Goal: Task Accomplishment & Management: Complete application form

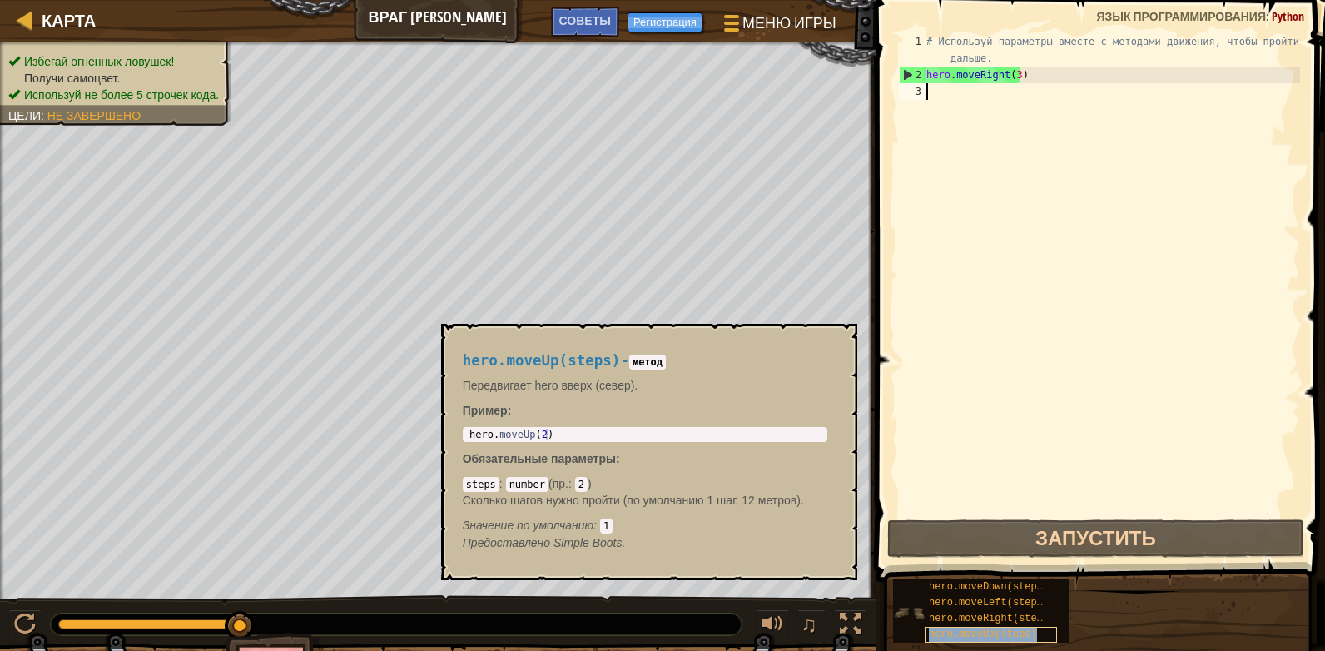
click at [993, 632] on span "hero.moveUp(steps)" at bounding box center [983, 634] width 108 height 12
type textarea "hero.moveUp(2)"
click at [572, 429] on div "hero . moveUp ( 2 )" at bounding box center [645, 446] width 358 height 35
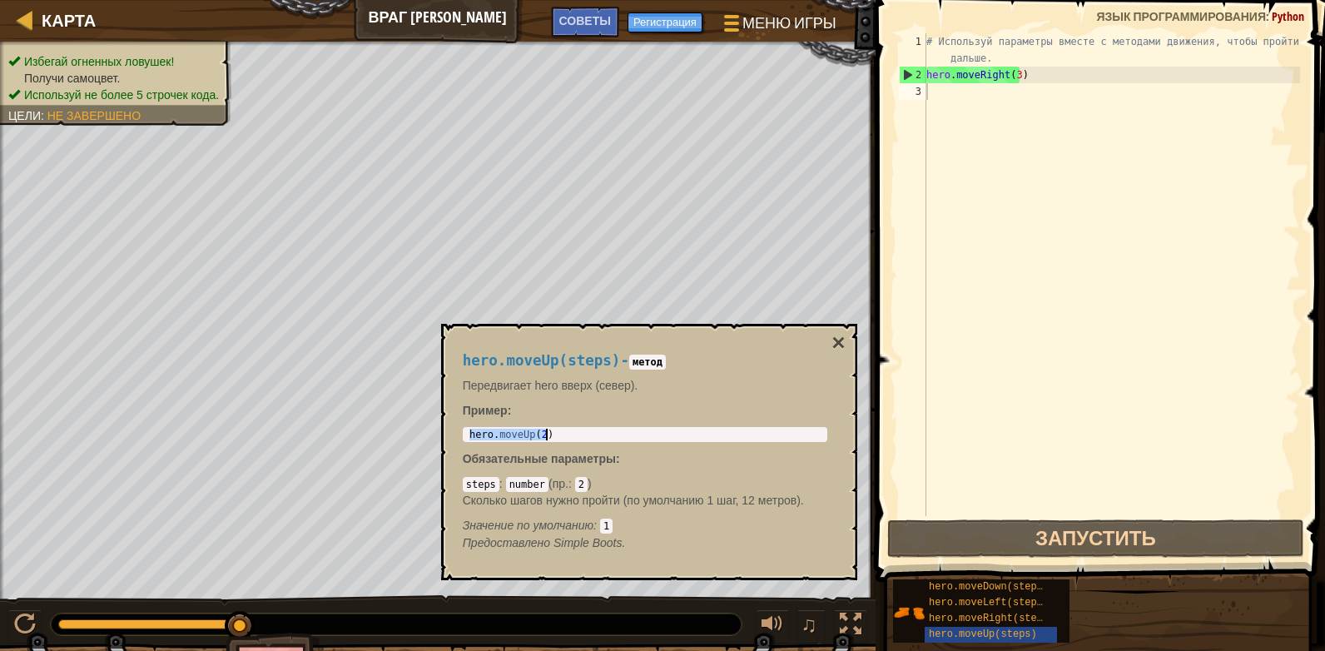
click at [980, 89] on div "# Используй параметры вместе с методами движения, чтобы пройти дальше. hero . m…" at bounding box center [1111, 299] width 377 height 533
paste textarea "hero.moveUp(2)"
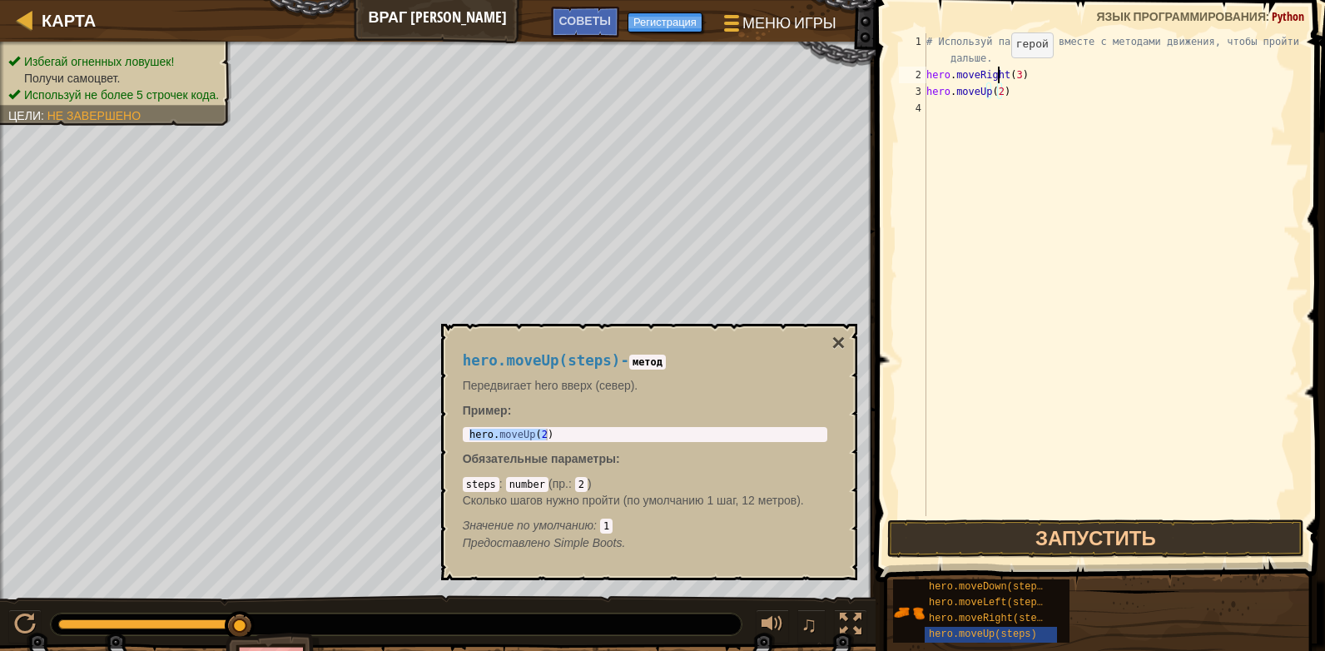
click at [997, 74] on div "# Используй параметры вместе с методами движения, чтобы пройти дальше. hero . m…" at bounding box center [1111, 299] width 377 height 533
drag, startPoint x: 998, startPoint y: 86, endPoint x: 1076, endPoint y: 142, distance: 96.5
click at [998, 87] on div "# Используй параметры вместе с методами движения, чтобы пройти дальше. hero . m…" at bounding box center [1111, 299] width 377 height 533
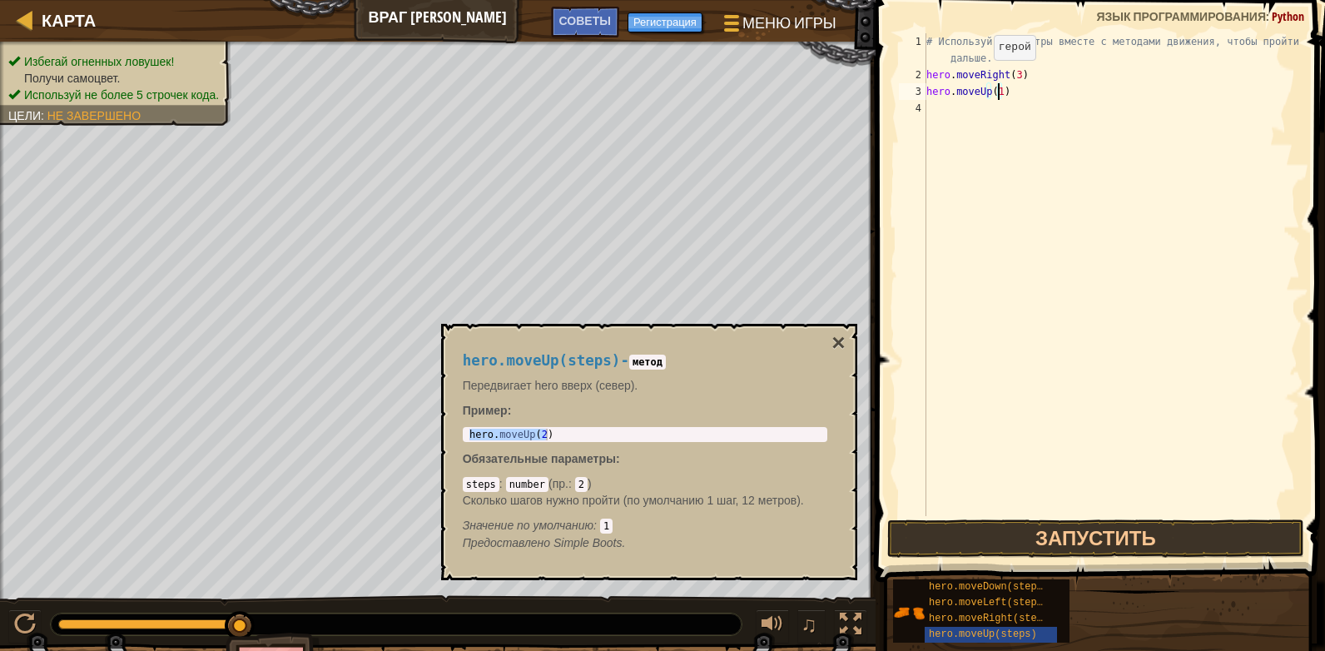
click at [979, 77] on div "# Используй параметры вместе с методами движения, чтобы пройти дальше. hero . m…" at bounding box center [1111, 299] width 377 height 533
type textarea "hero.moveRight(3) hero.moveUp(1)"
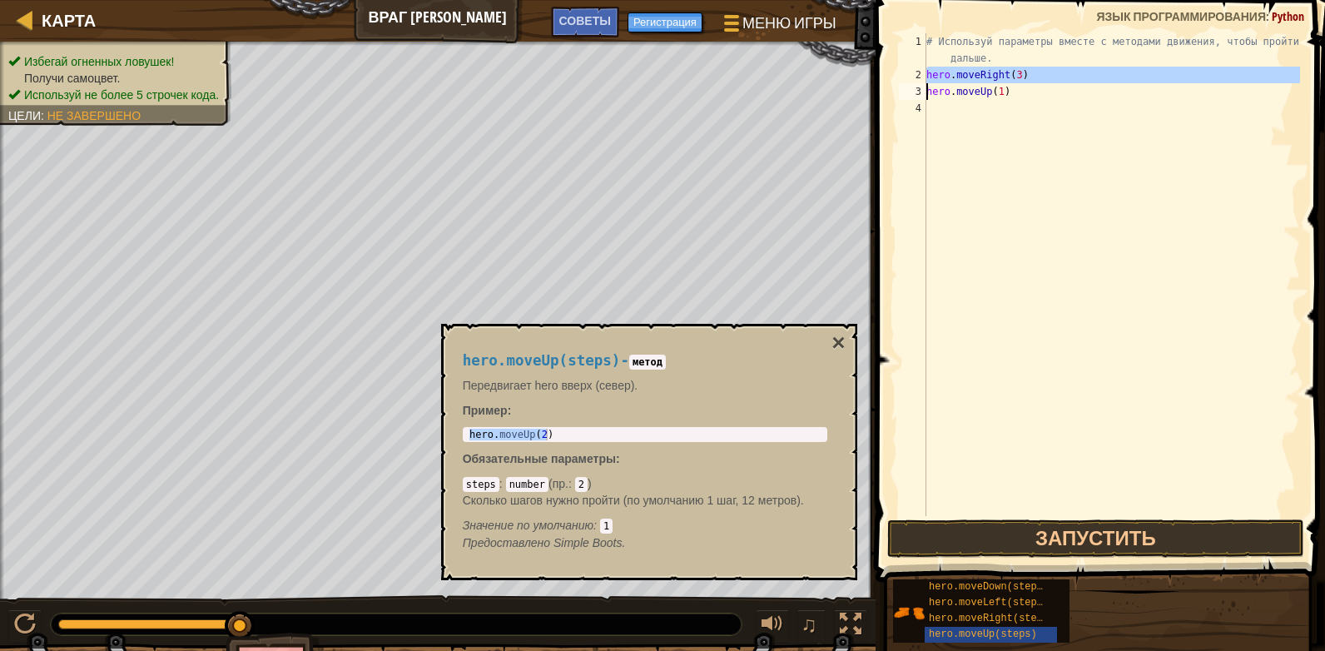
click at [969, 109] on div "# Используй параметры вместе с методами движения, чтобы пройти дальше. hero . m…" at bounding box center [1111, 299] width 377 height 533
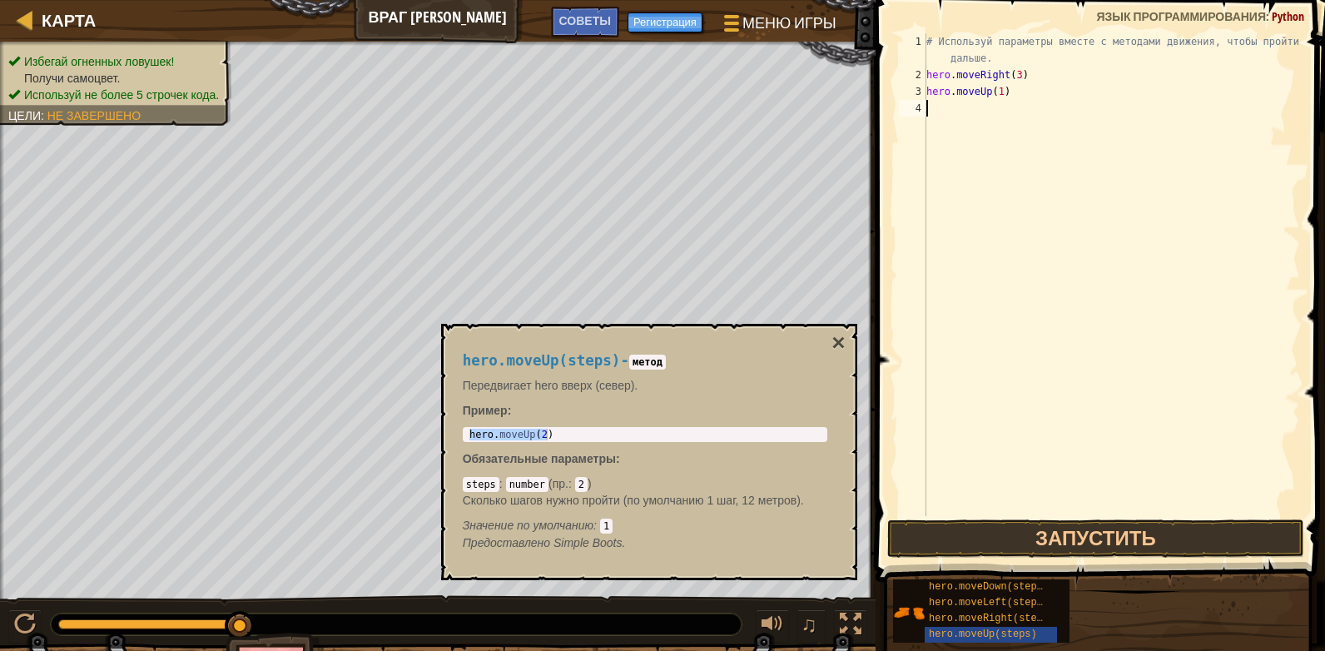
paste textarea "hero.moveRight(3)"
click at [1014, 107] on div "# Используй параметры вместе с методами движения, чтобы пройти дальше. hero . m…" at bounding box center [1111, 299] width 377 height 533
type textarea "hero.moveRight(1)"
click at [838, 337] on button "×" at bounding box center [837, 342] width 13 height 23
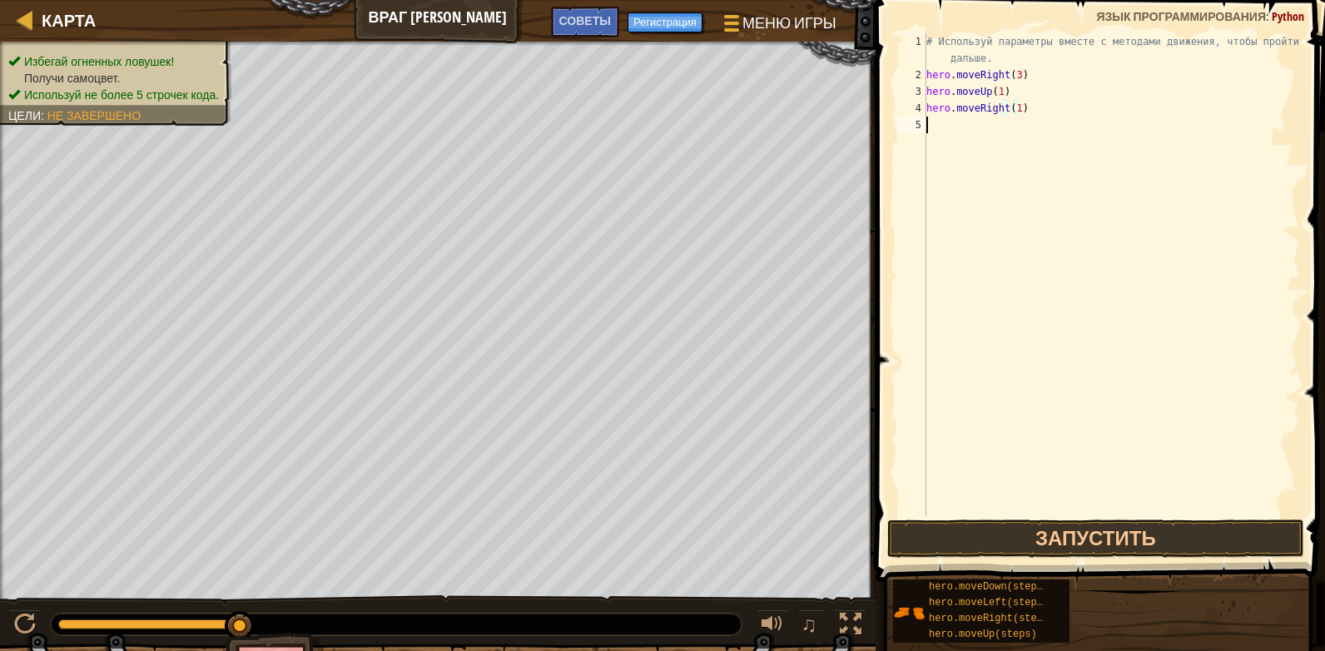
click at [969, 134] on div "# Используй параметры вместе с методами движения, чтобы пройти дальше. hero . m…" at bounding box center [1111, 299] width 377 height 533
type textarea "he"
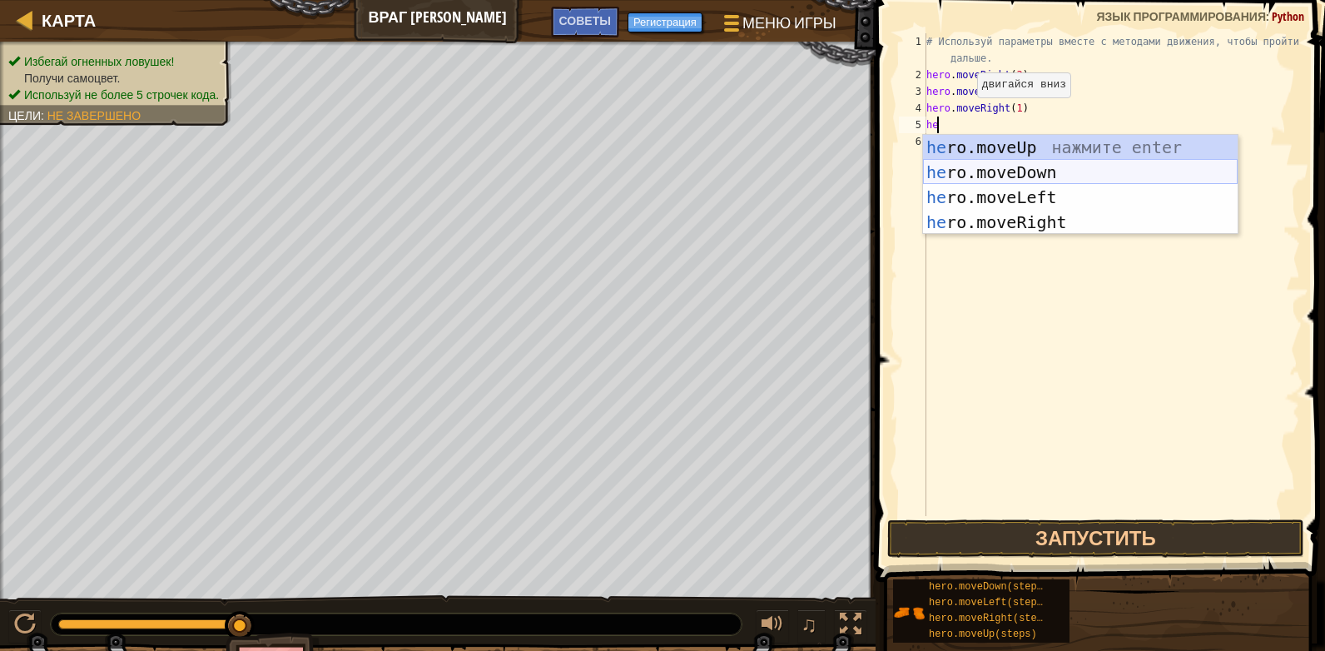
click at [1048, 171] on div "he ro.moveUp нажмите enter he ro.moveDown нажмите enter he ro.moveLeft нажмите …" at bounding box center [1080, 210] width 315 height 150
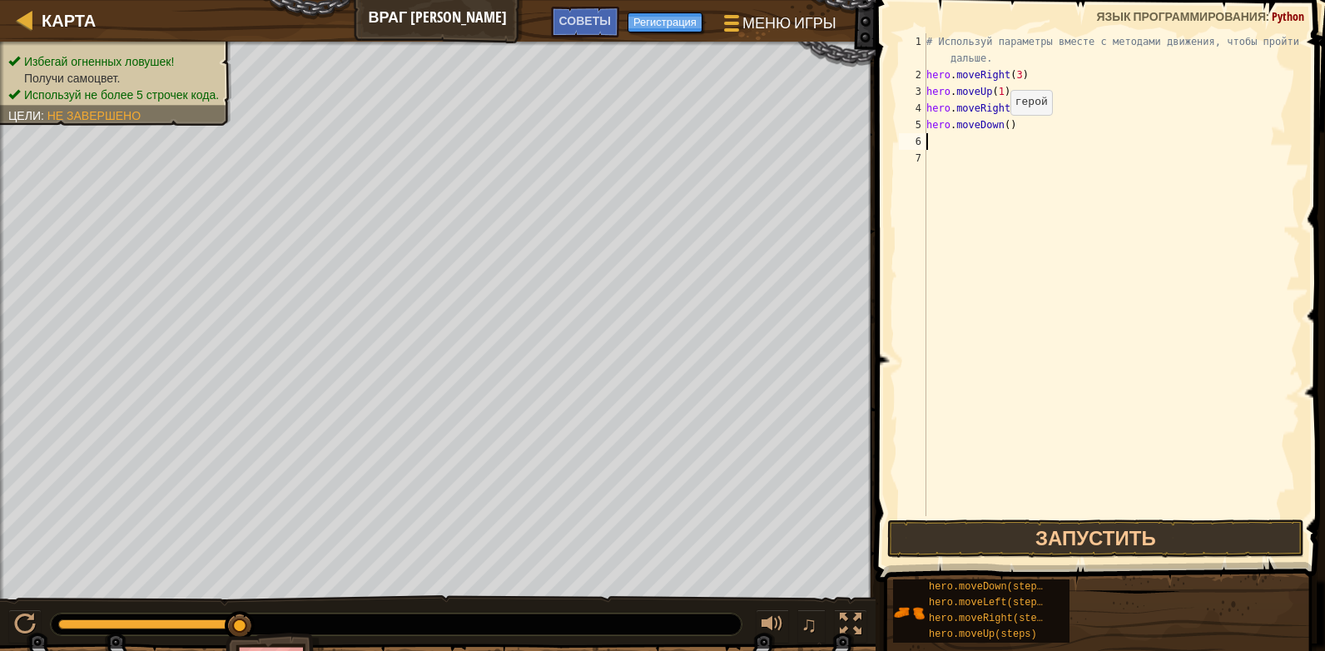
click at [1001, 125] on div "# Используй параметры вместе с методами движения, чтобы пройти дальше. hero . m…" at bounding box center [1111, 299] width 377 height 533
type textarea "hero.moveDown(3)"
click at [998, 138] on div "# Используй параметры вместе с методами движения, чтобы пройти дальше. hero . m…" at bounding box center [1111, 299] width 377 height 533
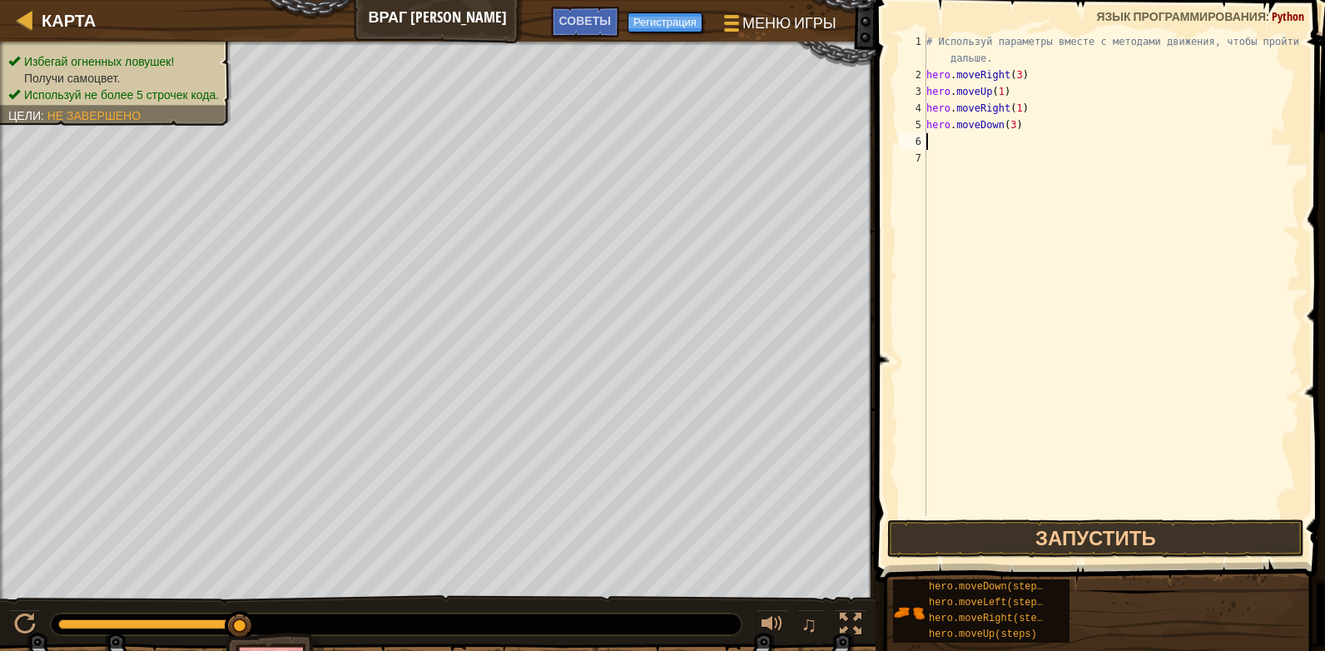
type textarea "he"
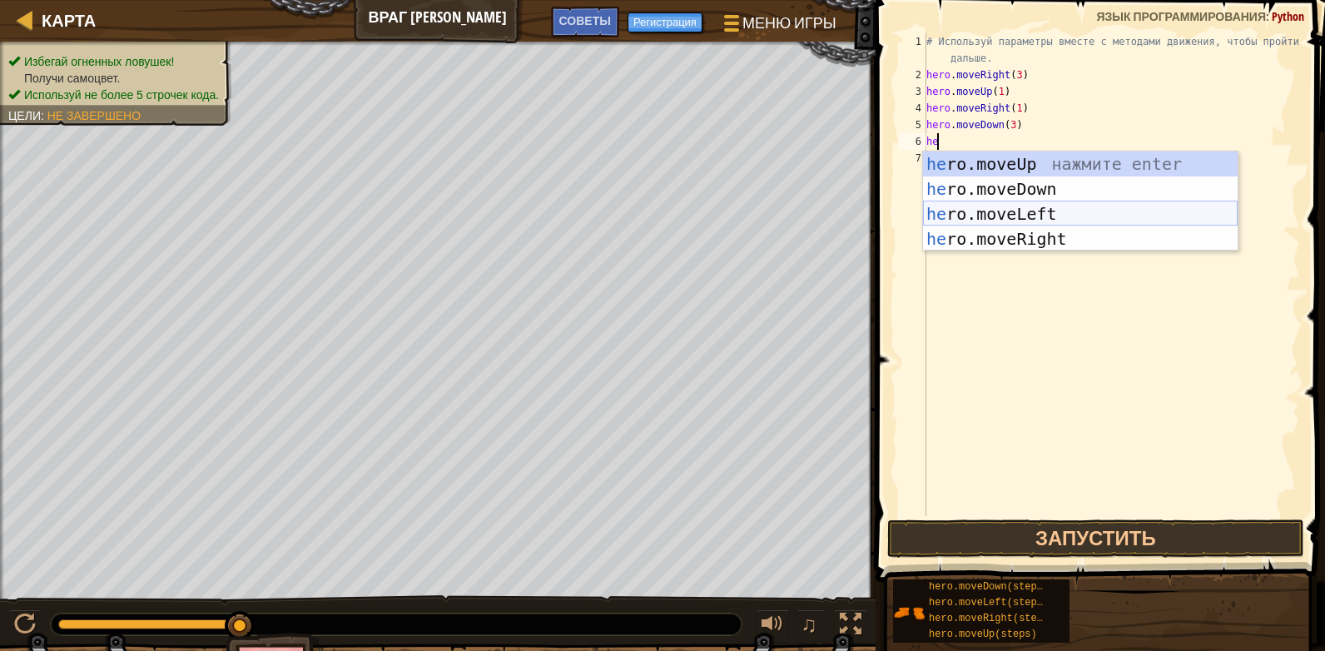
click at [1035, 207] on div "he ro.moveUp нажмите enter he ro.moveDown нажмите enter he ro.moveLeft нажмите …" at bounding box center [1080, 226] width 315 height 150
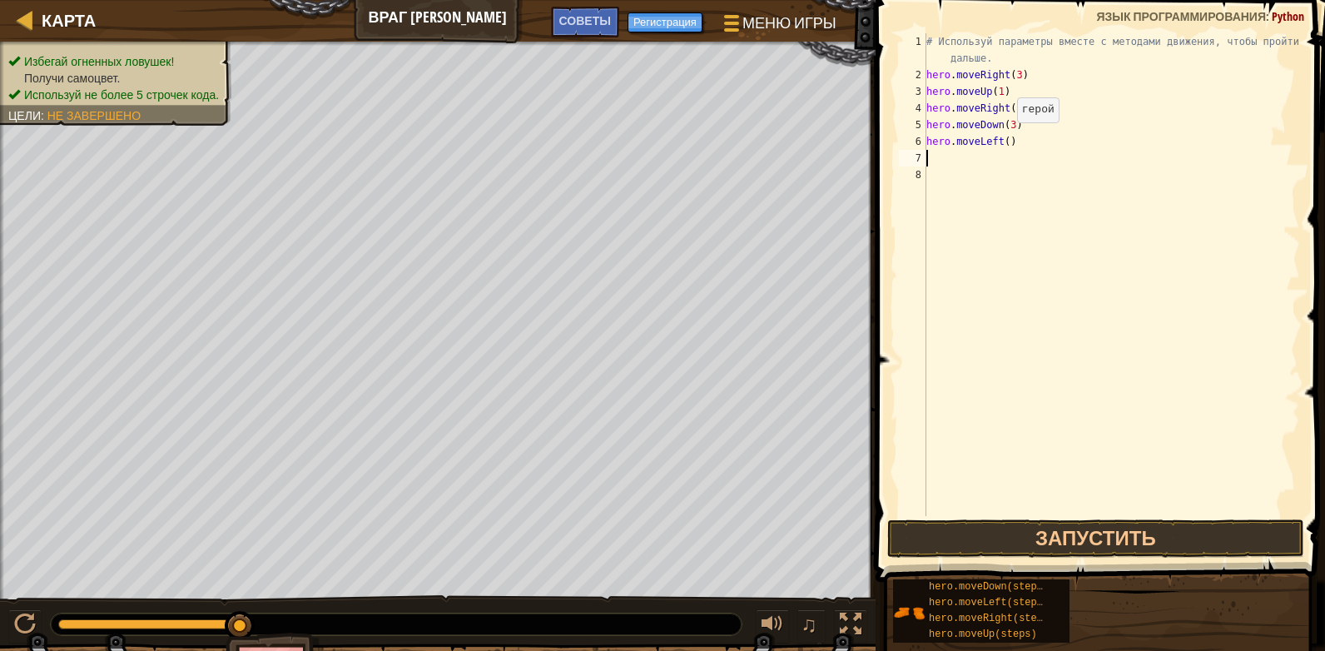
click at [1003, 139] on div "# Используй параметры вместе с методами движения, чтобы пройти дальше. hero . m…" at bounding box center [1111, 299] width 377 height 533
click at [1075, 538] on button "Запустить" at bounding box center [1095, 538] width 417 height 38
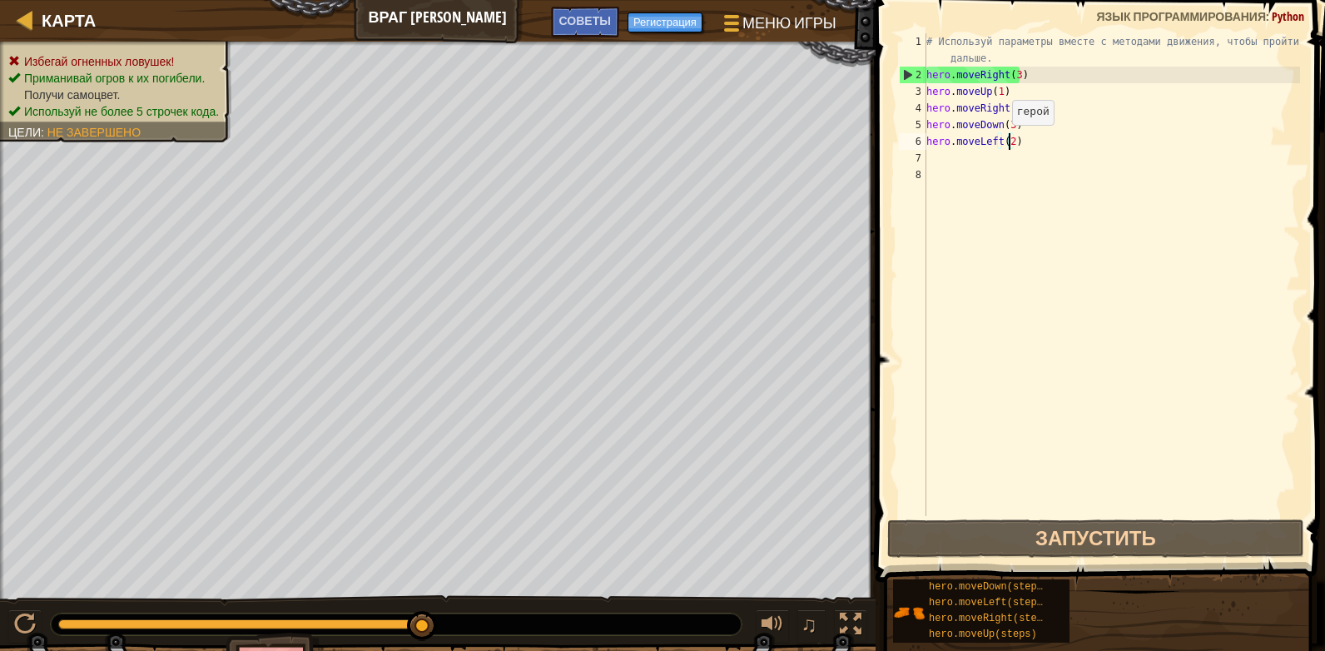
click at [998, 141] on div "# Используй параметры вместе с методами движения, чтобы пройти дальше. hero . m…" at bounding box center [1111, 299] width 377 height 533
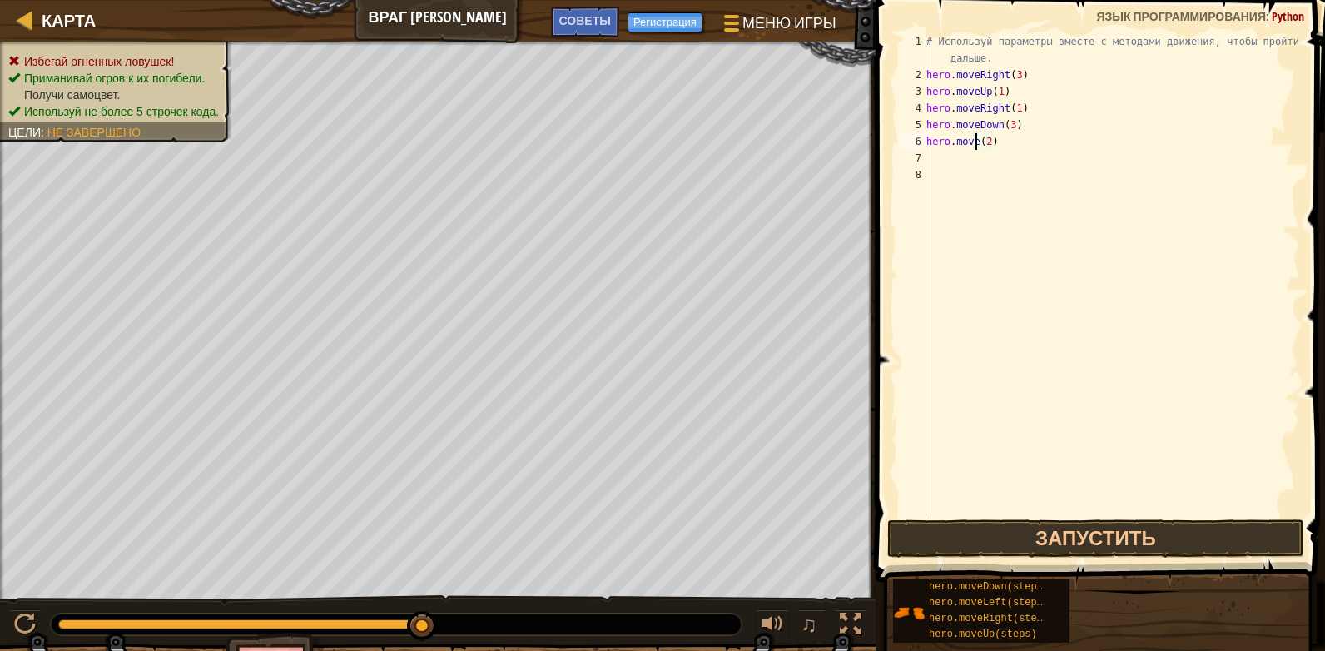
scroll to position [7, 4]
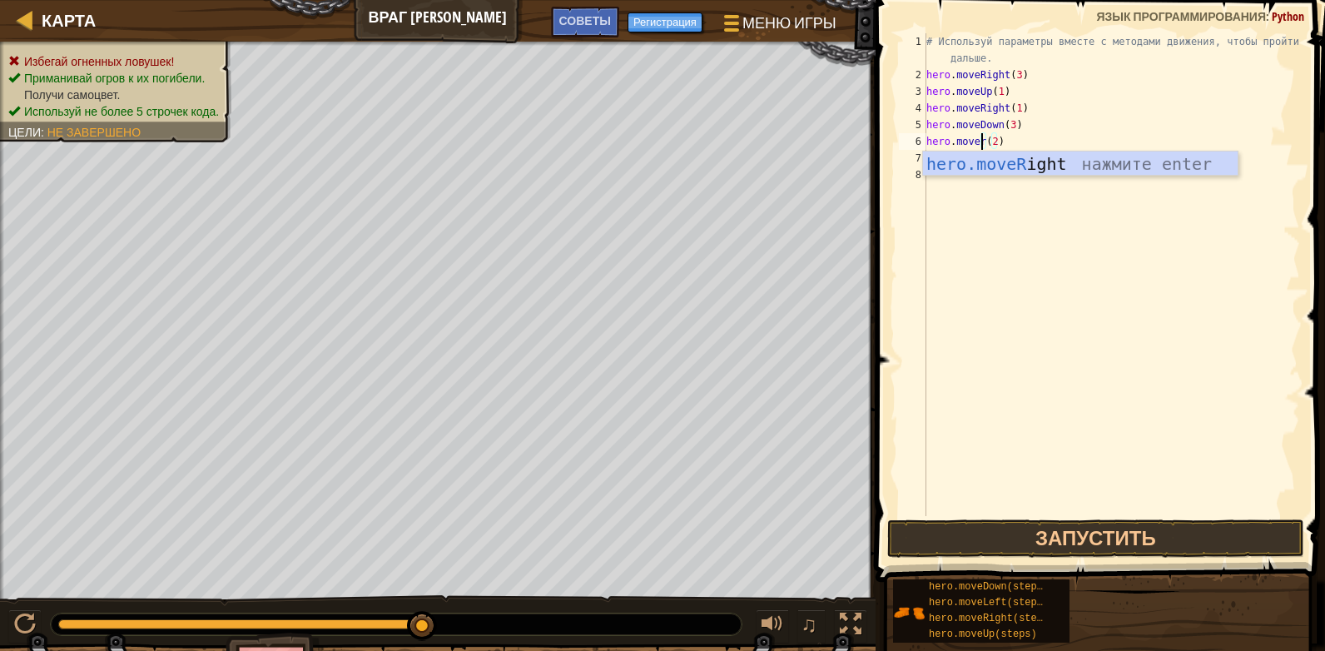
click at [1104, 166] on div "hero.moveR ight нажмите enter" at bounding box center [1080, 188] width 315 height 75
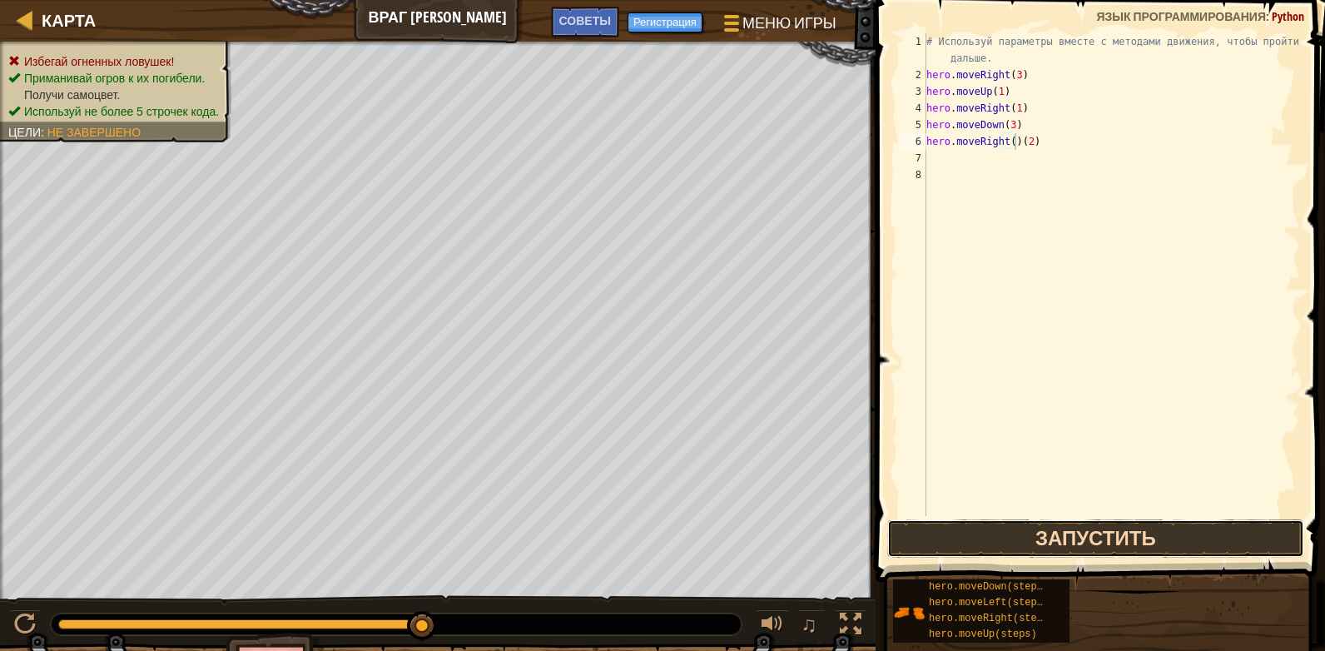
click at [1074, 534] on button "Запустить" at bounding box center [1095, 538] width 417 height 38
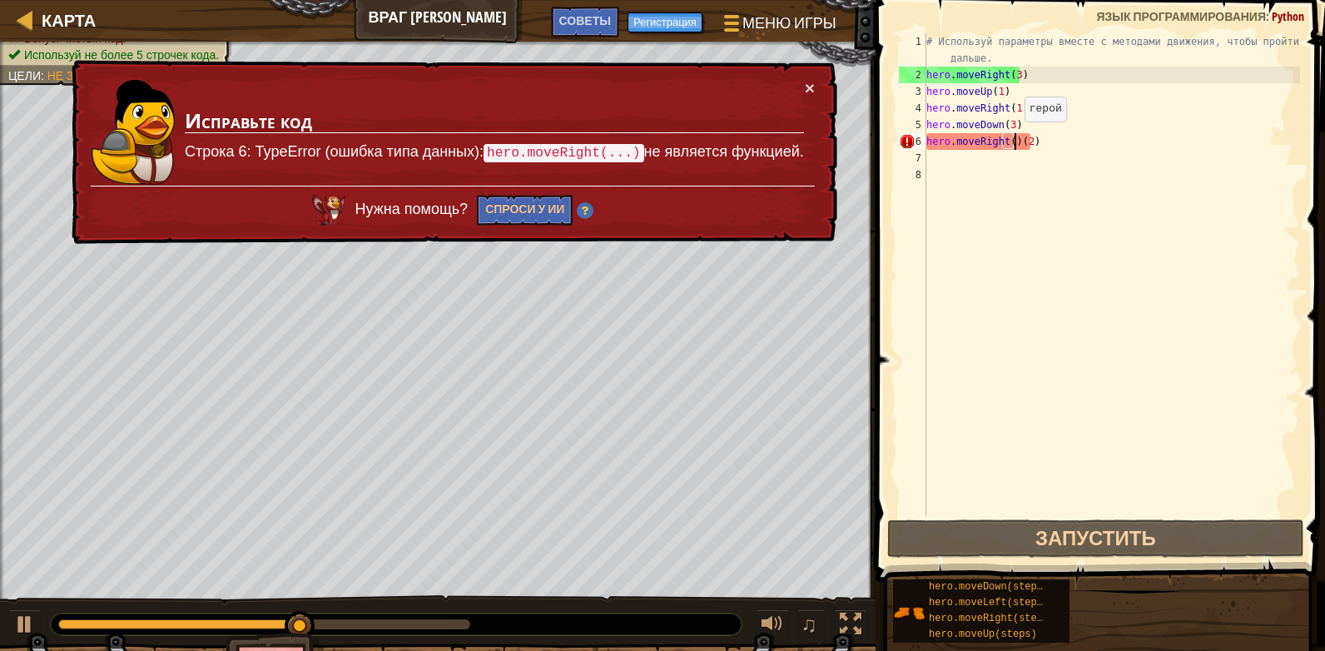
drag, startPoint x: 1009, startPoint y: 137, endPoint x: 1028, endPoint y: 141, distance: 18.6
click at [1014, 137] on div "# Используй параметры вместе с методами движения, чтобы пройти дальше. hero . m…" at bounding box center [1111, 299] width 377 height 533
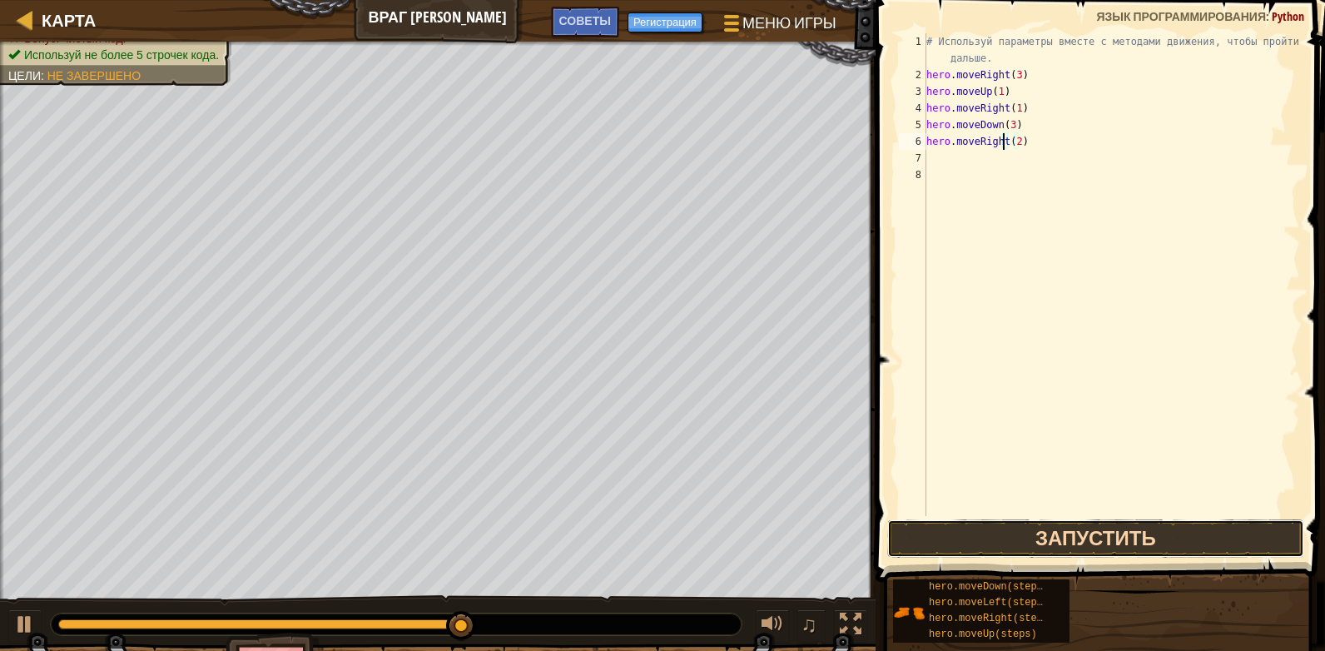
click at [1085, 528] on button "Запустить" at bounding box center [1095, 538] width 417 height 38
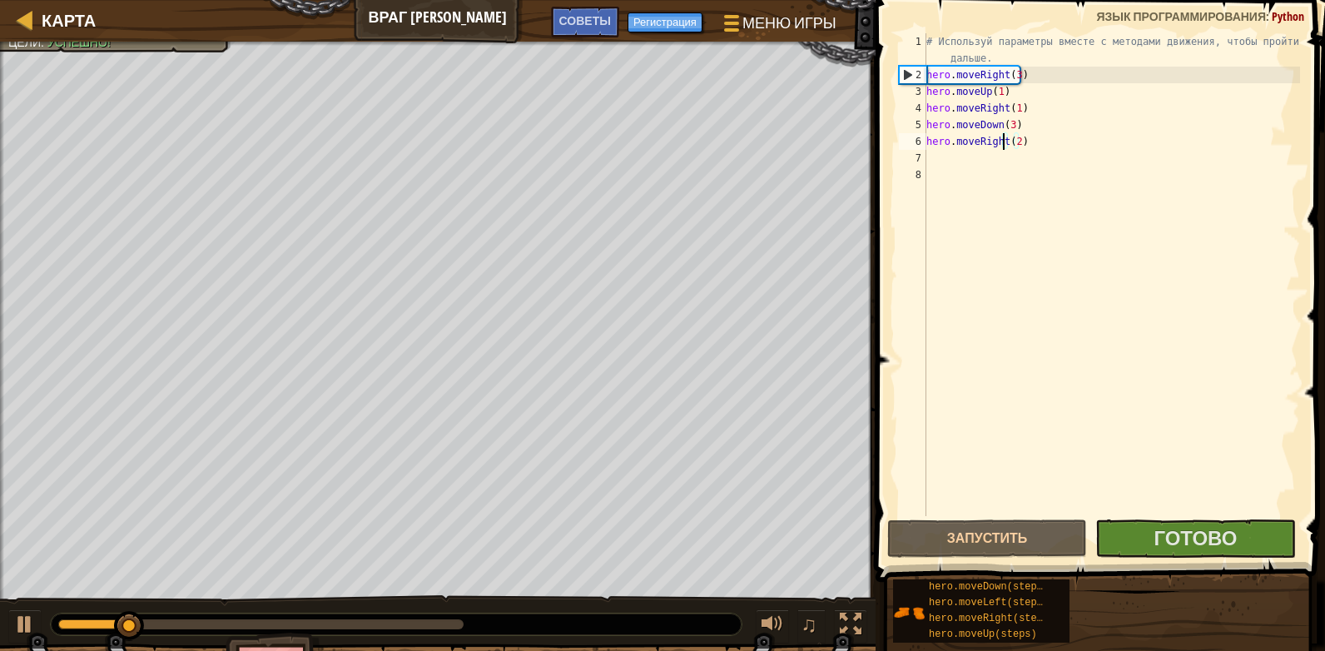
drag, startPoint x: 341, startPoint y: 630, endPoint x: 401, endPoint y: 621, distance: 60.6
click at [364, 627] on div at bounding box center [396, 624] width 691 height 22
click at [403, 617] on div at bounding box center [396, 624] width 691 height 22
click at [414, 622] on div at bounding box center [260, 624] width 405 height 10
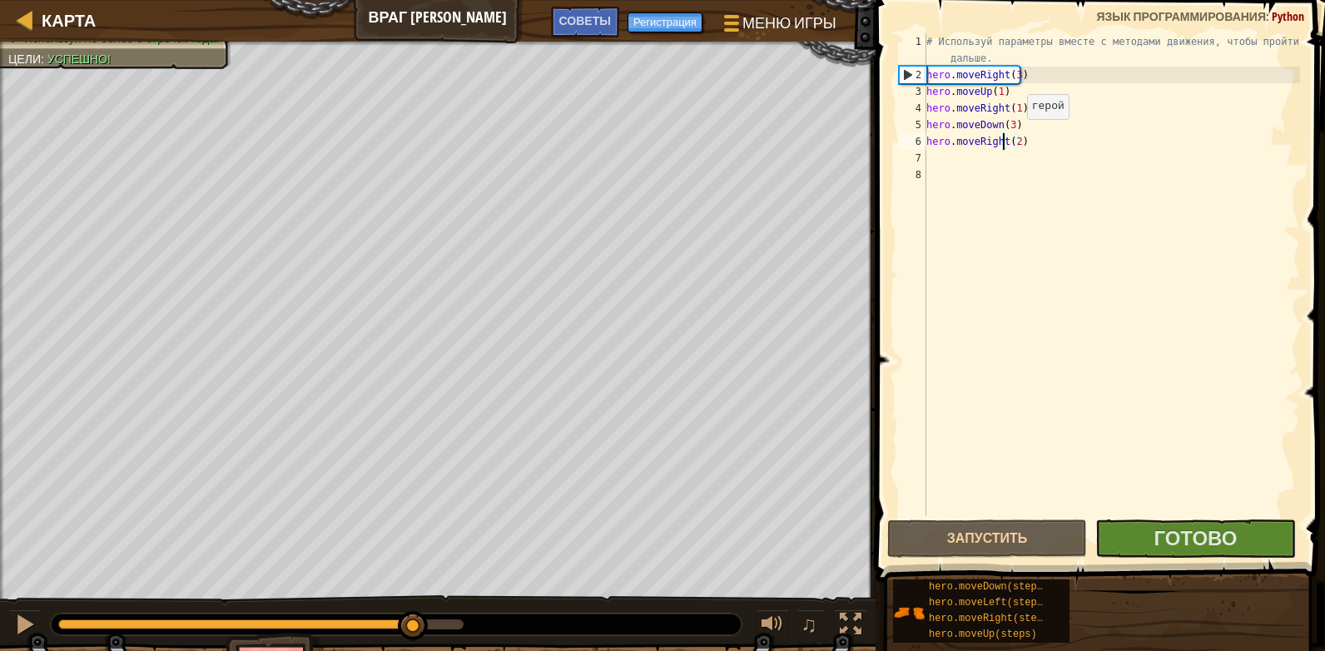
drag, startPoint x: 1013, startPoint y: 136, endPoint x: 1061, endPoint y: 151, distance: 50.8
click at [1014, 136] on div "# Используй параметры вместе с методами движения, чтобы пройти дальше. hero . m…" at bounding box center [1111, 299] width 377 height 533
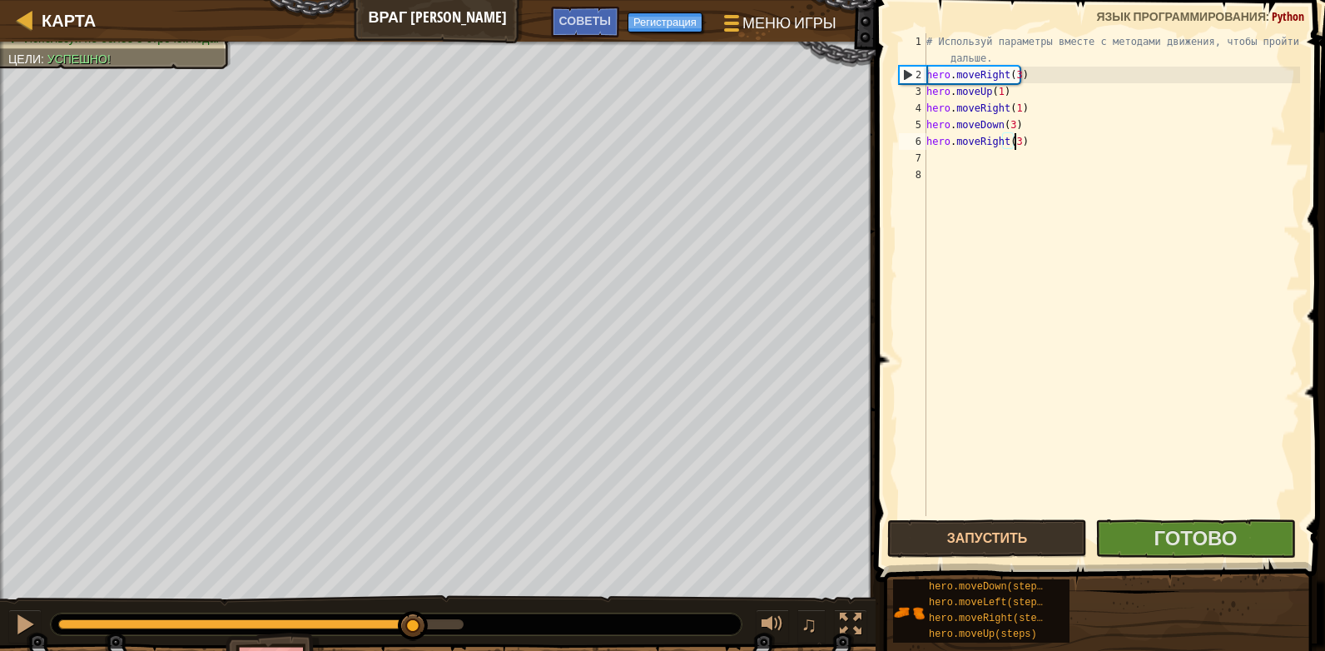
scroll to position [7, 7]
type textarea "hero.moveRight(3)"
click at [1040, 539] on button "Запустить" at bounding box center [987, 538] width 200 height 38
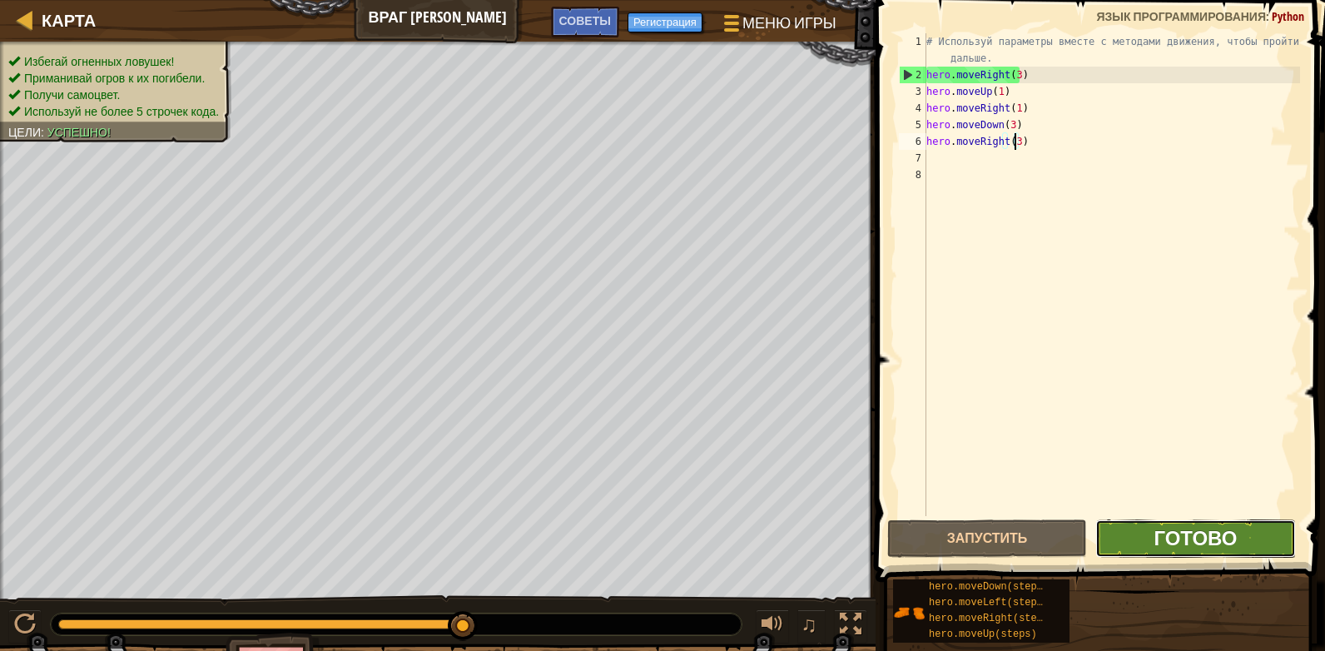
click at [1192, 534] on span "Готово" at bounding box center [1194, 537] width 83 height 27
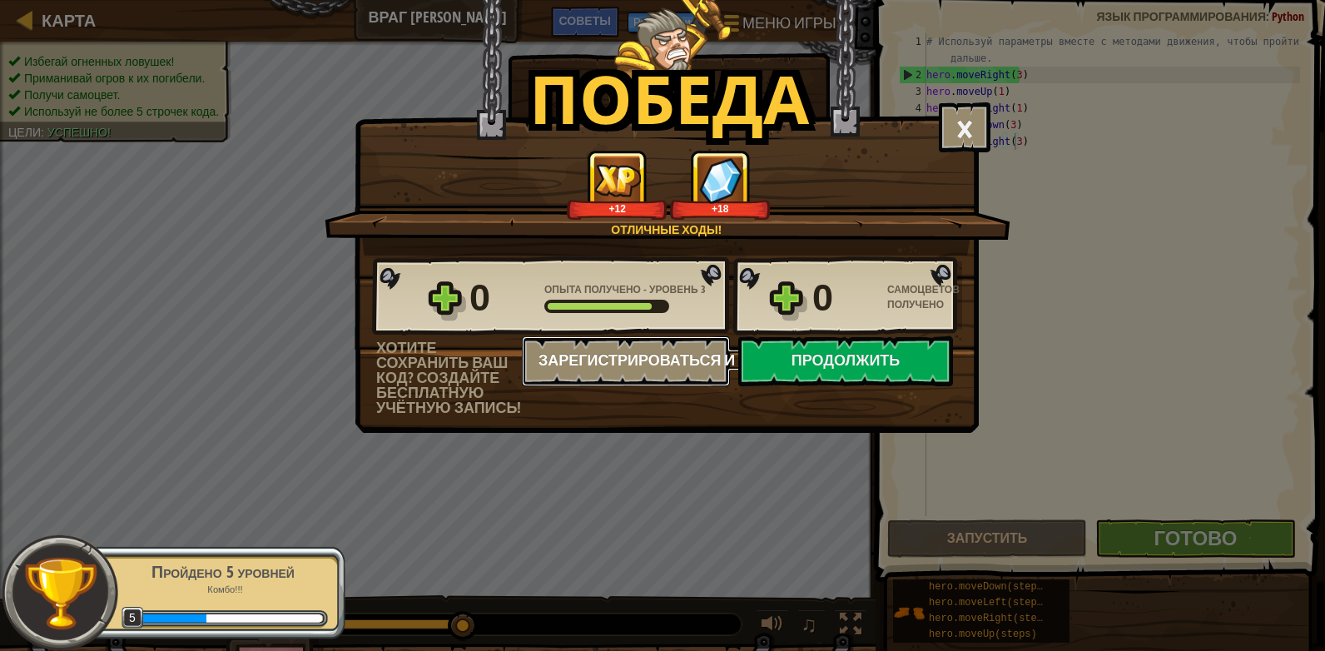
click at [642, 364] on button "Зарегистрироваться и сохранить" at bounding box center [626, 361] width 208 height 50
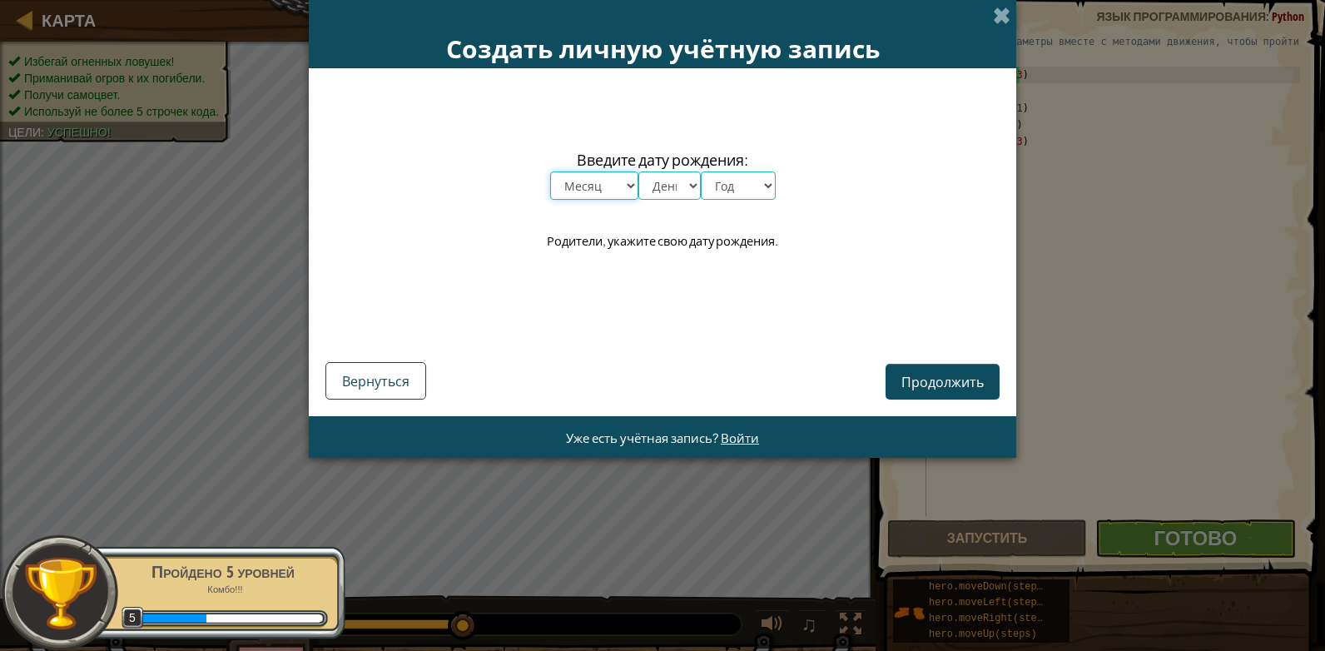
click at [627, 186] on select "Месяц январь февраль март апрель май июнь июль август сентябрь октябрь ноябрь д…" at bounding box center [594, 185] width 88 height 28
select select "1"
click at [550, 171] on select "Месяц январь февраль март апрель май июнь июль август сентябрь октябрь ноябрь д…" at bounding box center [594, 185] width 88 height 28
click at [677, 186] on select "День 1 2 3 4 5 6 7 8 9 10 11 12 13 14 15 16 17 18 19 20 21 22 23 24 25 26 27 28…" at bounding box center [669, 185] width 62 height 28
select select "29"
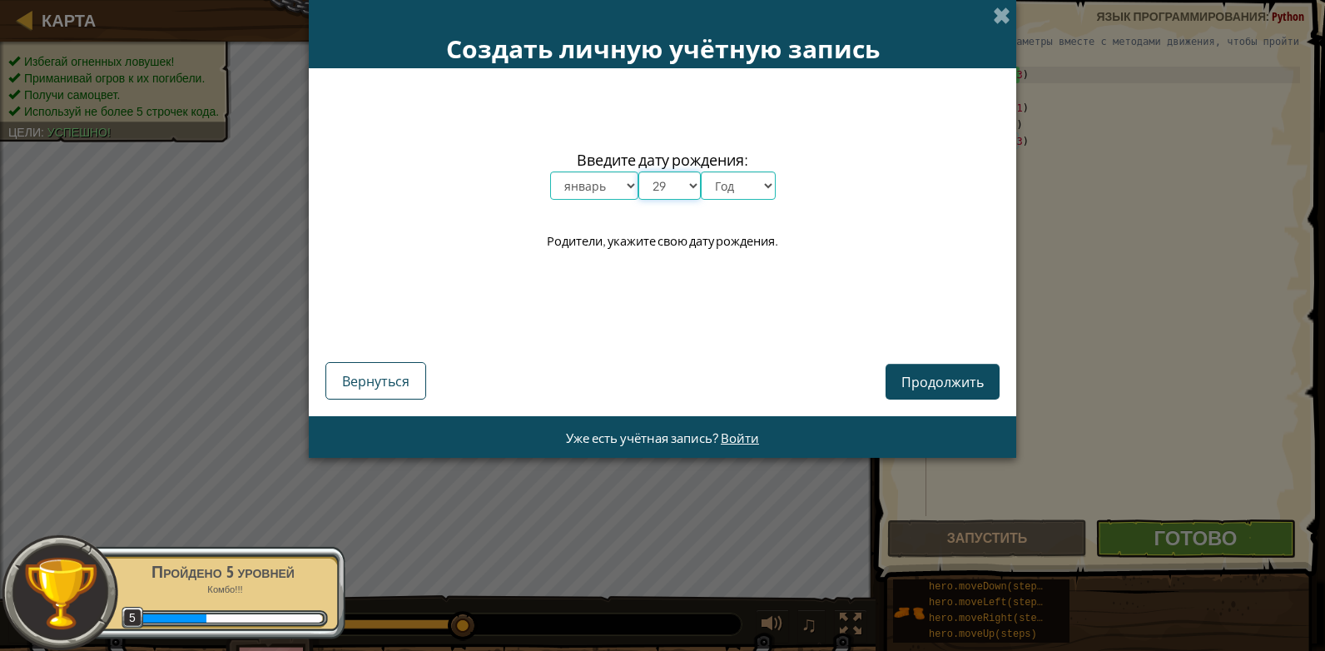
click at [638, 171] on select "День 1 2 3 4 5 6 7 8 9 10 11 12 13 14 15 16 17 18 19 20 21 22 23 24 25 26 27 28…" at bounding box center [669, 185] width 62 height 28
click at [766, 184] on select "Год 2025 2024 2023 2022 2021 2020 2019 2018 2017 2016 2015 2014 2013 2012 2011 …" at bounding box center [738, 185] width 75 height 28
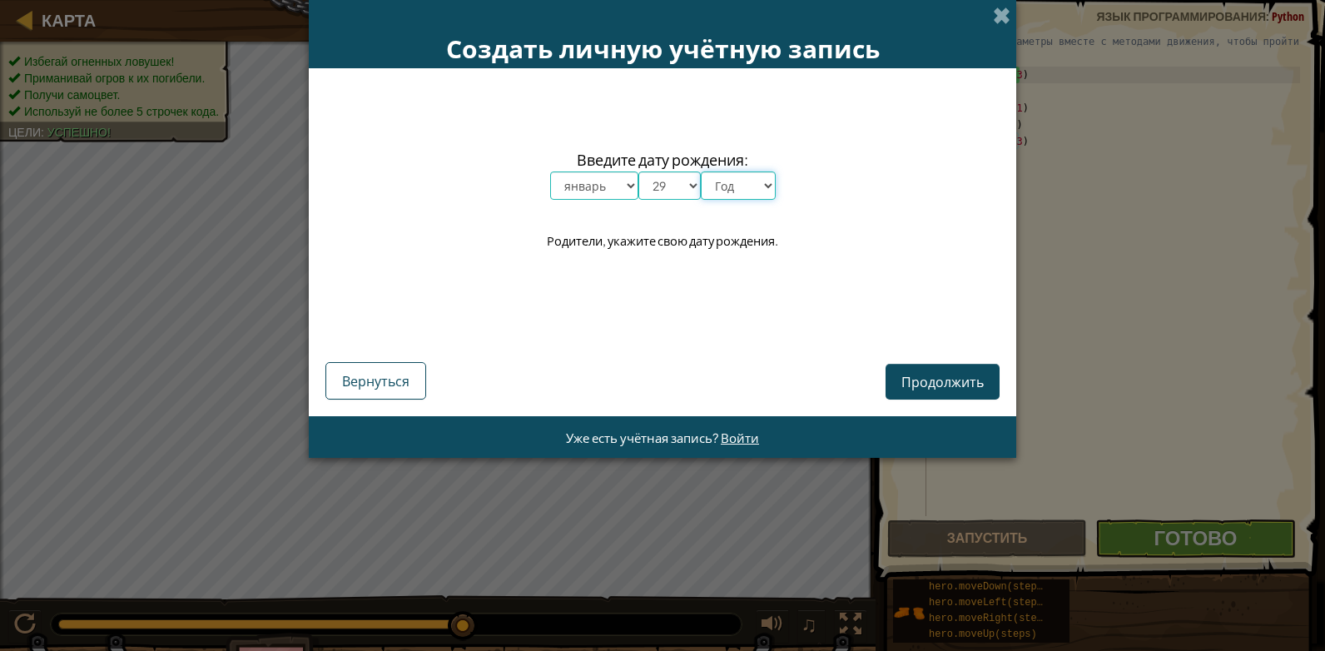
click at [748, 191] on select "Год 2025 2024 2023 2022 2021 2020 2019 2018 2017 2016 2015 2014 2013 2012 2011 …" at bounding box center [738, 185] width 75 height 28
click at [738, 185] on select "Год 2025 2024 2023 2022 2021 2020 2019 2018 2017 2016 2015 2014 2013 2012 2011 …" at bounding box center [738, 185] width 75 height 28
select select "1999"
click at [701, 171] on select "Год 2025 2024 2023 2022 2021 2020 2019 2018 2017 2016 2015 2014 2013 2012 2011 …" at bounding box center [738, 185] width 75 height 28
click at [936, 379] on span "Продолжить" at bounding box center [942, 381] width 82 height 17
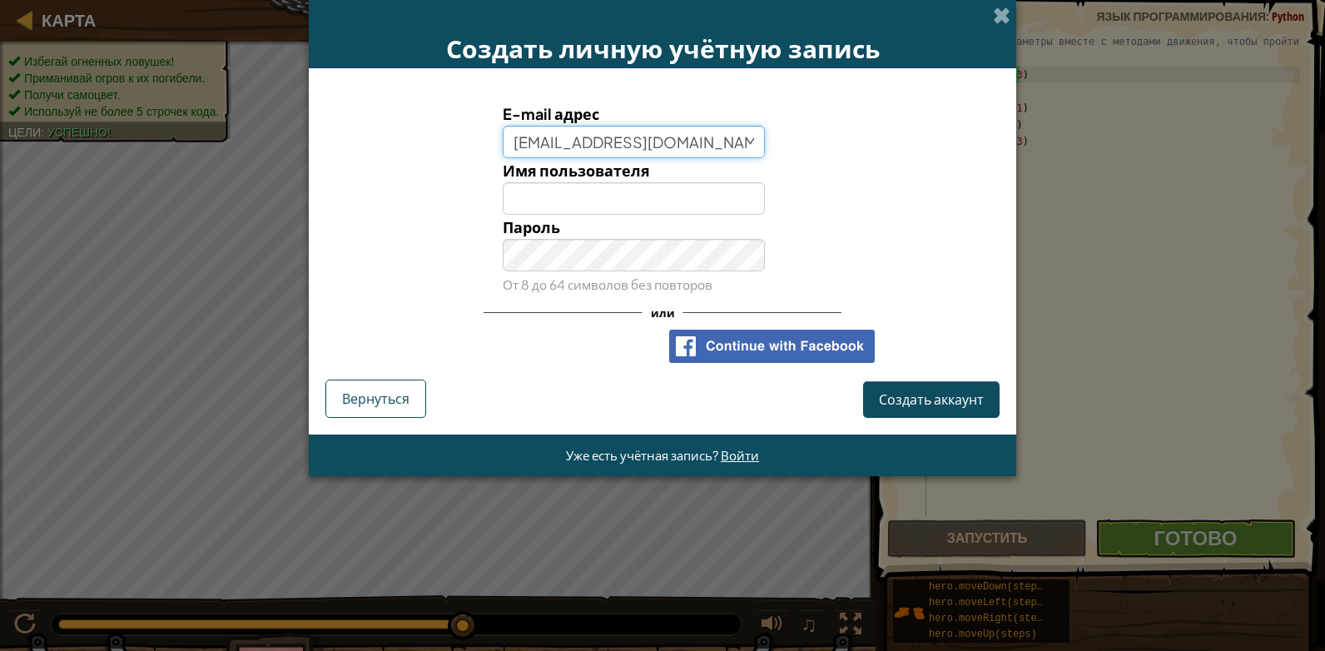
type input "[EMAIL_ADDRESS][DOMAIN_NAME]"
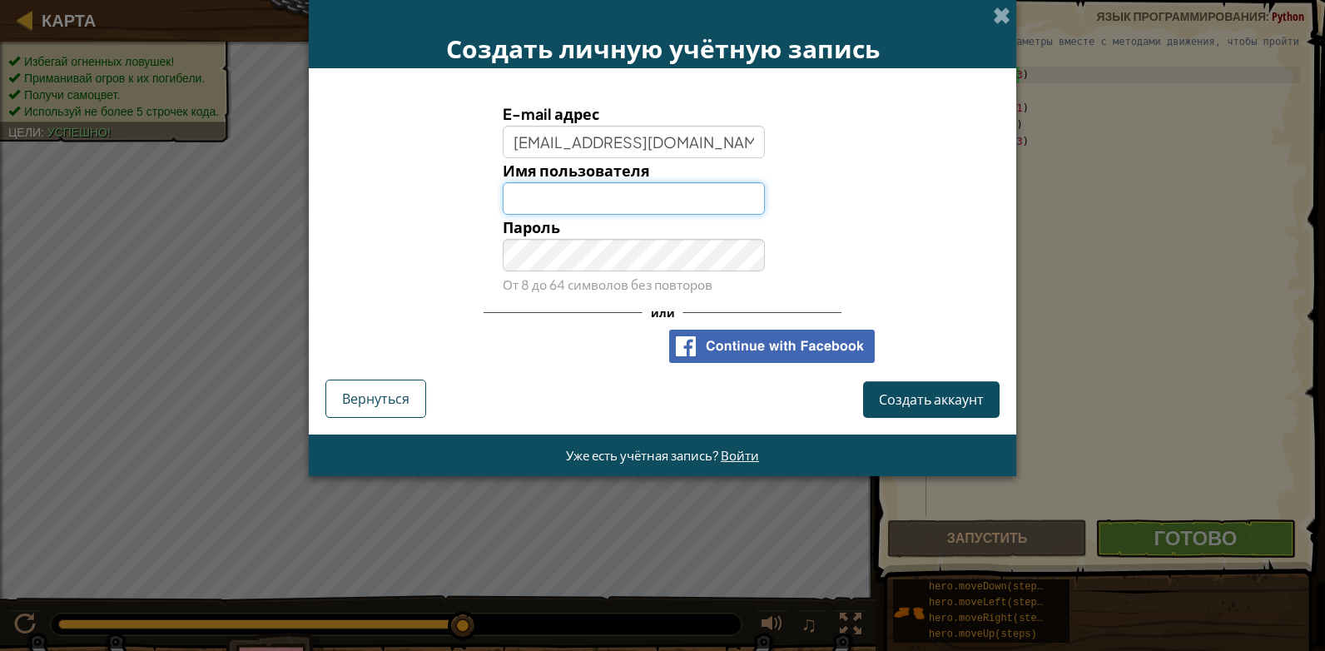
click at [600, 195] on input "Имя пользователя" at bounding box center [634, 198] width 263 height 32
type input "g"
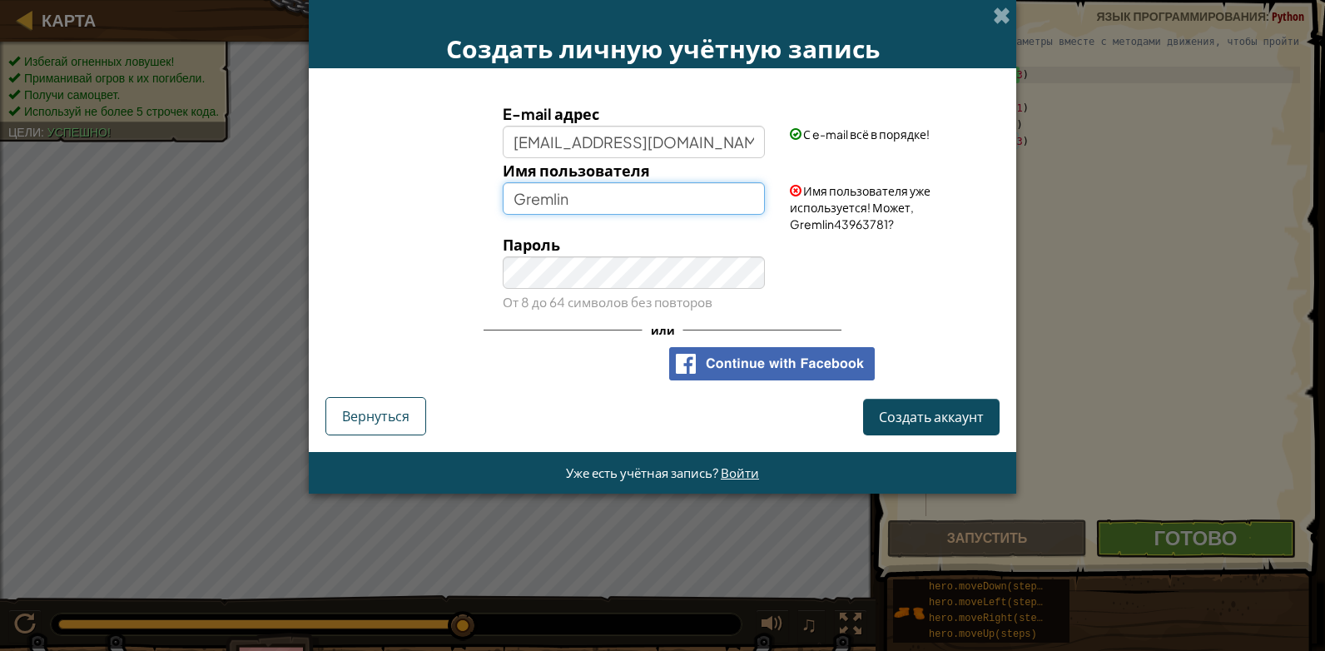
drag, startPoint x: 629, startPoint y: 205, endPoint x: 908, endPoint y: 223, distance: 279.4
click at [632, 205] on input "Gremlin" at bounding box center [634, 198] width 263 height 32
drag, startPoint x: 671, startPoint y: 201, endPoint x: 474, endPoint y: 213, distance: 196.7
click at [474, 213] on div "Имя пользователя Gremlin Имя пользователя уже используется! Может, Gremlin43963…" at bounding box center [662, 195] width 691 height 74
click at [521, 202] on input "Gremlin" at bounding box center [634, 198] width 263 height 32
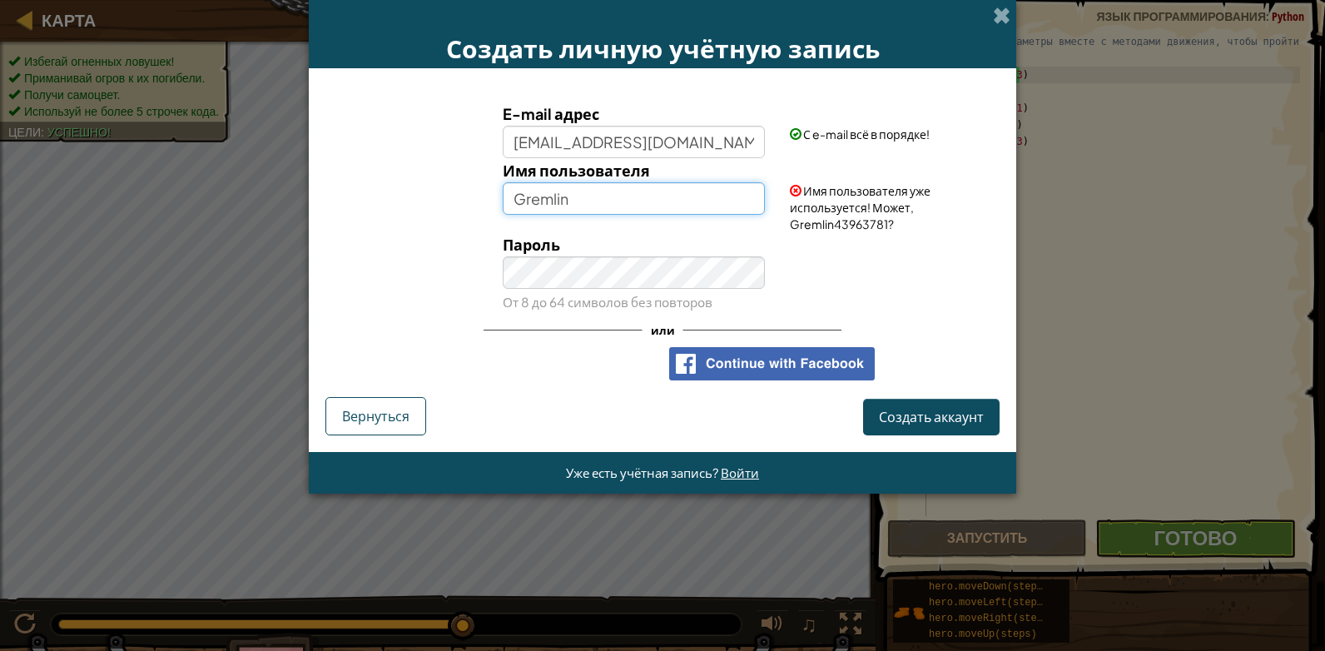
click at [510, 196] on input "Gremlin" at bounding box center [634, 198] width 263 height 32
type input "IvanGremlin"
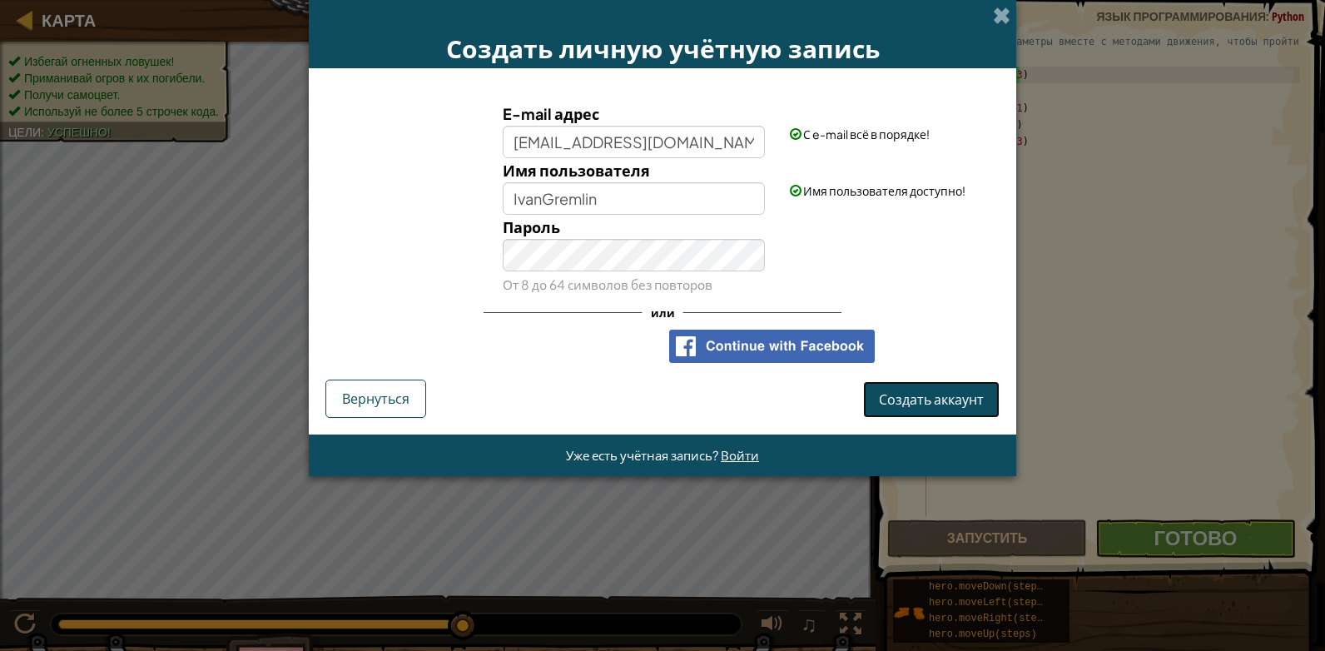
click at [947, 397] on span "Создать аккаунт" at bounding box center [931, 398] width 105 height 17
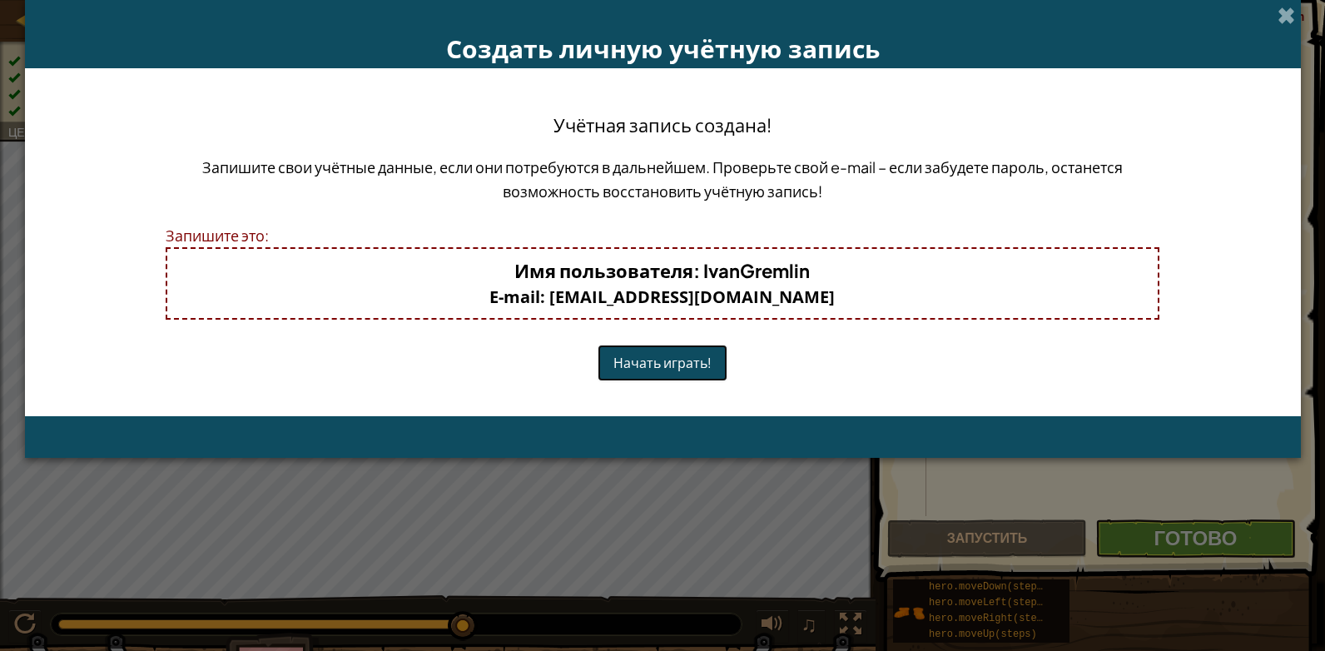
click at [670, 359] on button "Начать играть!" at bounding box center [662, 363] width 130 height 36
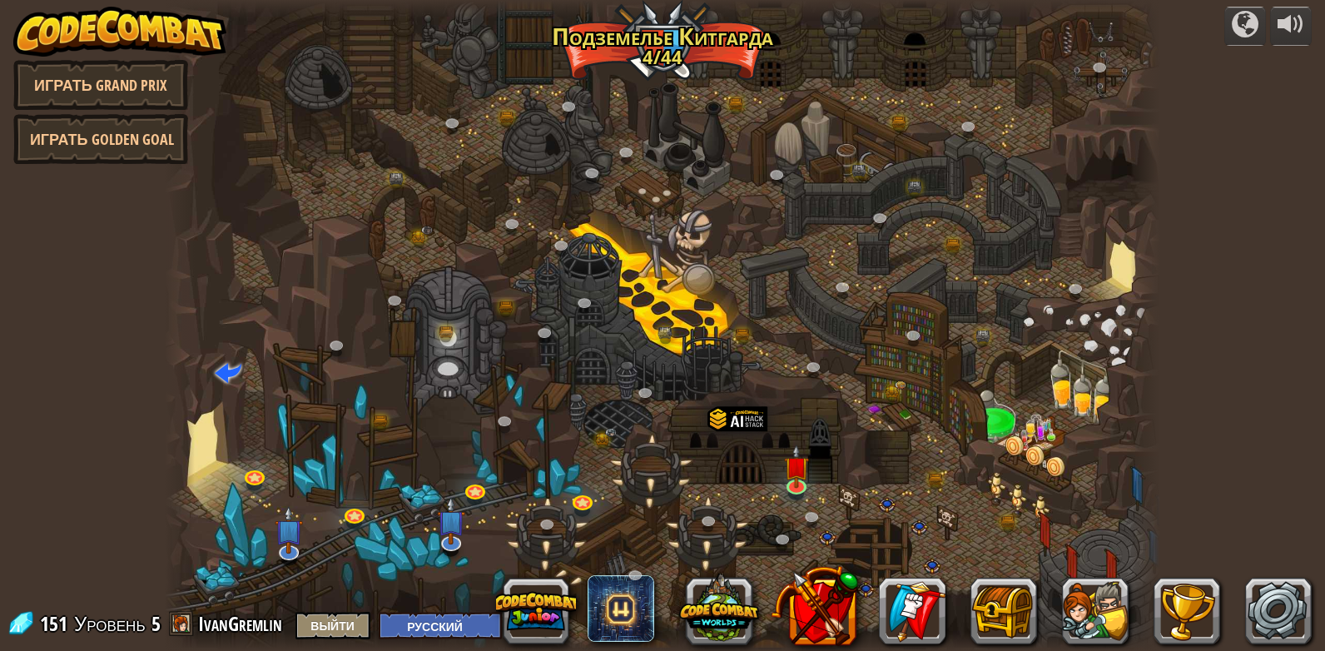
select select "ru"
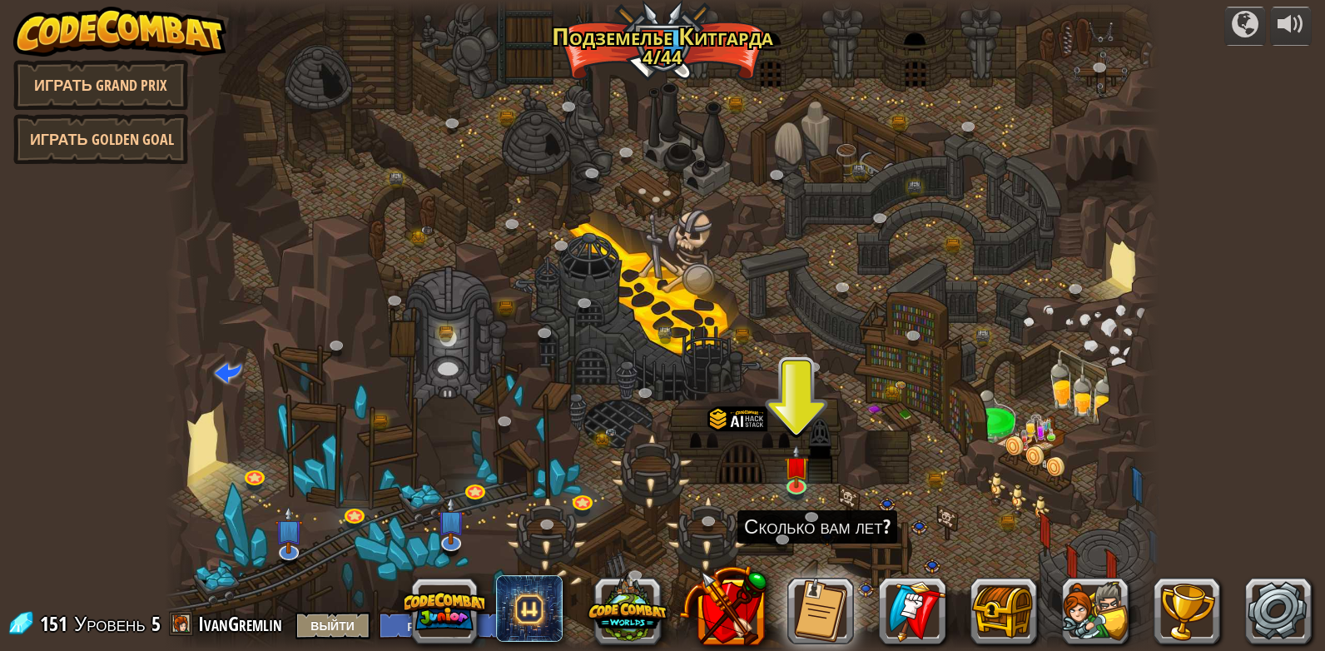
click at [796, 427] on div at bounding box center [662, 325] width 995 height 651
click at [795, 472] on img at bounding box center [795, 455] width 25 height 58
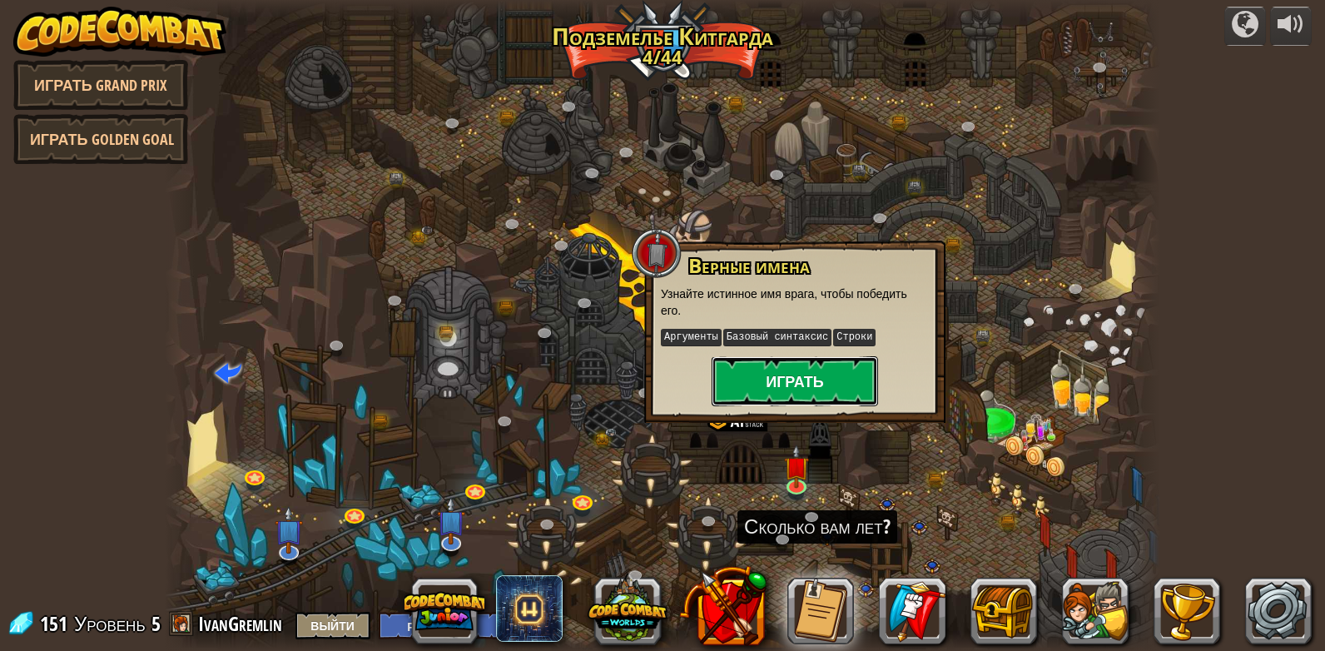
click at [796, 379] on button "Играть" at bounding box center [794, 381] width 166 height 50
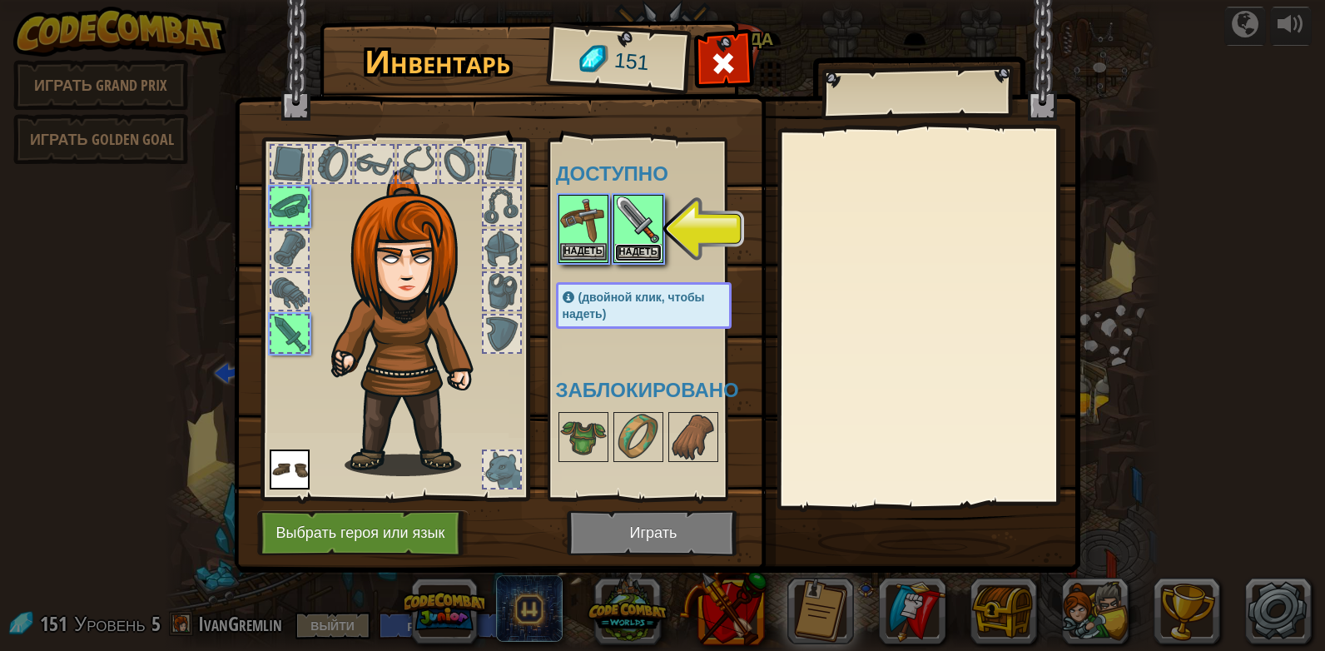
drag, startPoint x: 639, startPoint y: 250, endPoint x: 597, endPoint y: 252, distance: 41.6
click at [639, 251] on button "Надеть" at bounding box center [638, 252] width 47 height 17
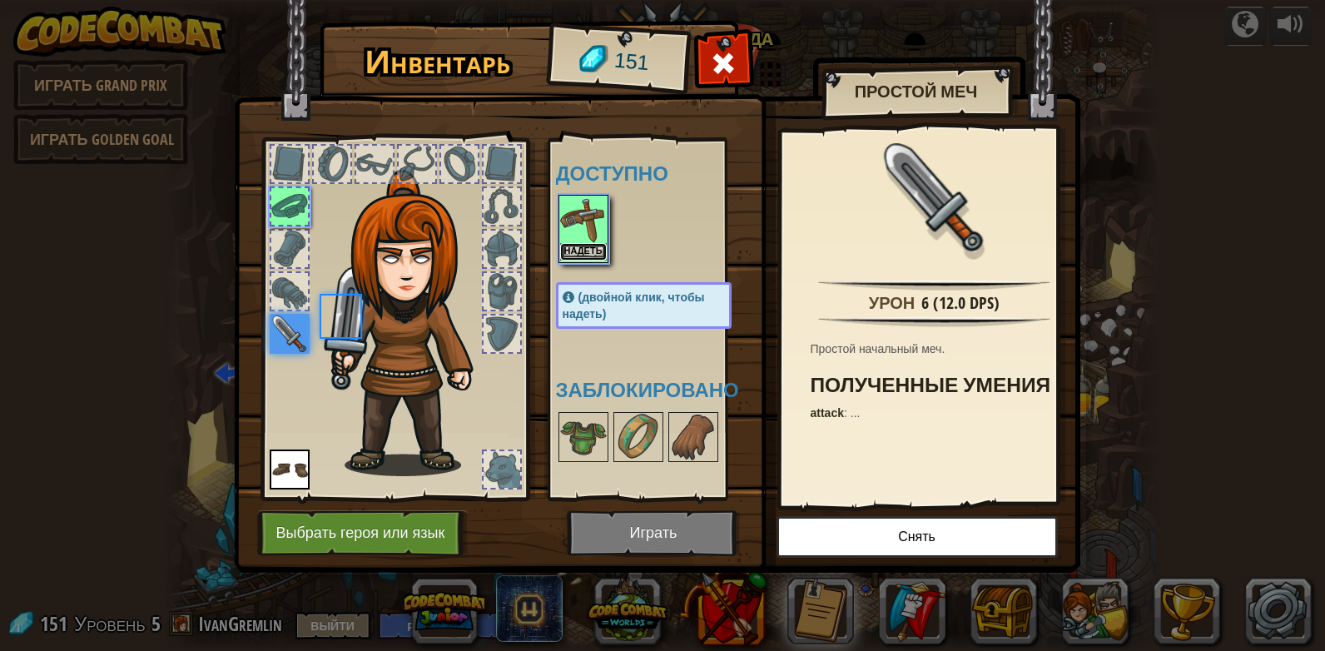
click at [585, 247] on button "Надеть" at bounding box center [583, 251] width 47 height 17
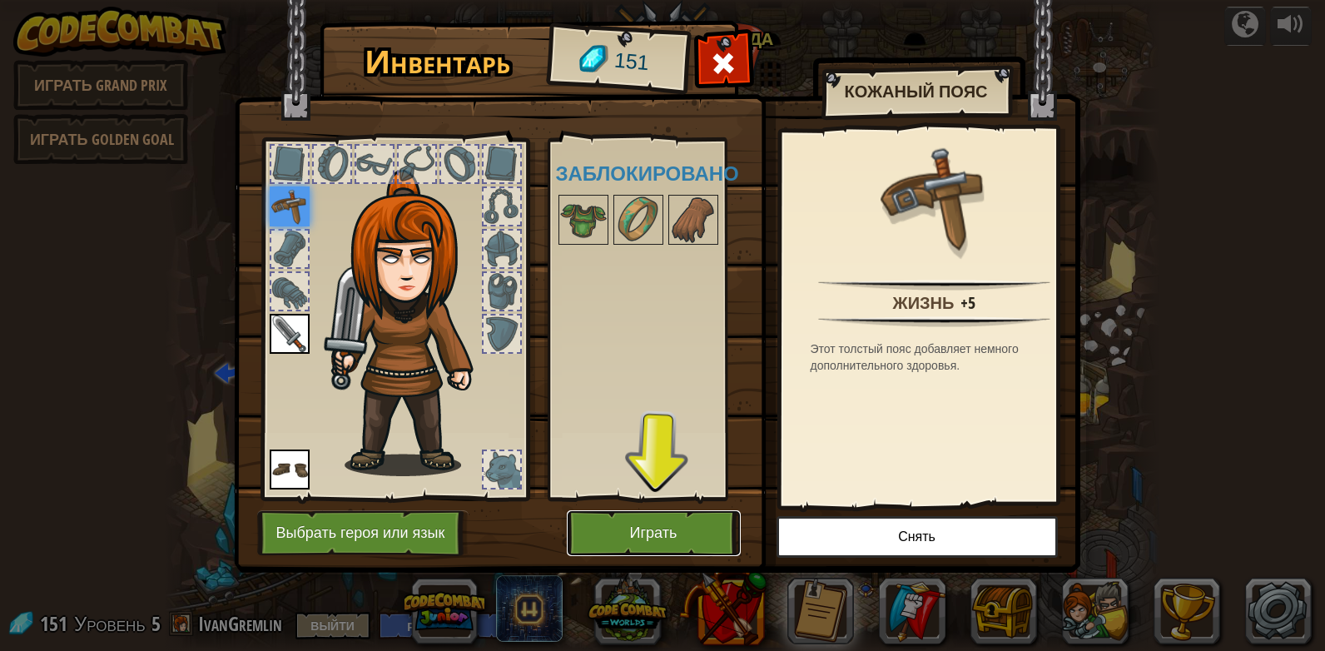
click at [658, 520] on button "Играть" at bounding box center [654, 533] width 174 height 46
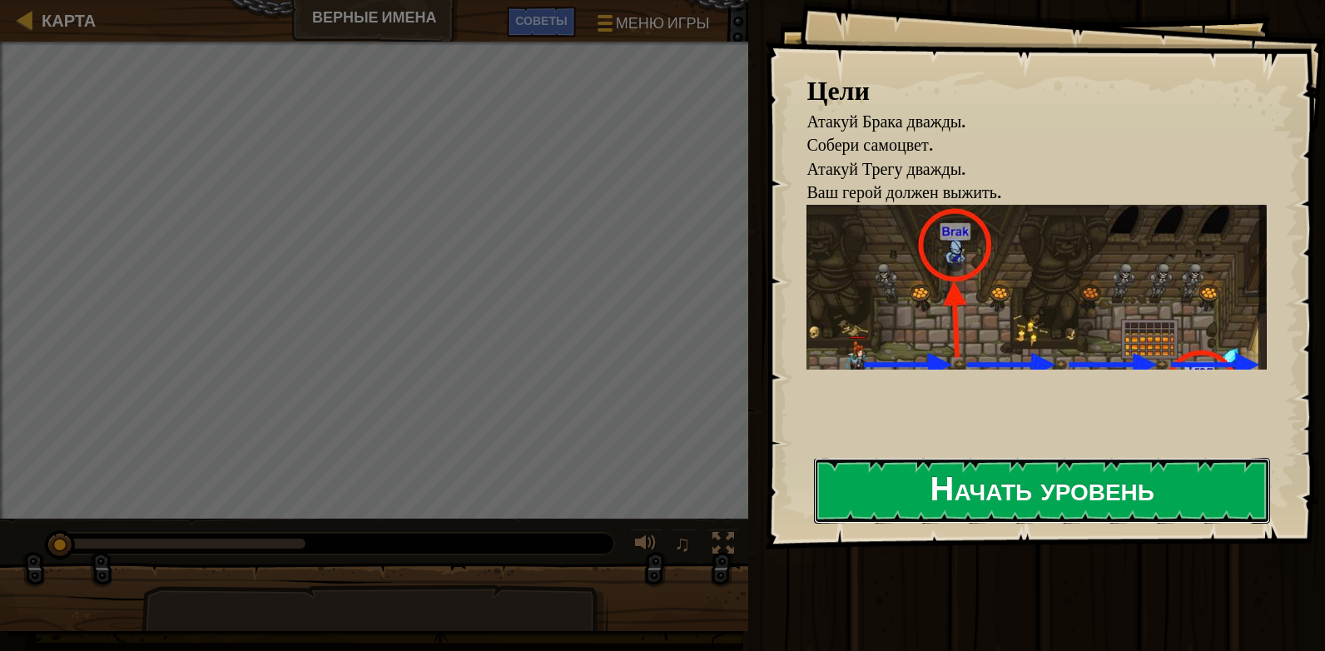
click at [989, 483] on button "Начать уровень" at bounding box center [1042, 491] width 456 height 66
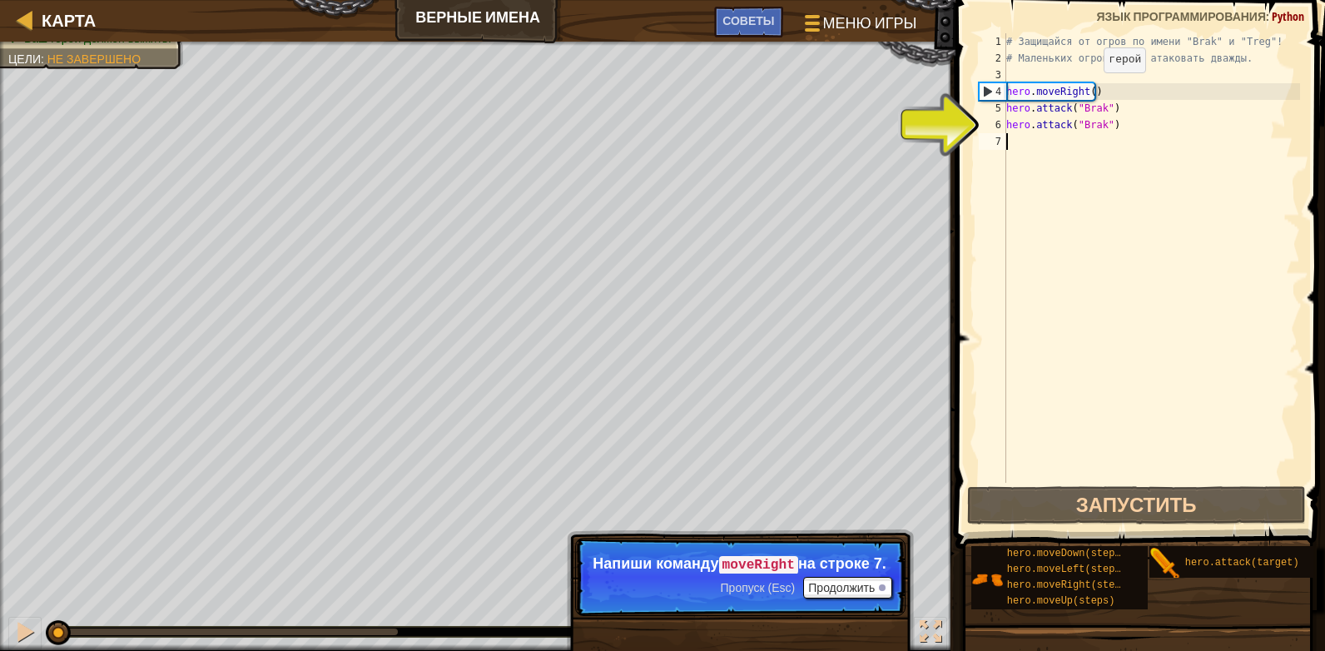
click at [1089, 89] on div "# Защищайся от огров по имени "Brak" и "Treg"! # Маленьких огров нужно атаковат…" at bounding box center [1151, 274] width 297 height 483
type textarea "hero.moveRight(2)"
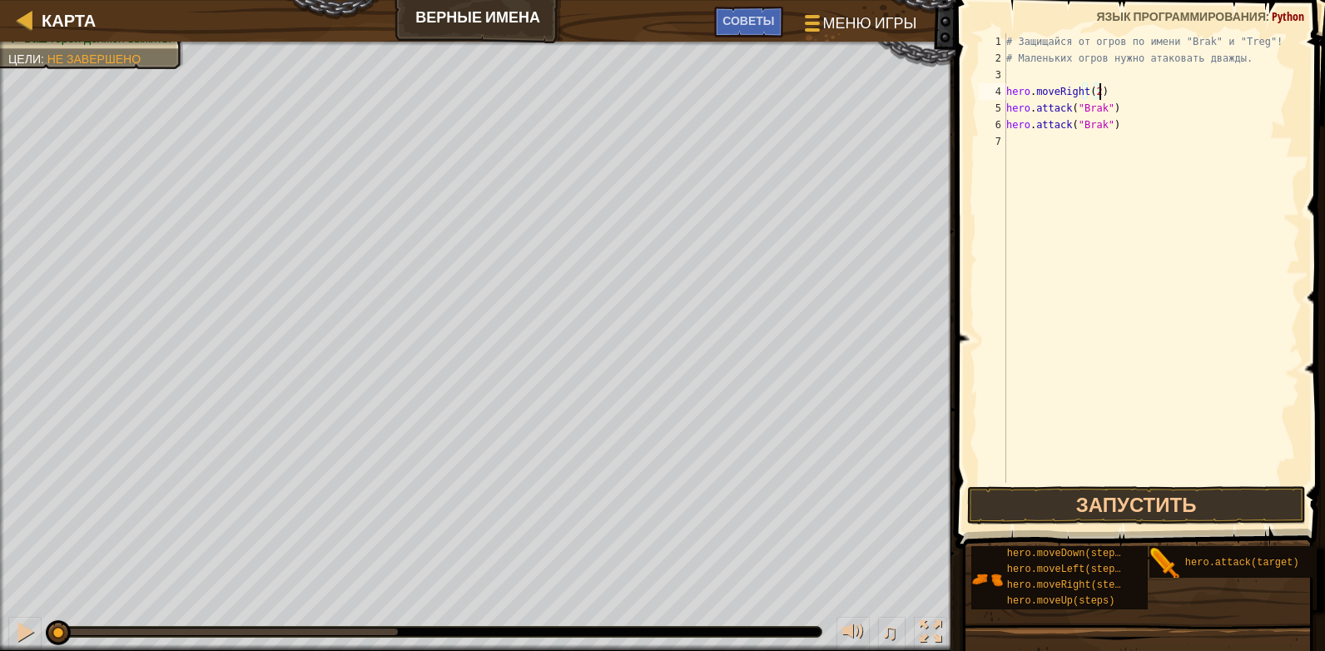
click at [1108, 87] on div "# Защищайся от огров по имени "Brak" и "Treg"! # Маленьких огров нужно атаковат…" at bounding box center [1151, 274] width 297 height 483
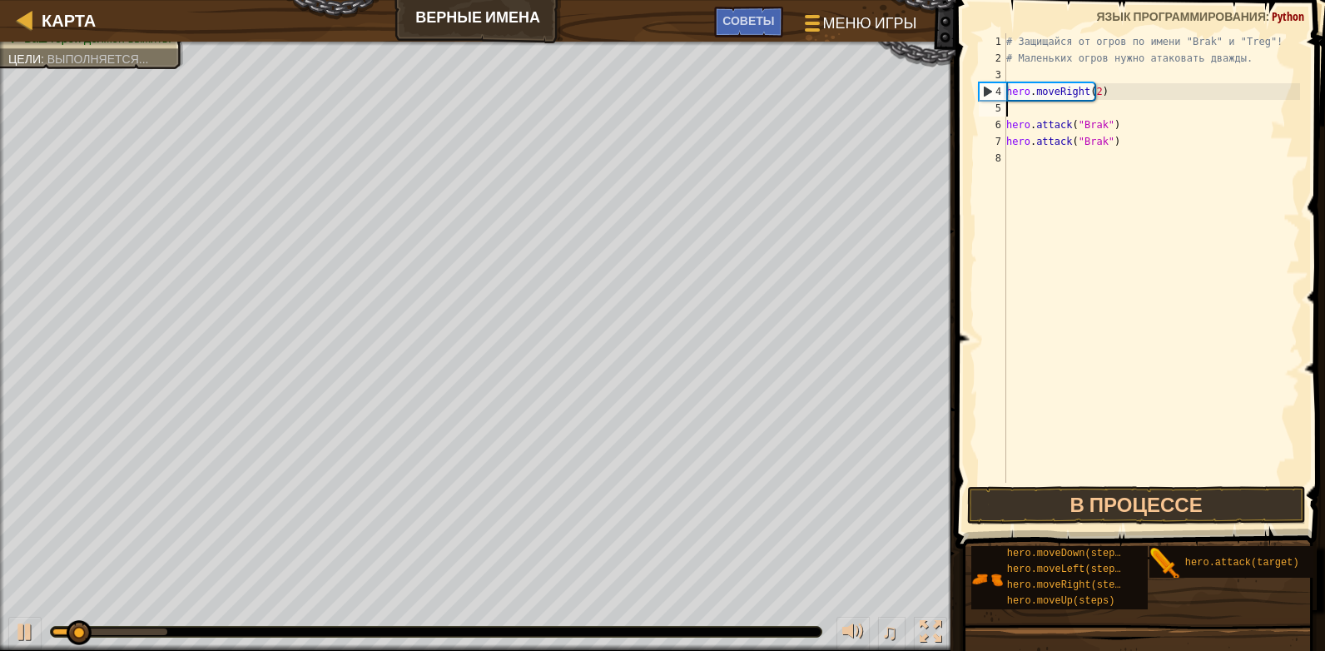
type textarea "he"
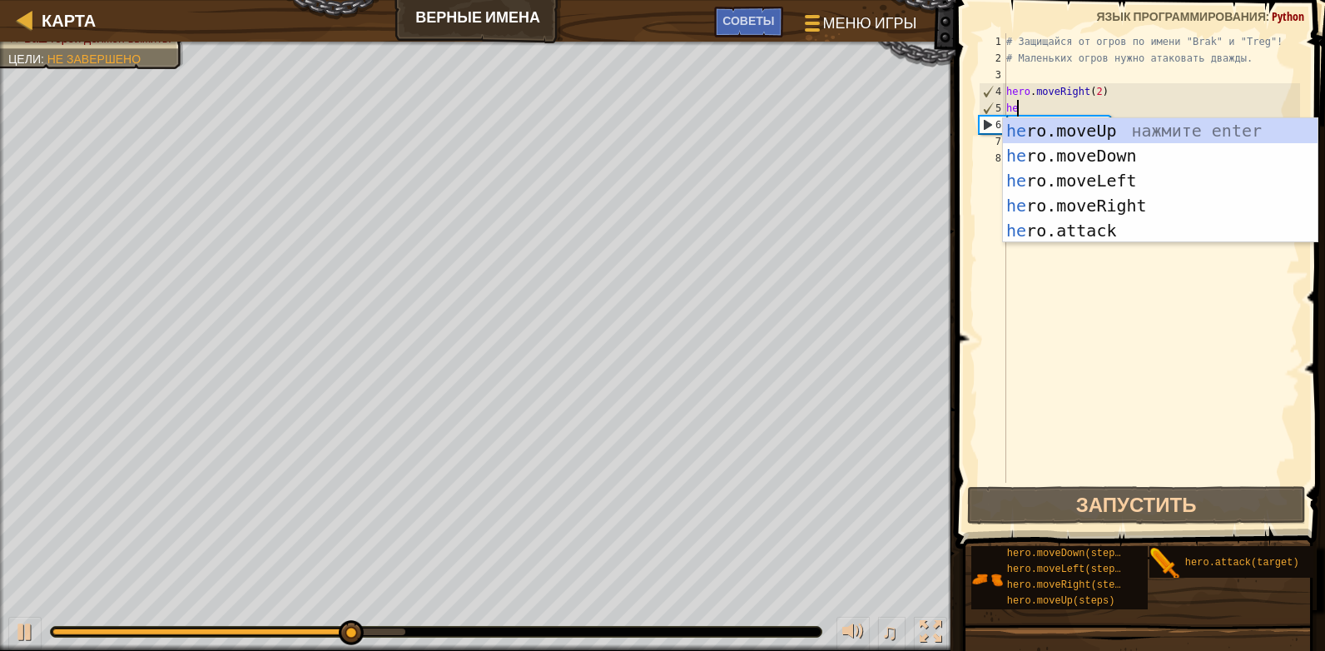
click at [1115, 288] on div "# Защищайся от огров по имени "Brak" и "Treg"! # Маленьких огров нужно атаковат…" at bounding box center [1151, 274] width 297 height 483
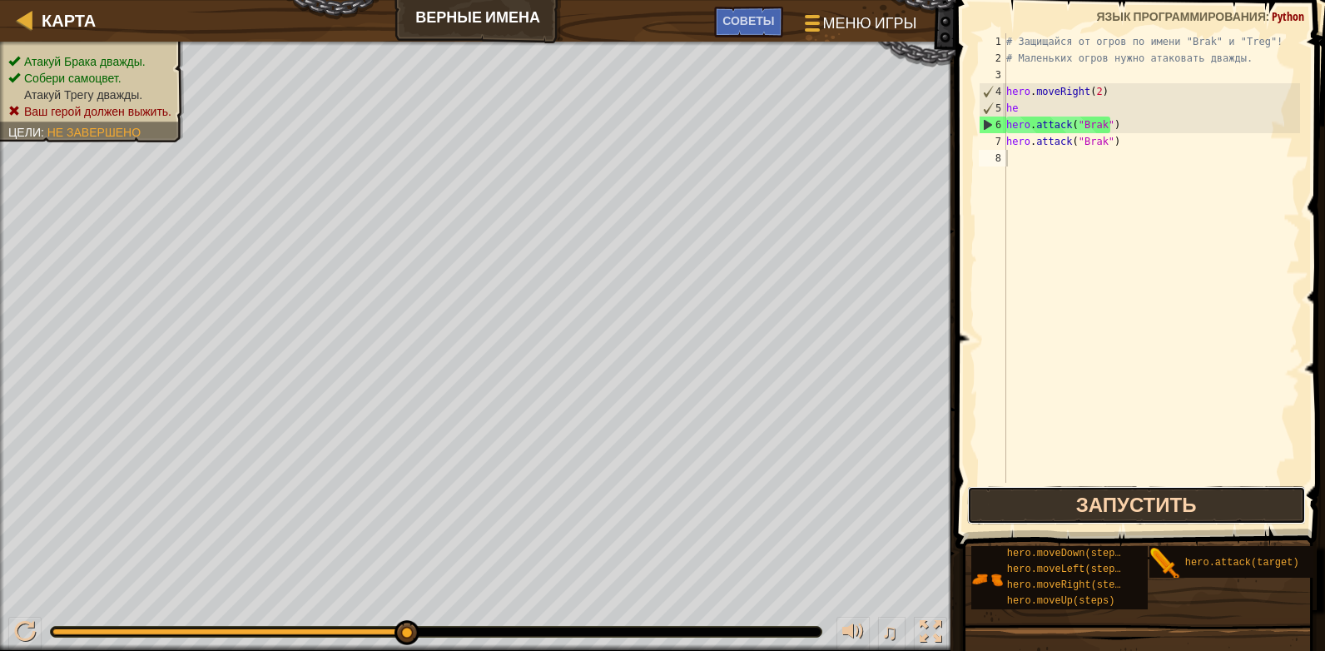
click at [1088, 501] on button "Запустить" at bounding box center [1136, 505] width 339 height 38
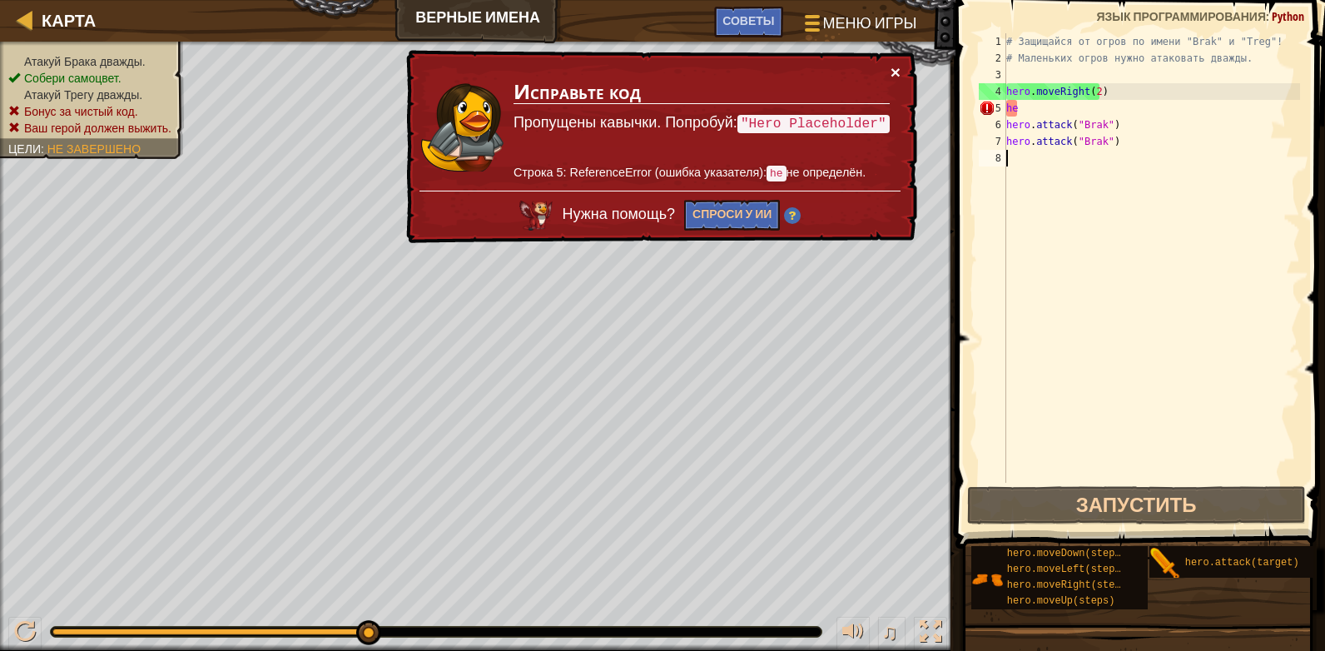
click at [892, 67] on button "×" at bounding box center [895, 71] width 10 height 17
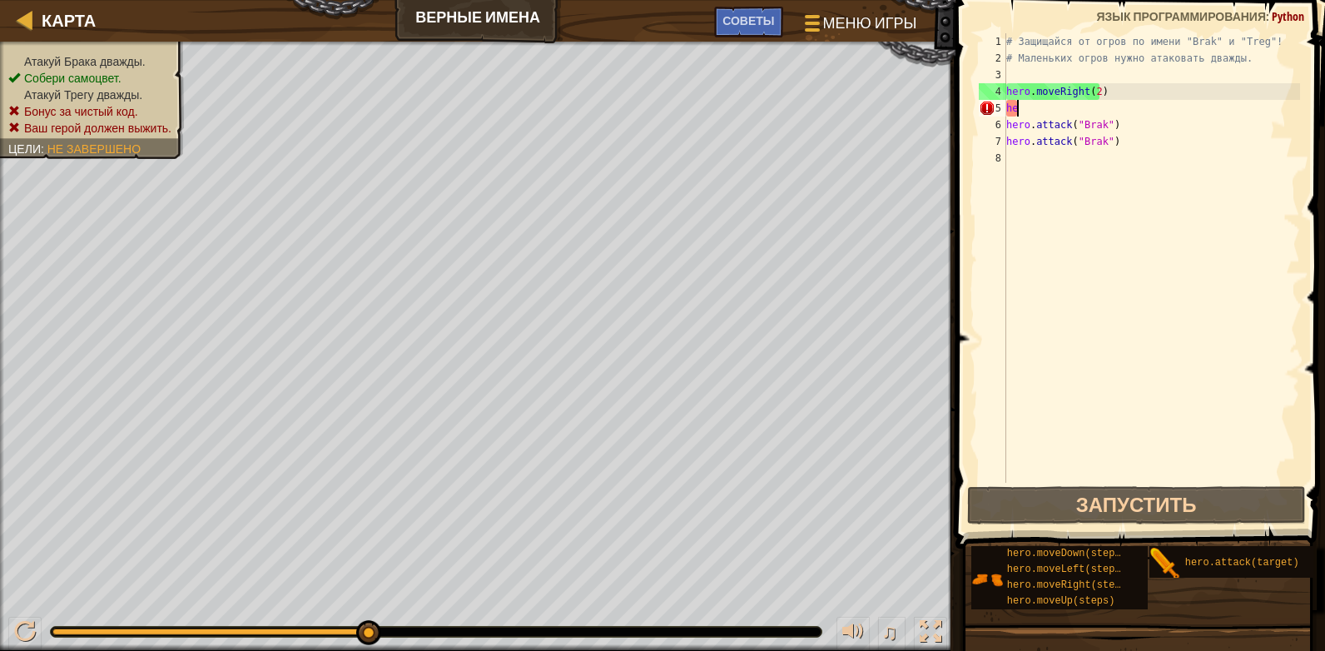
click at [1043, 110] on div "# Защищайся от огров по имени "Brak" и "Treg"! # Маленьких огров нужно атаковат…" at bounding box center [1151, 274] width 297 height 483
type textarea "h"
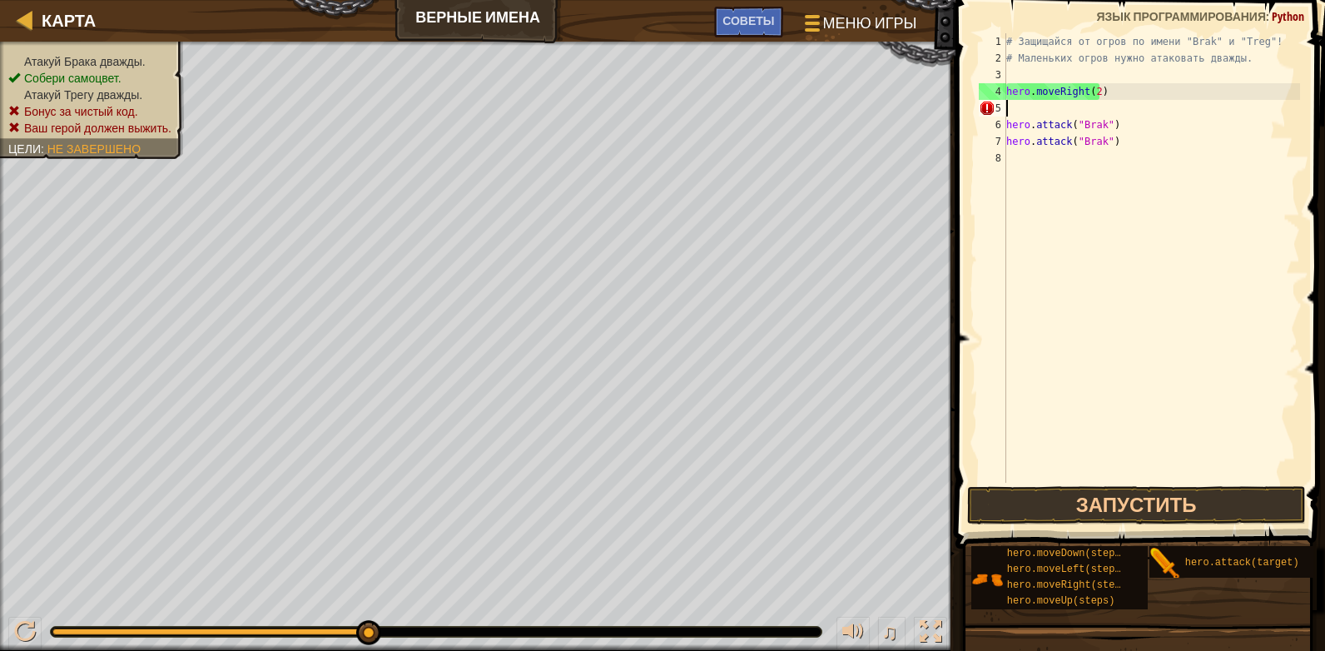
type textarea "hero.moveRight(2)"
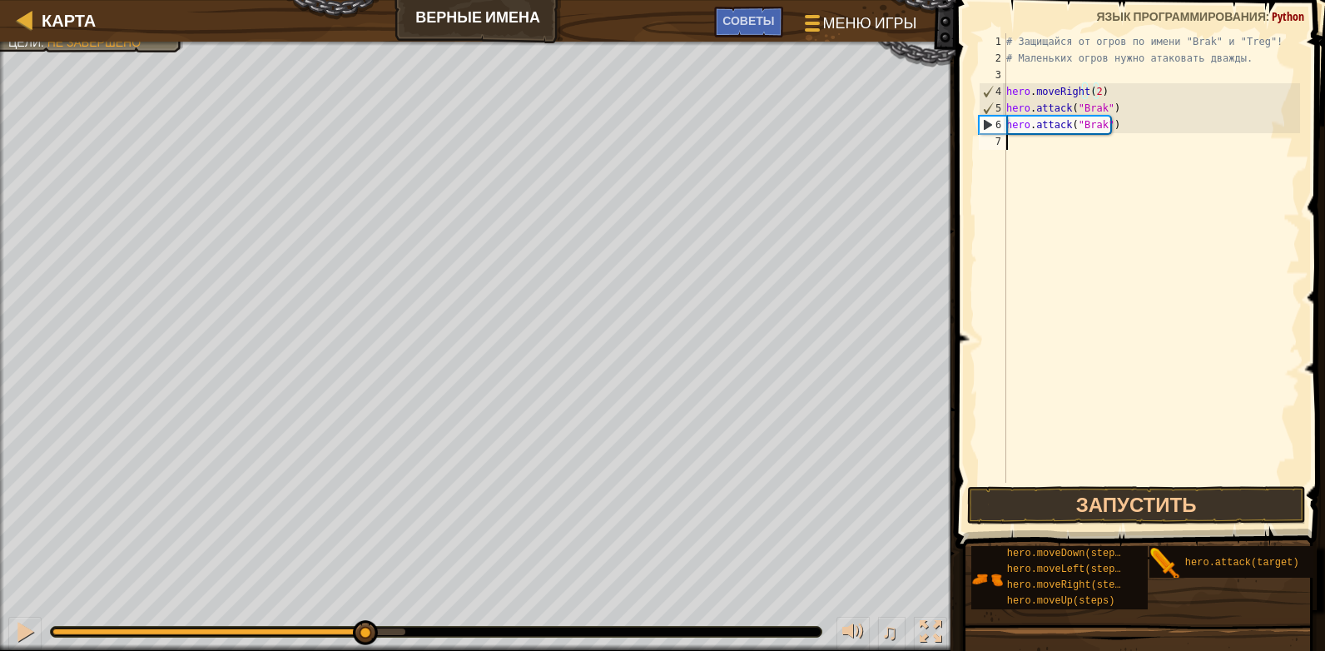
click at [1122, 162] on div "# Защищайся от огров по имени "Brak" и "Treg"! # Маленьких огров нужно атаковат…" at bounding box center [1151, 274] width 297 height 483
click at [1114, 498] on button "Запустить" at bounding box center [1136, 505] width 339 height 38
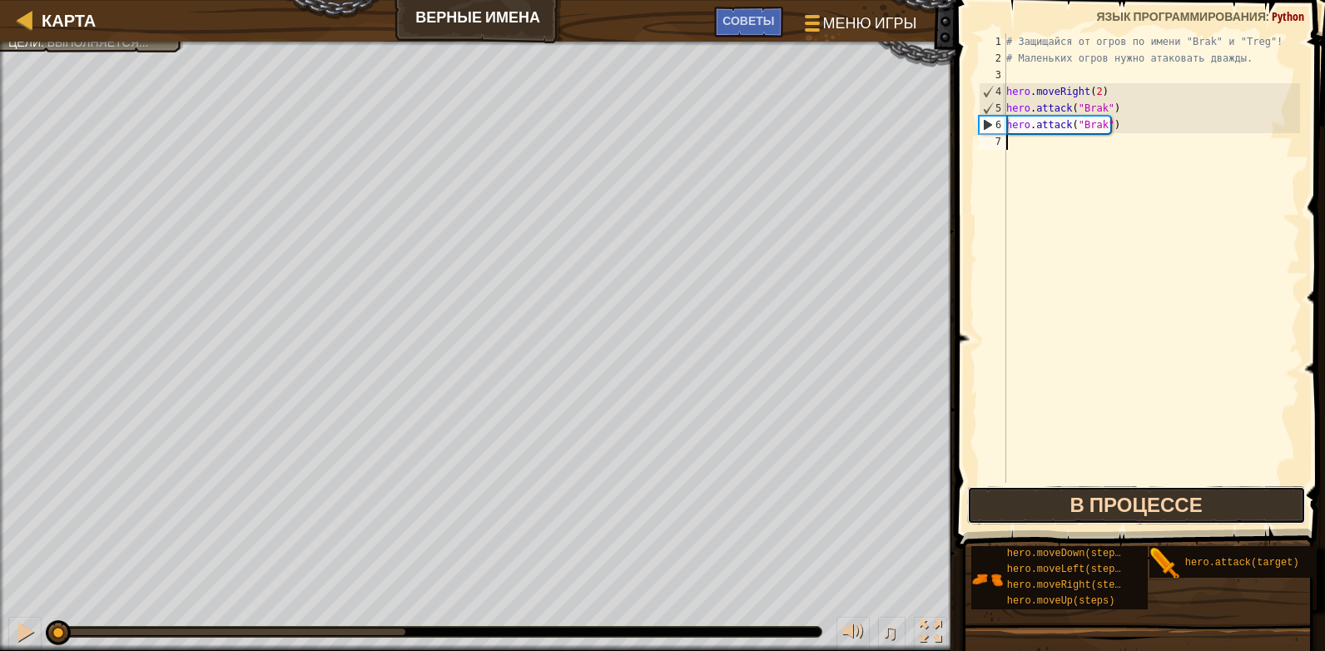
click at [1106, 502] on button "В процессе" at bounding box center [1136, 505] width 339 height 38
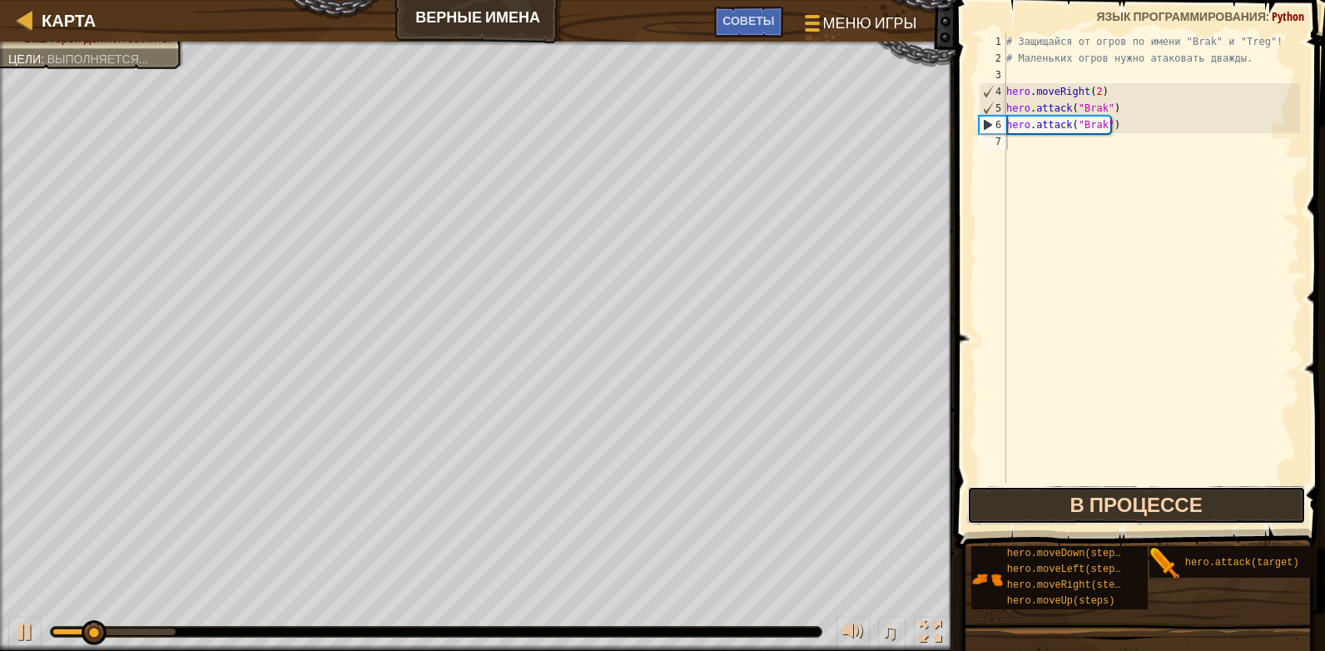
click at [1106, 503] on button "В процессе" at bounding box center [1136, 505] width 339 height 38
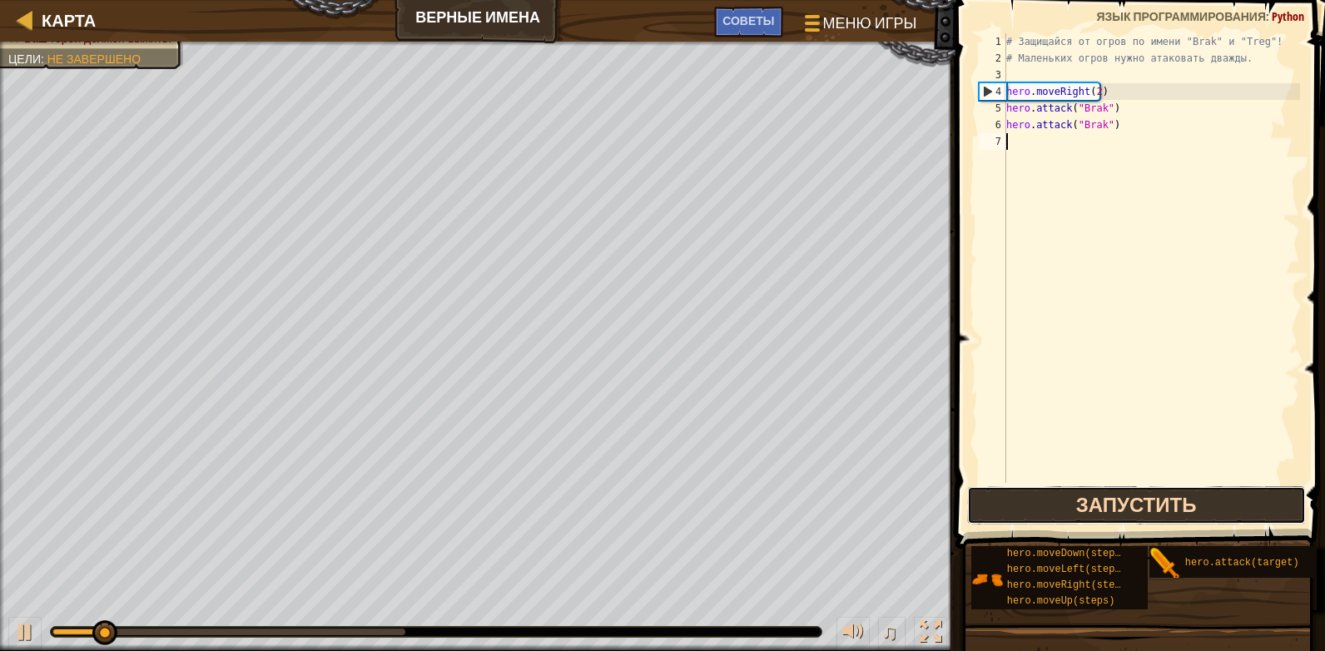
click at [1061, 504] on button "Запустить" at bounding box center [1136, 505] width 339 height 38
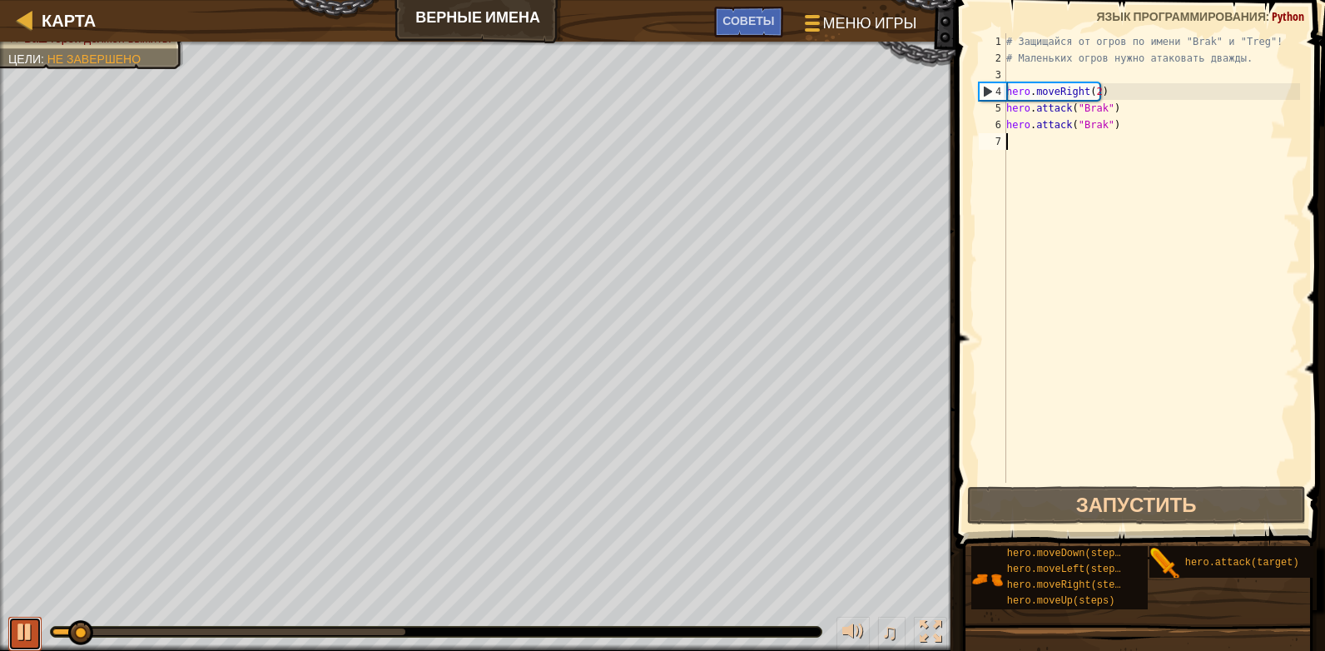
click at [26, 630] on div at bounding box center [25, 632] width 22 height 22
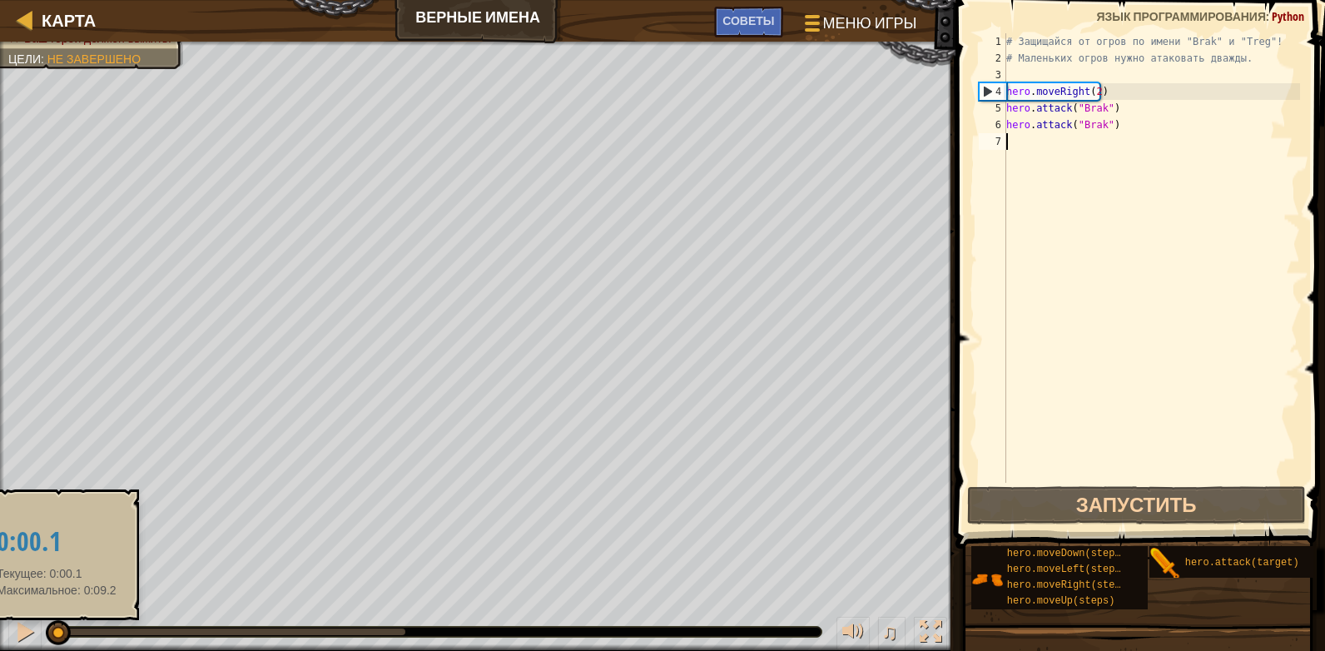
drag, startPoint x: 87, startPoint y: 629, endPoint x: 47, endPoint y: 636, distance: 40.5
click at [47, 636] on div at bounding box center [58, 632] width 25 height 25
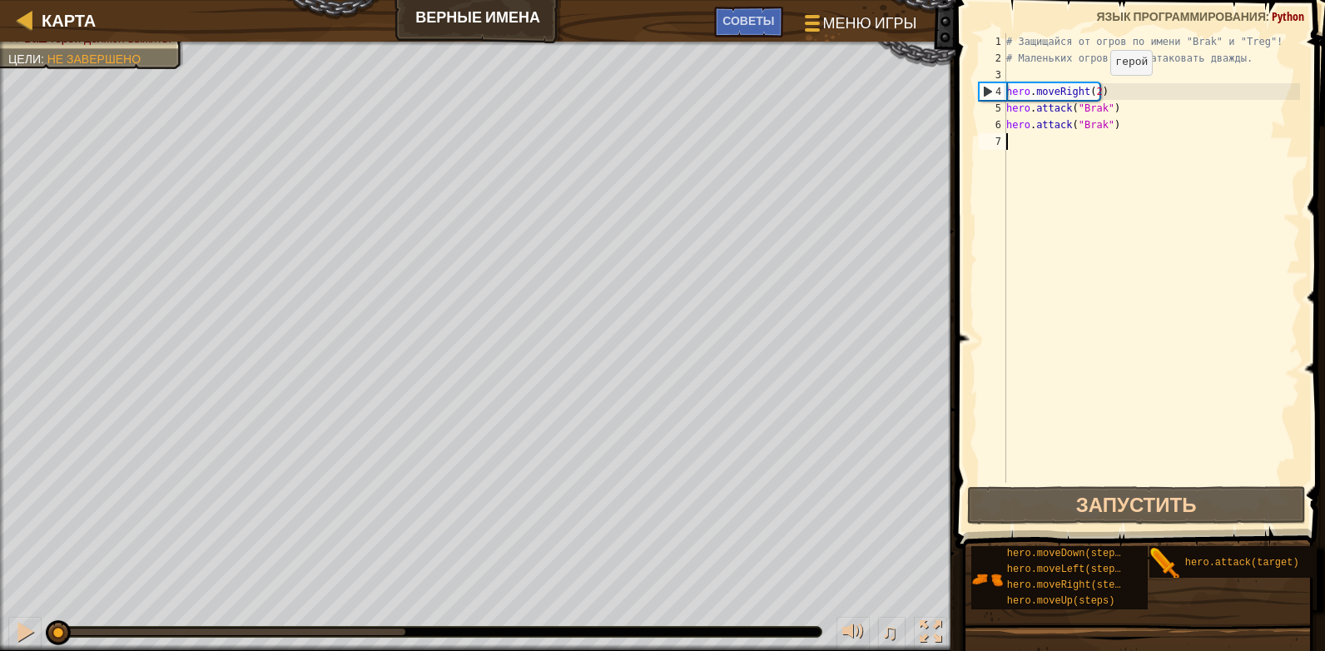
click at [1096, 92] on div "# Защищайся от огров по имени "Brak" и "Treg"! # Маленьких огров нужно атаковат…" at bounding box center [1151, 274] width 297 height 483
type textarea "hero.moveRight()"
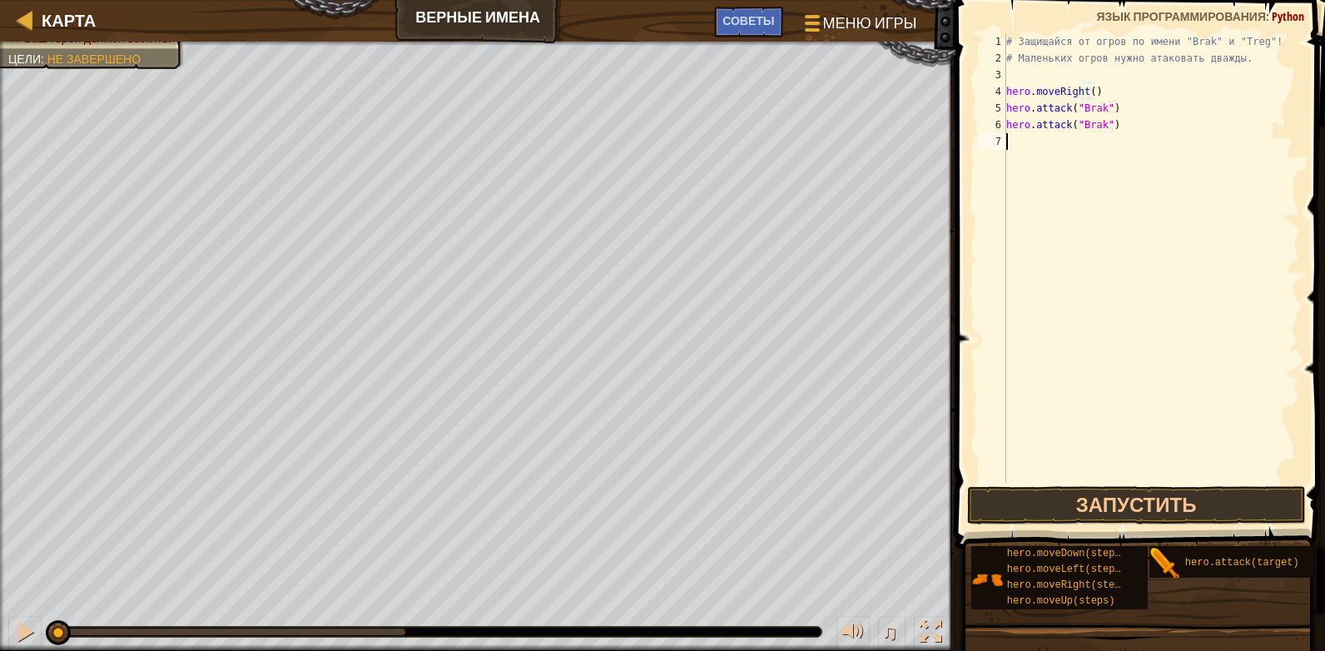
click at [1055, 138] on div "# Защищайся от огров по имени "Brak" и "Treg"! # Маленьких огров нужно атаковат…" at bounding box center [1151, 274] width 297 height 483
click at [1103, 85] on div "# Защищайся от огров по имени "Brak" и "Treg"! # Маленьких огров нужно атаковат…" at bounding box center [1151, 274] width 297 height 483
click at [1092, 123] on div "# Защищайся от огров по имени "Brak" и "Treg"! # Маленьких огров нужно атаковат…" at bounding box center [1151, 274] width 297 height 483
click at [1102, 124] on div "# Защищайся от огров по имени "Brak" и "Treg"! # Маленьких огров нужно атаковат…" at bounding box center [1151, 274] width 297 height 483
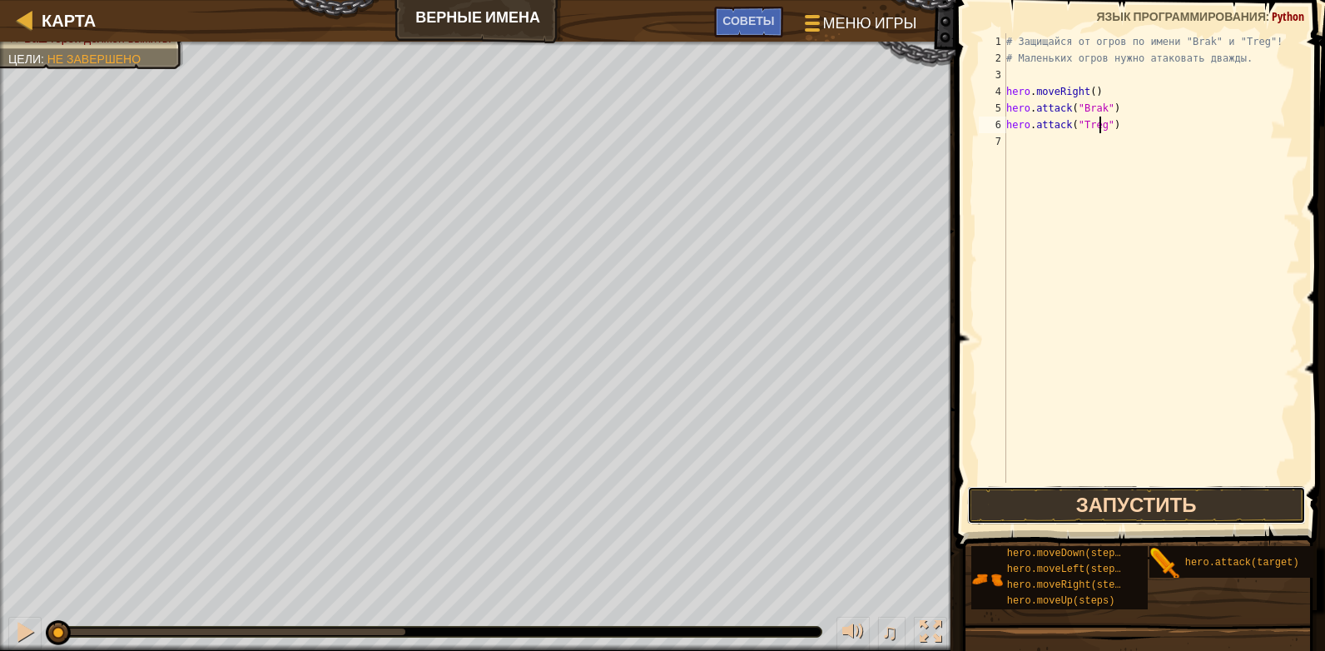
click at [1148, 501] on button "Запустить" at bounding box center [1136, 505] width 339 height 38
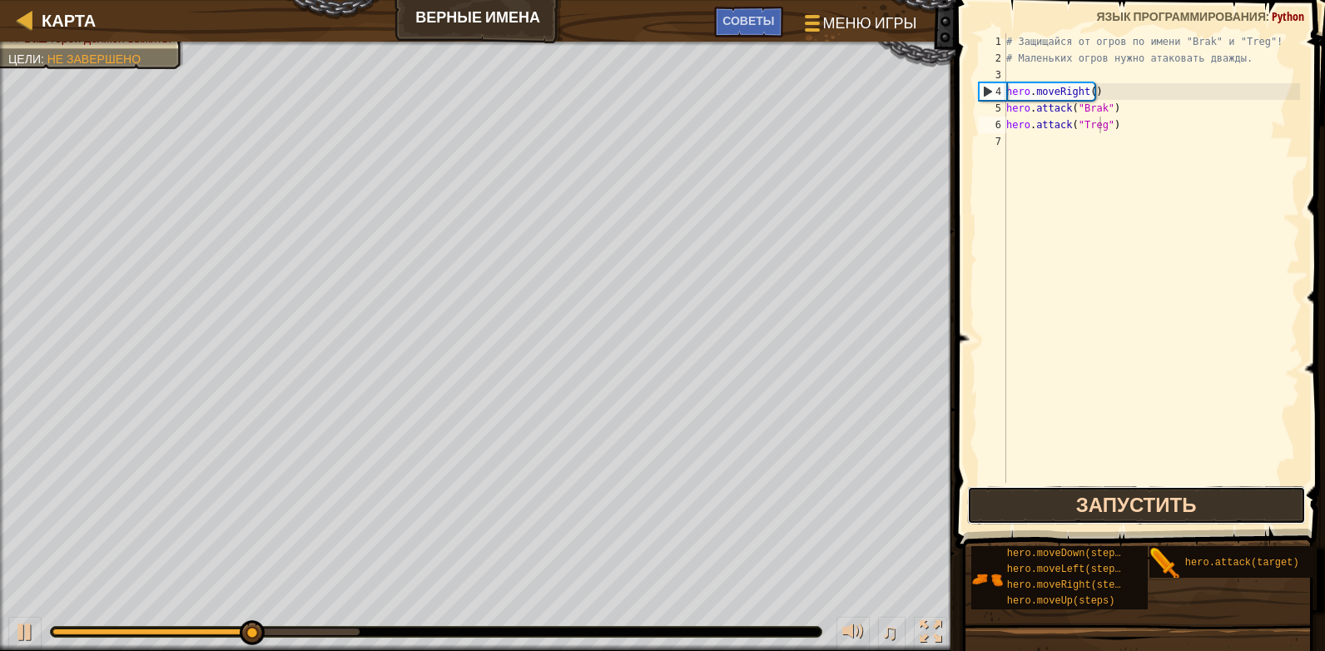
click at [1123, 507] on button "Запустить" at bounding box center [1136, 505] width 339 height 38
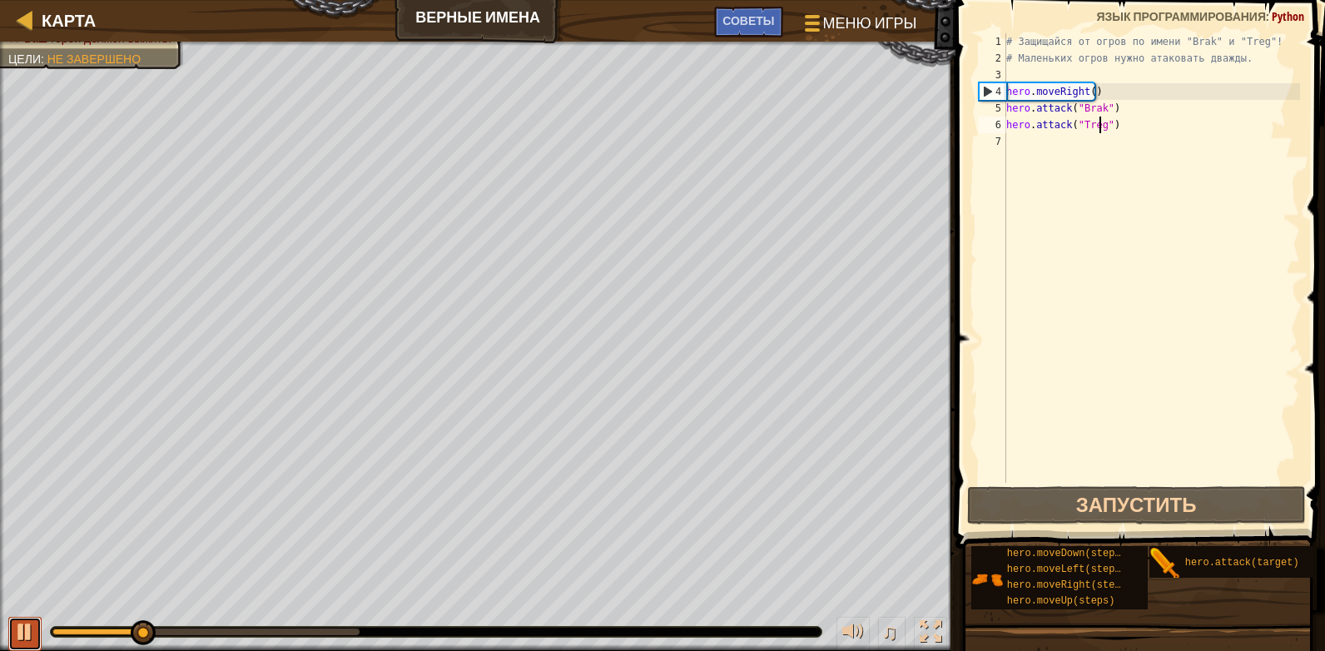
click at [21, 631] on div at bounding box center [25, 632] width 22 height 22
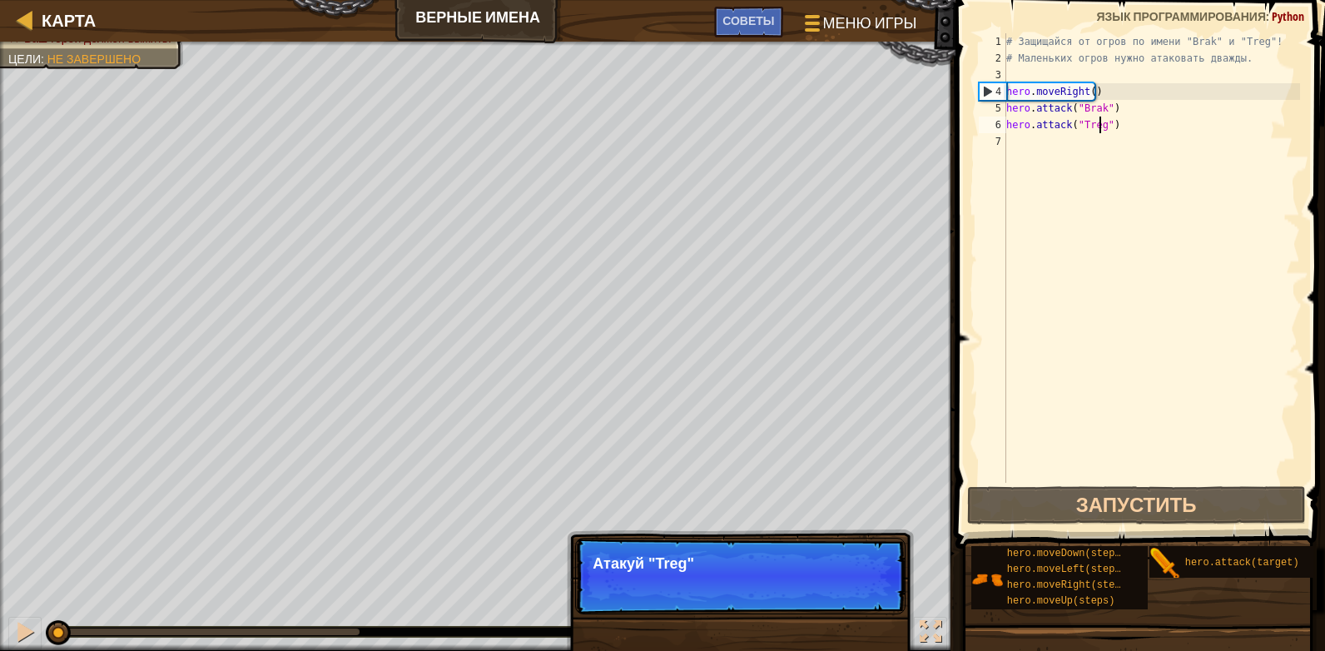
drag, startPoint x: 148, startPoint y: 632, endPoint x: -3, endPoint y: 639, distance: 151.6
click at [0, 0] on html "Карта Верные имена Меню игры Готово Советы 1 הההההההההההההההההההההההההההההההההה…" at bounding box center [662, 0] width 1325 height 0
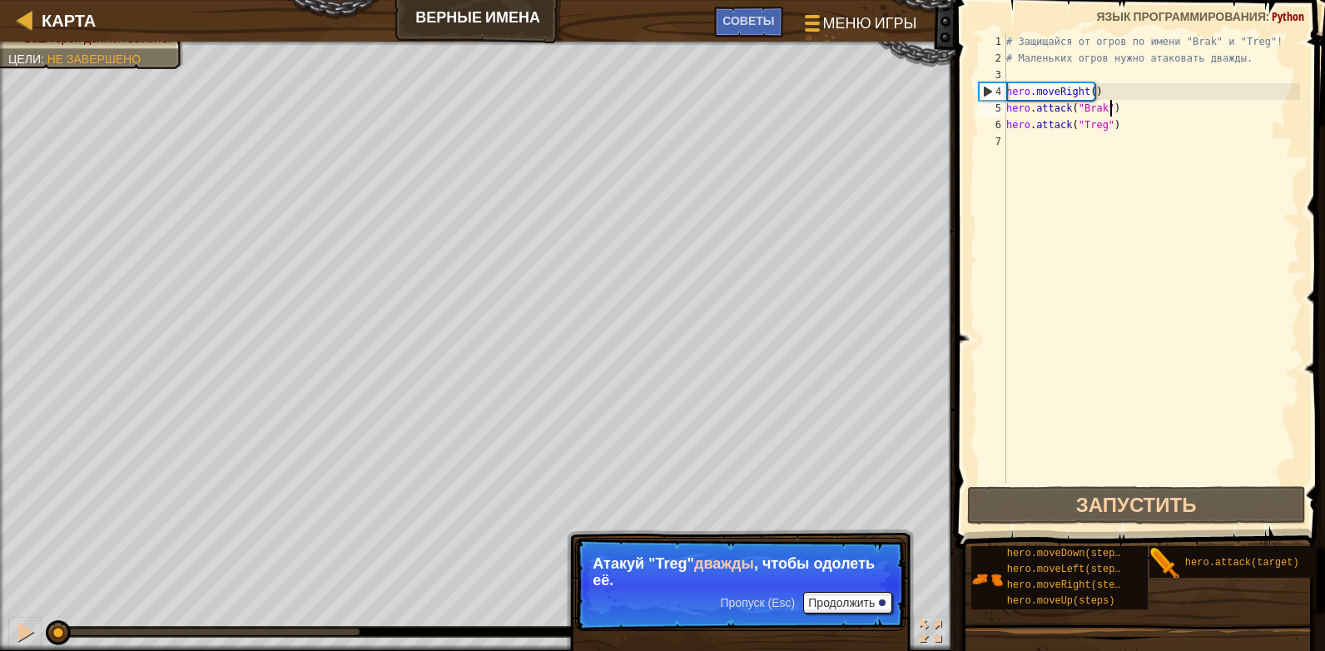
click at [1118, 103] on div "# Защищайся от огров по имени "Brak" и "Treg"! # Маленьких огров нужно атаковат…" at bounding box center [1151, 274] width 297 height 483
type textarea "hero.attack("Brak")"
drag, startPoint x: 1067, startPoint y: 101, endPoint x: 1188, endPoint y: 136, distance: 126.7
click at [1068, 101] on div "# Защищайся от огров по имени "Brak" и "Treg"! # Маленьких огров нужно атаковат…" at bounding box center [1151, 274] width 297 height 483
drag, startPoint x: 1120, startPoint y: 104, endPoint x: 1006, endPoint y: 114, distance: 114.4
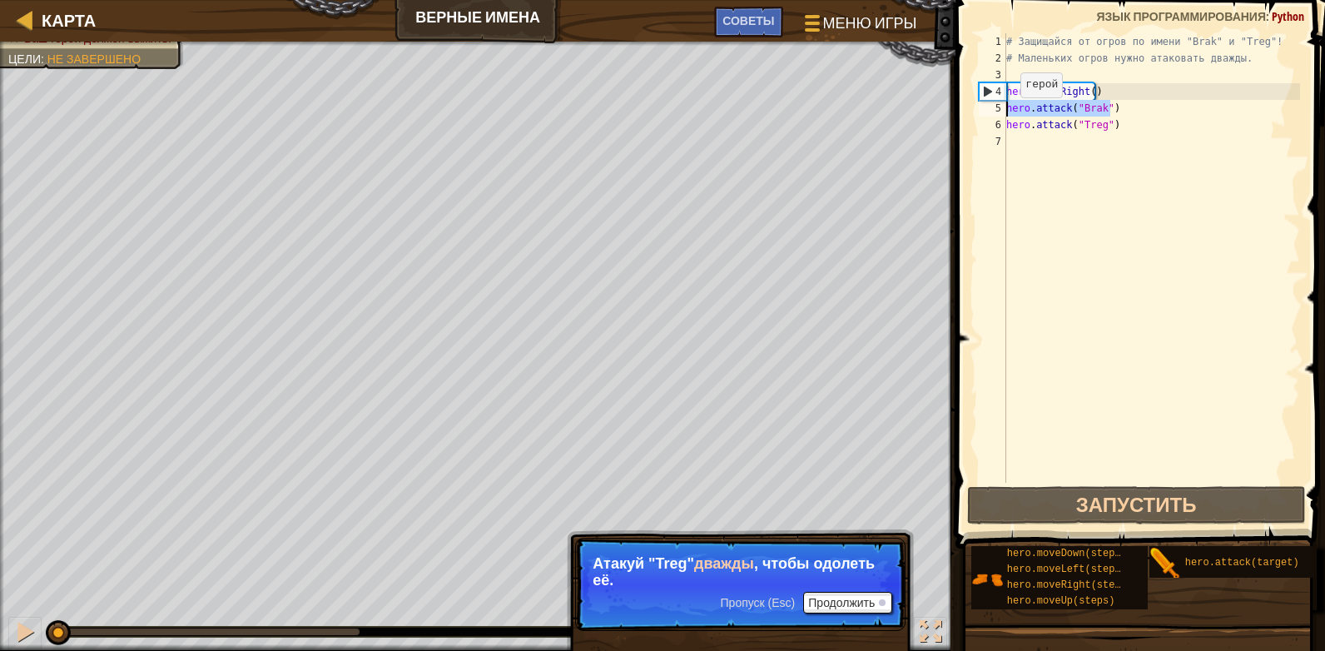
click at [1006, 114] on div "# Защищайся от огров по имени "Brak" и "Treg"! # Маленьких огров нужно атаковат…" at bounding box center [1151, 274] width 297 height 483
click at [1132, 105] on div "# Защищайся от огров по имени "Brak" и "Treg"! # Маленьких огров нужно атаковат…" at bounding box center [1151, 257] width 297 height 449
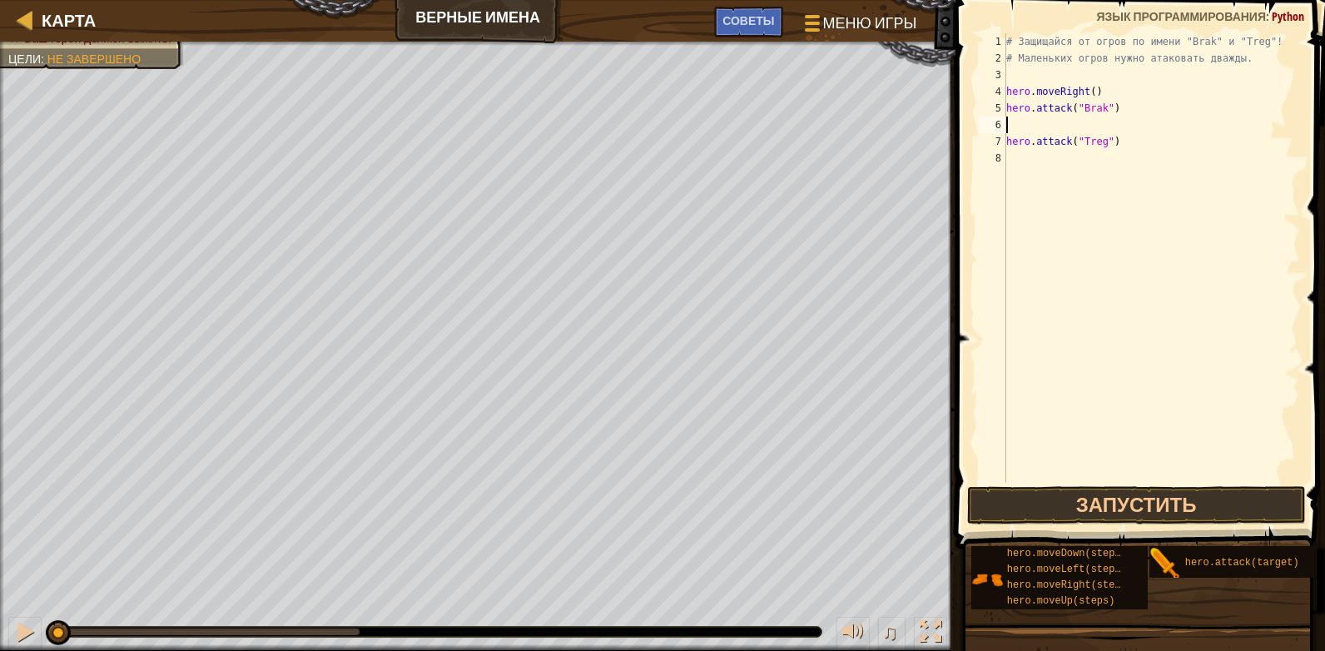
paste textarea "hero.attack("Brak")"
drag, startPoint x: 1120, startPoint y: 139, endPoint x: 1009, endPoint y: 141, distance: 111.5
click at [1009, 141] on div "# Защищайся от огров по имени "Brak" и "Treg"! # Маленьких огров нужно атаковат…" at bounding box center [1151, 274] width 297 height 483
type textarea "hero.attack("Treg")"
click at [1103, 161] on div "# Защищайся от огров по имени "Brak" и "Treg"! # Маленьких огров нужно атаковат…" at bounding box center [1151, 274] width 297 height 483
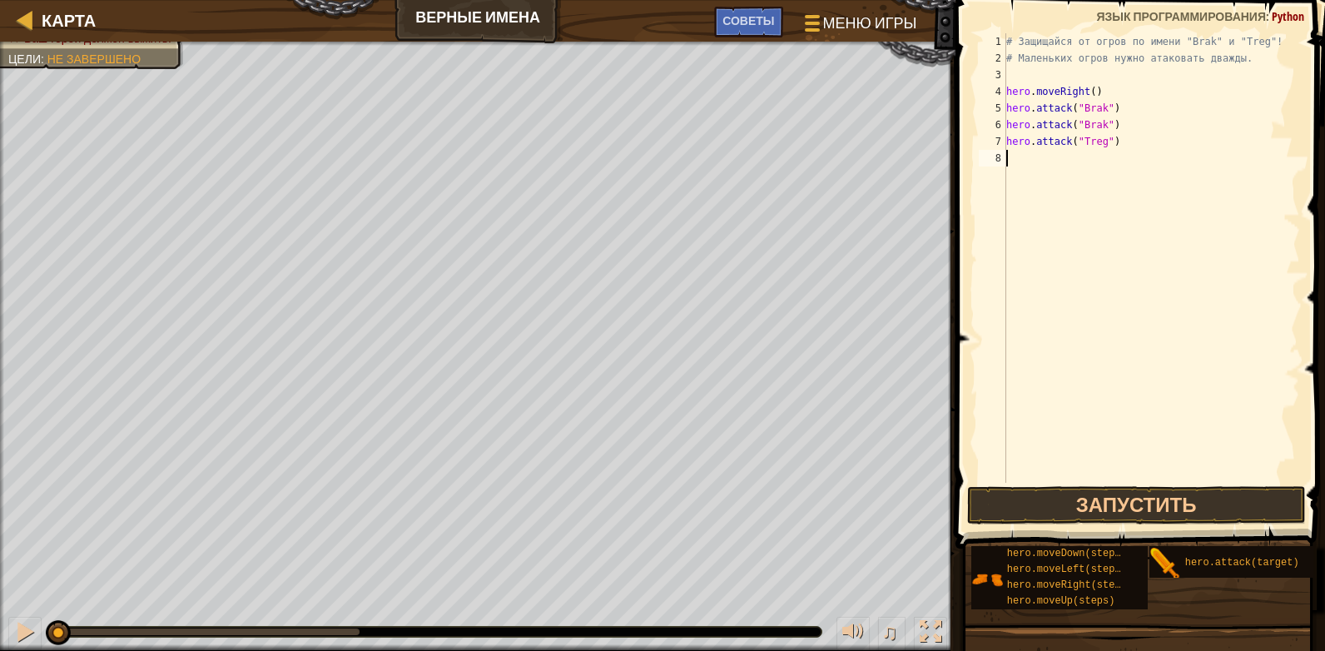
paste textarea "hero.attack("Treg")"
type textarea "hero.attack("Treg")"
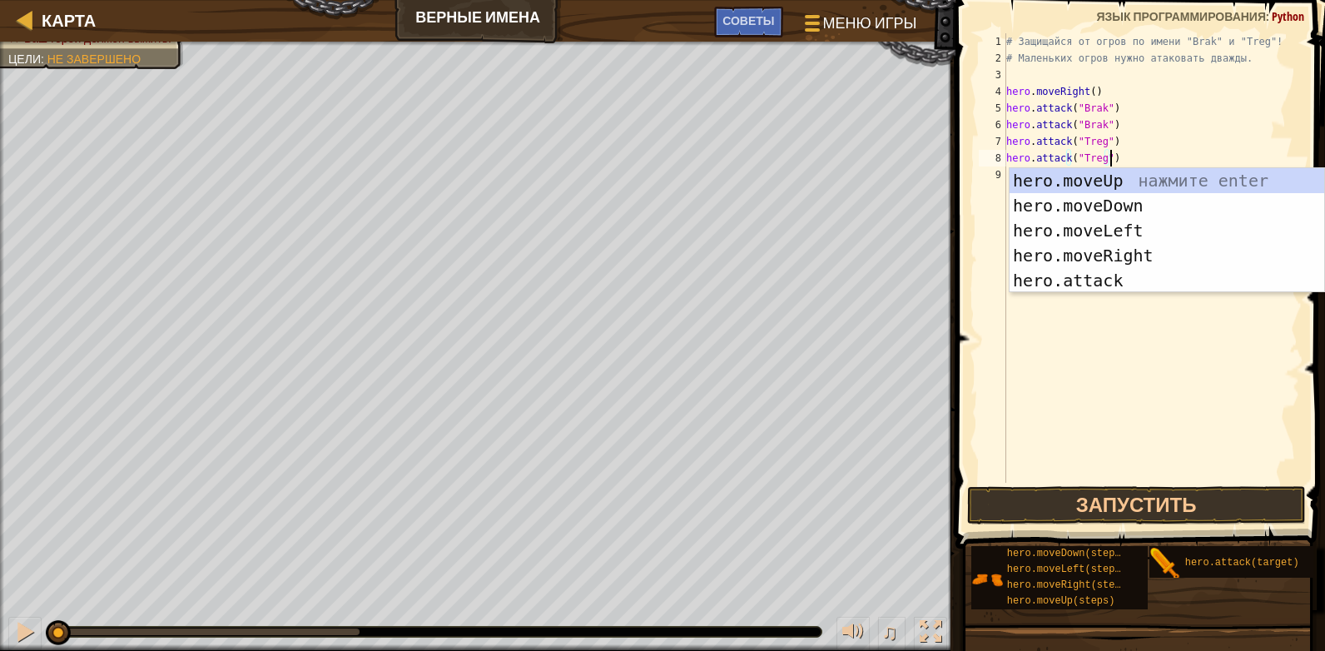
click at [1130, 429] on div "# Защищайся от огров по имени "Brak" и "Treg"! # Маленьких огров нужно атаковат…" at bounding box center [1151, 274] width 297 height 483
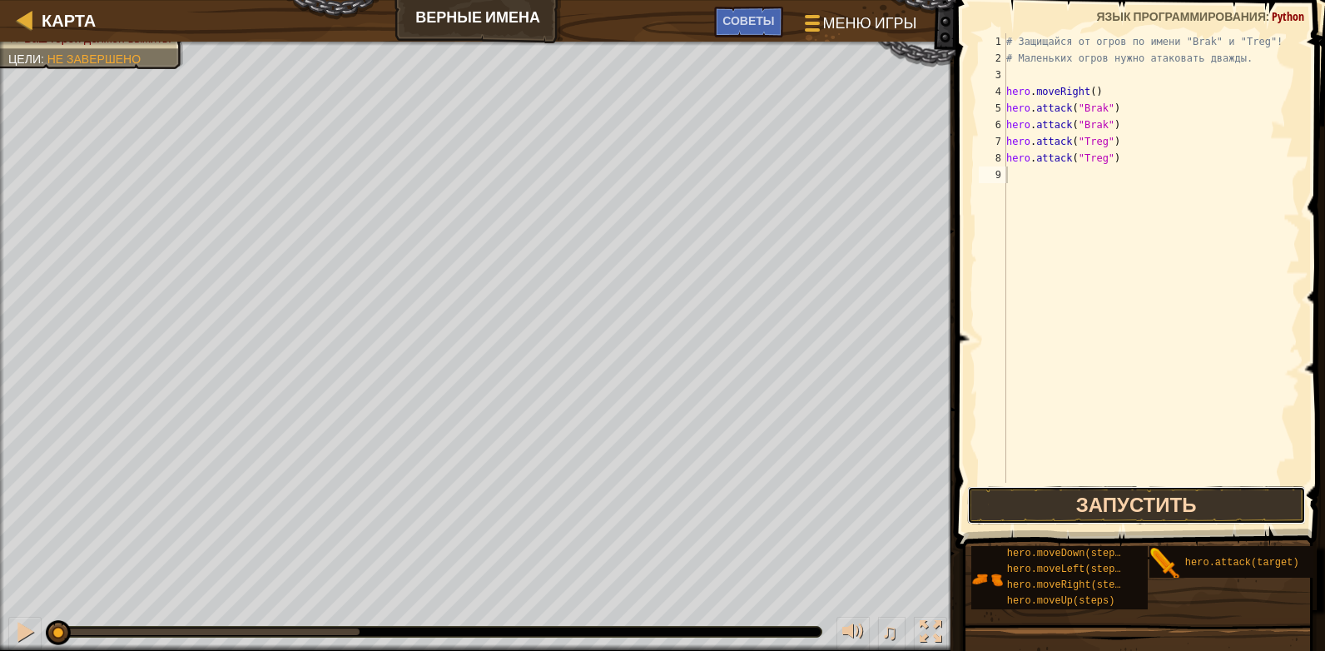
click at [1125, 498] on button "Запустить" at bounding box center [1136, 505] width 339 height 38
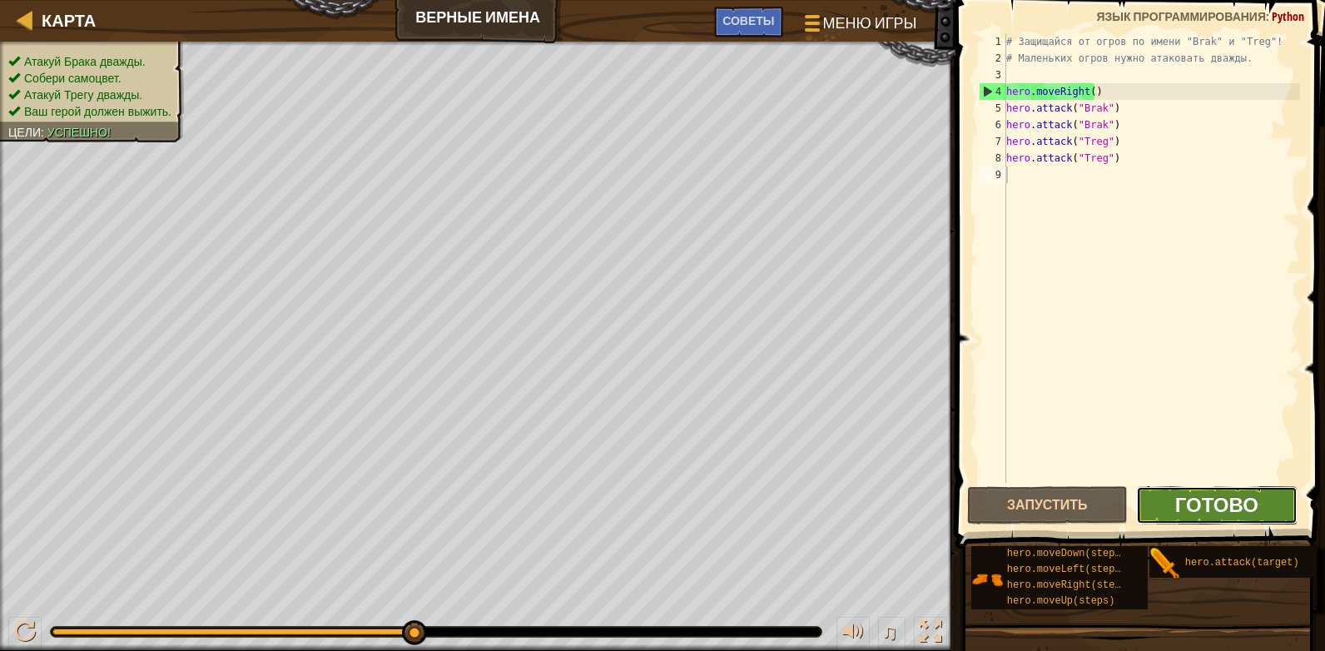
click at [1199, 503] on span "Готово" at bounding box center [1216, 504] width 83 height 27
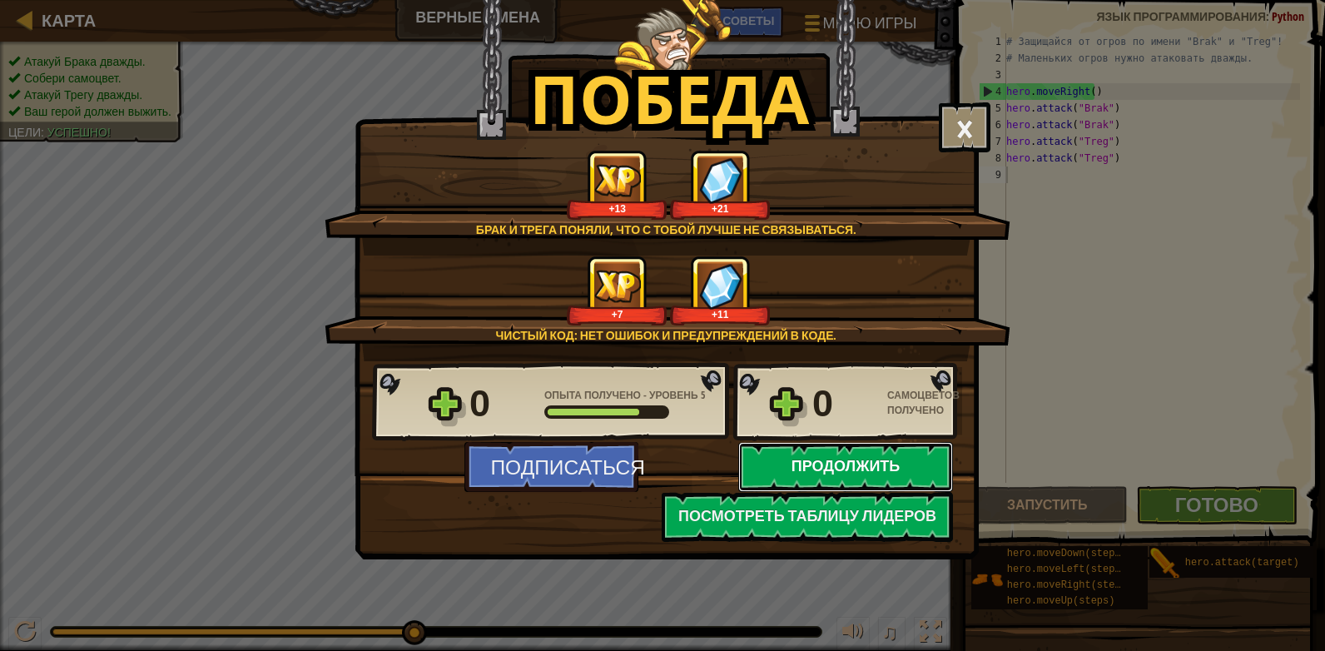
click at [825, 470] on button "Продолжить" at bounding box center [845, 467] width 215 height 50
select select "ru"
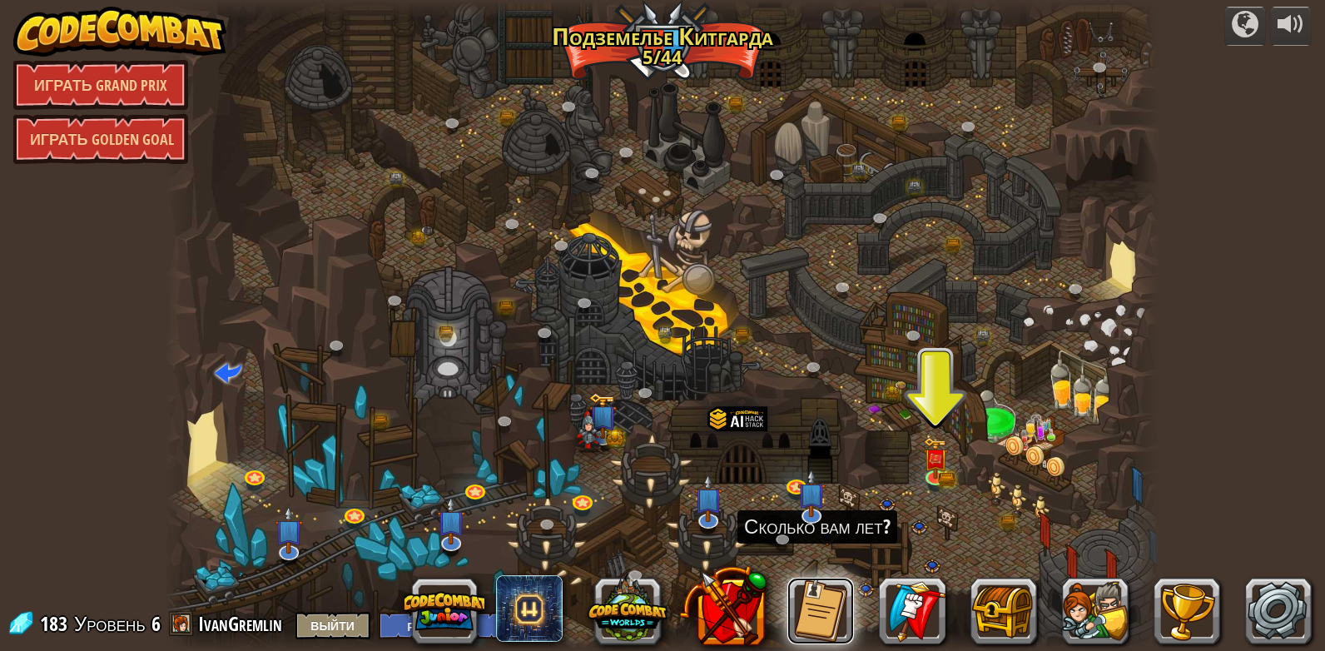
click at [819, 601] on button at bounding box center [820, 611] width 67 height 67
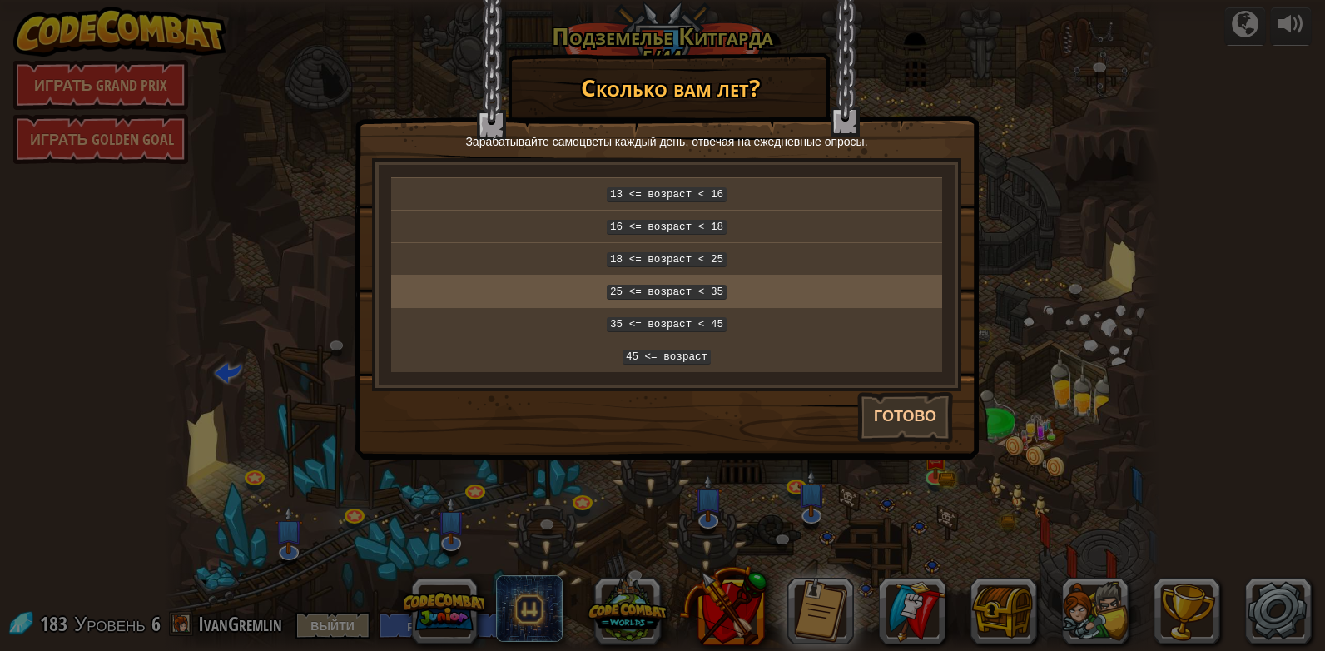
click at [677, 288] on code "25 <= возраст < 35" at bounding box center [667, 292] width 120 height 15
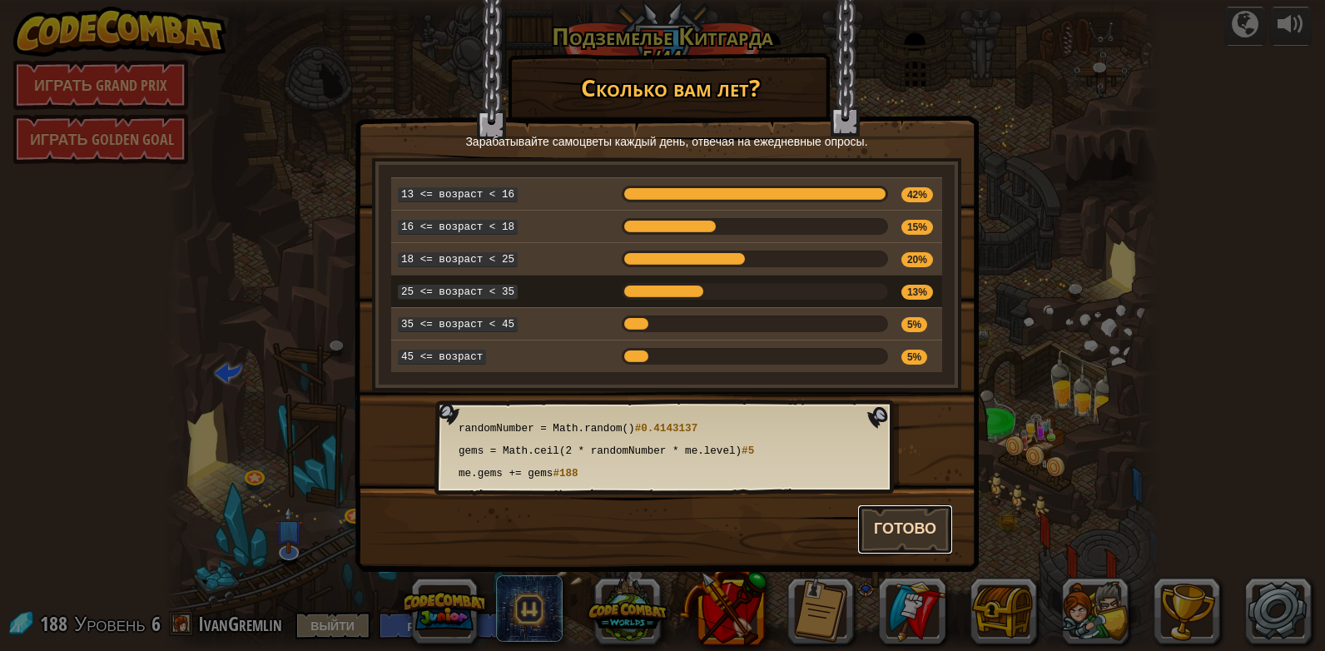
click at [905, 516] on button "Готово" at bounding box center [905, 529] width 96 height 50
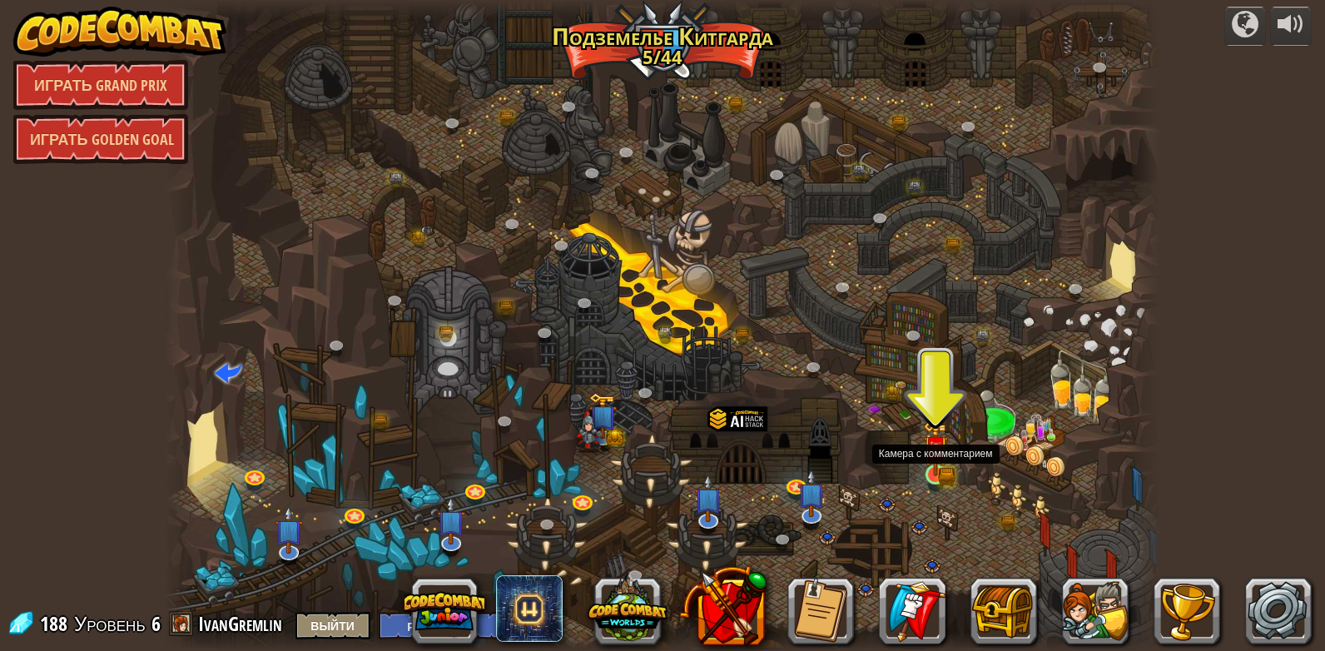
click at [934, 463] on img at bounding box center [935, 448] width 25 height 56
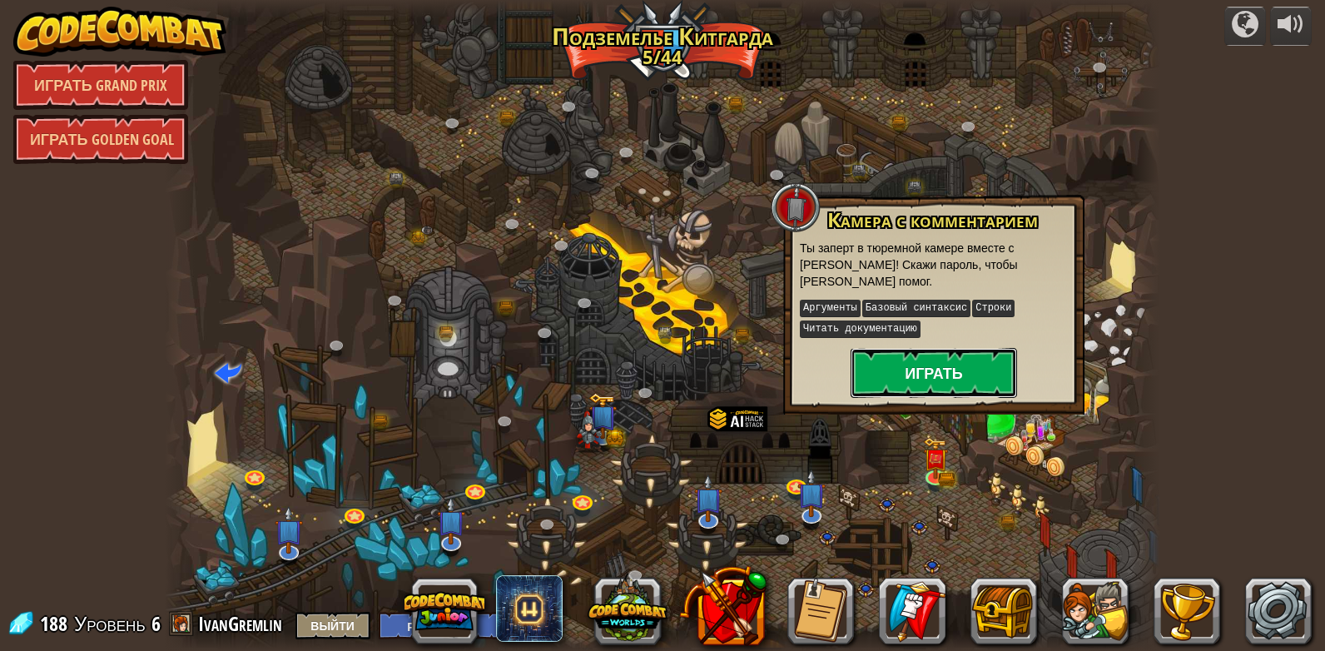
click at [925, 364] on button "Играть" at bounding box center [933, 373] width 166 height 50
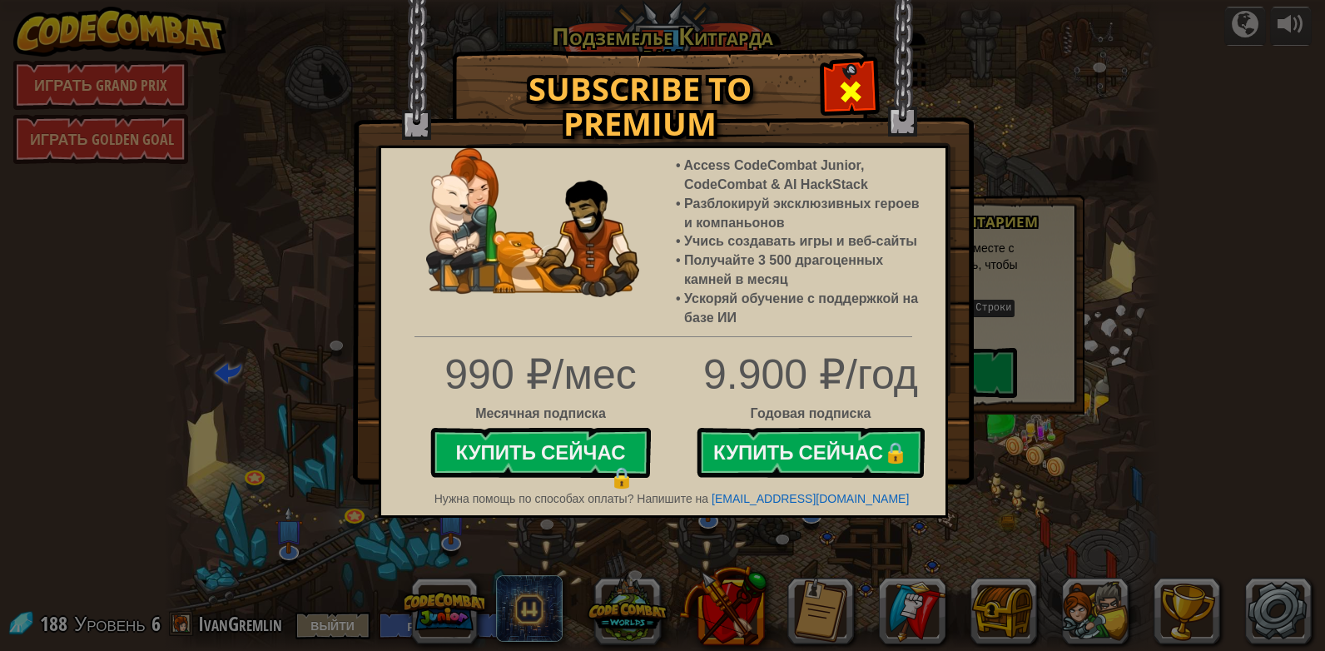
click at [855, 85] on span at bounding box center [850, 91] width 27 height 27
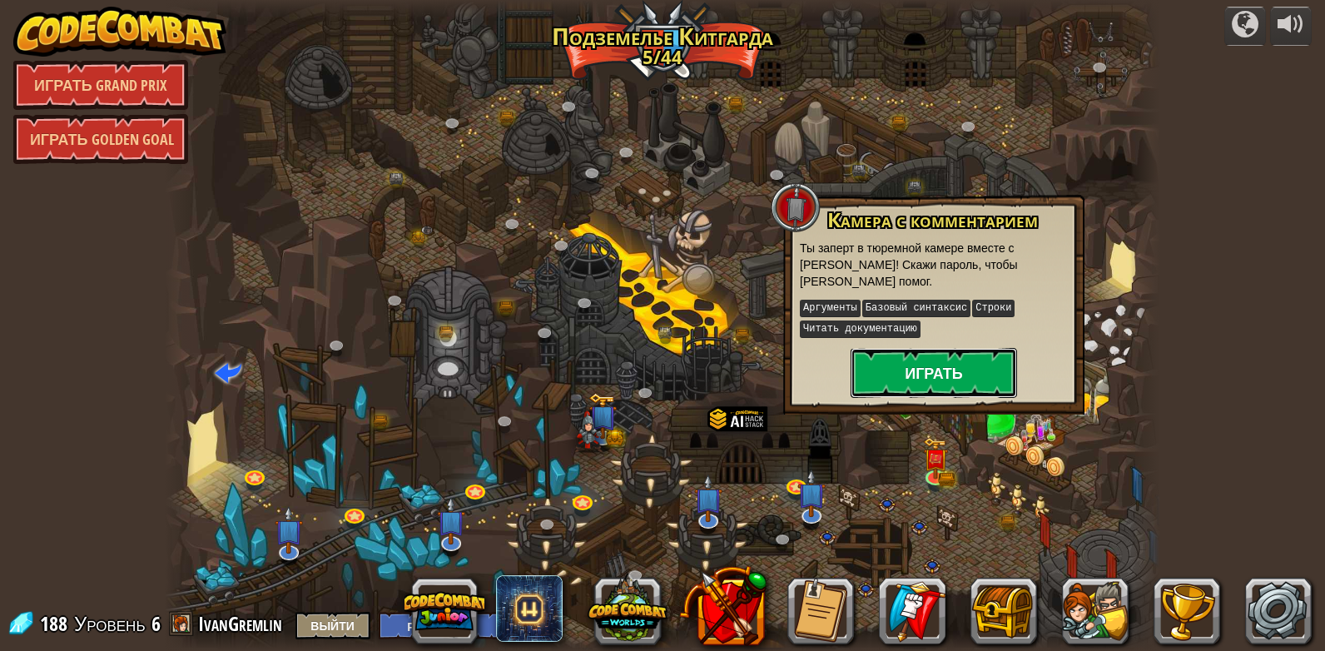
click at [932, 365] on button "Играть" at bounding box center [933, 373] width 166 height 50
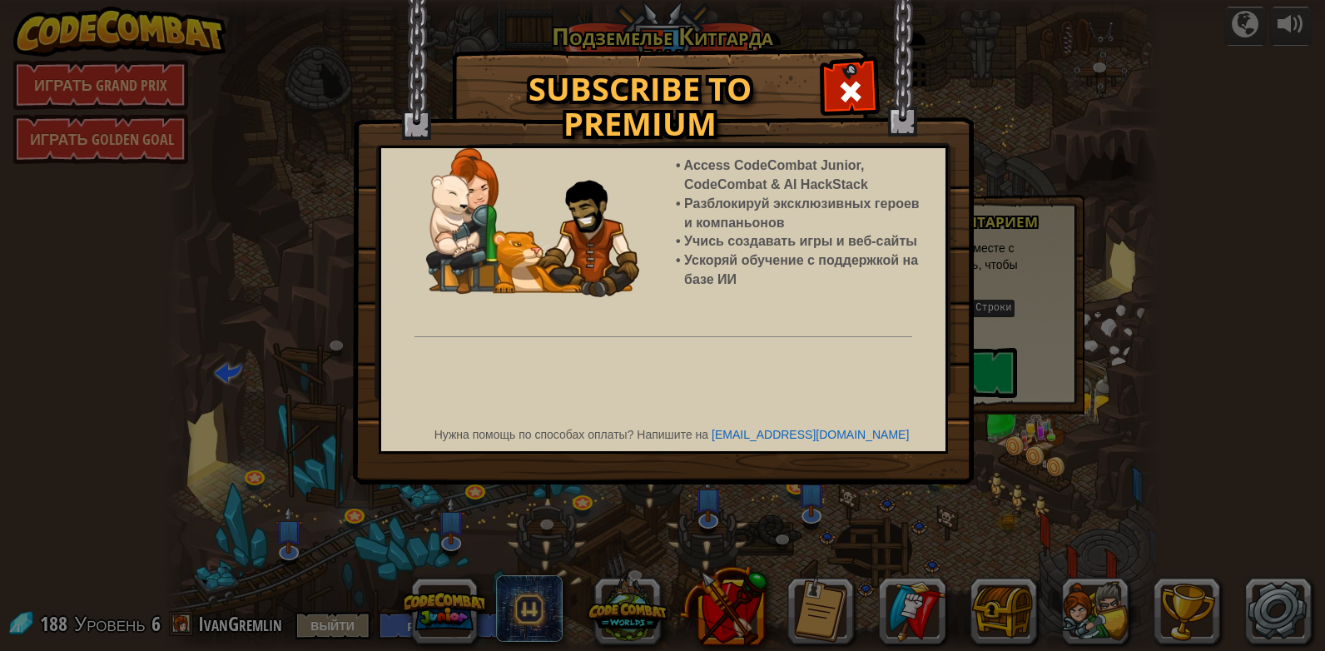
click at [852, 82] on span at bounding box center [850, 91] width 27 height 27
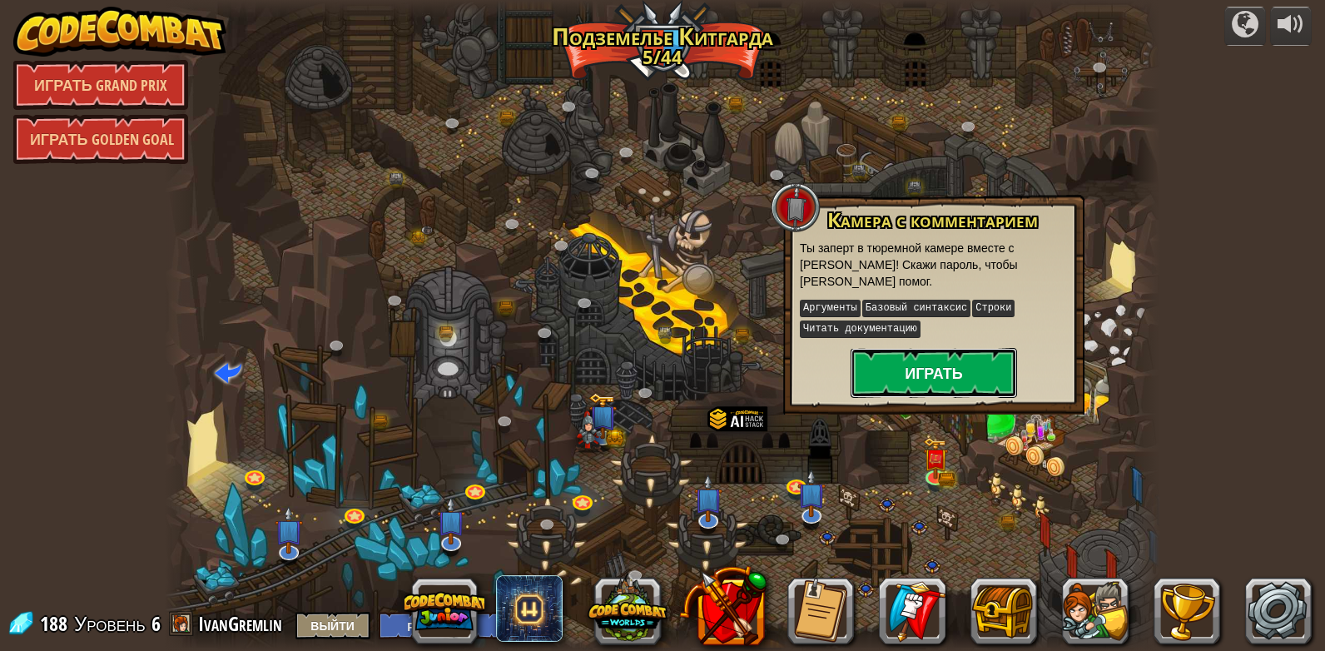
click at [911, 373] on button "Играть" at bounding box center [933, 373] width 166 height 50
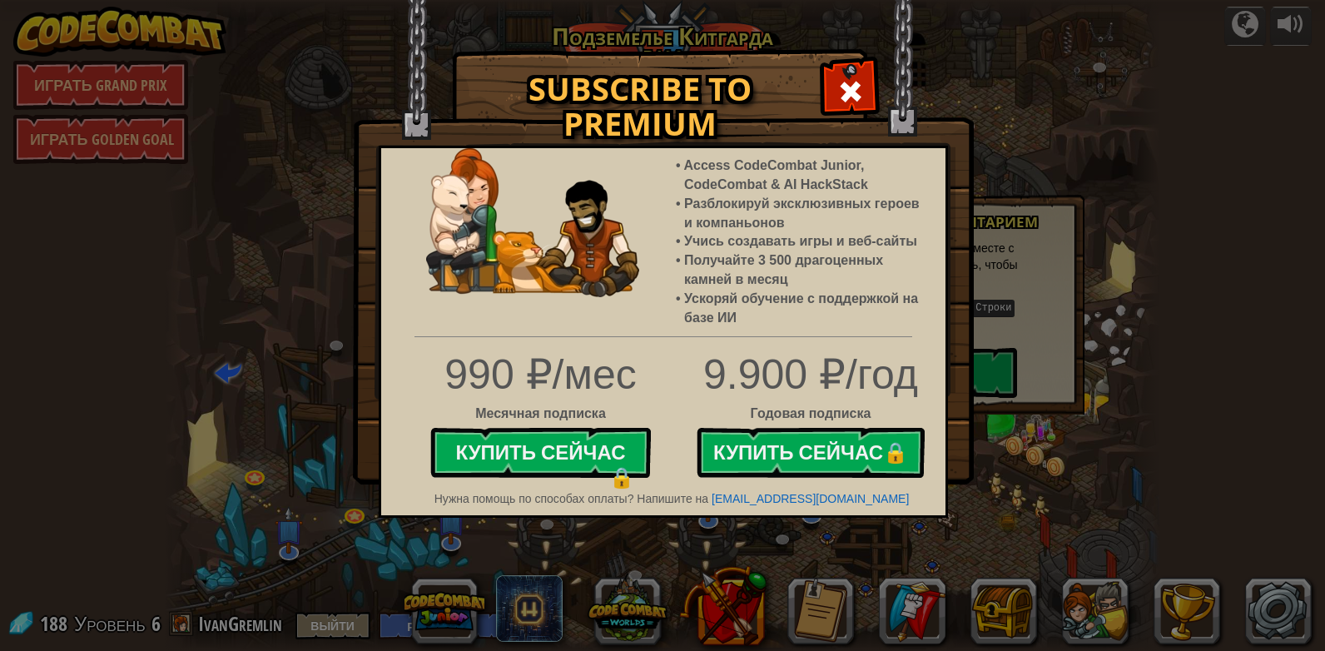
click at [850, 87] on span at bounding box center [850, 91] width 27 height 27
